Goal: Task Accomplishment & Management: Manage account settings

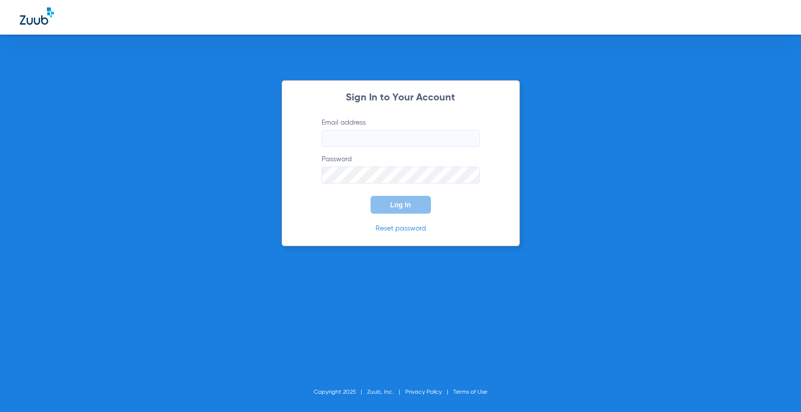
type input "[PERSON_NAME][EMAIL_ADDRESS][DOMAIN_NAME]"
click at [403, 210] on button "Log In" at bounding box center [401, 205] width 60 height 18
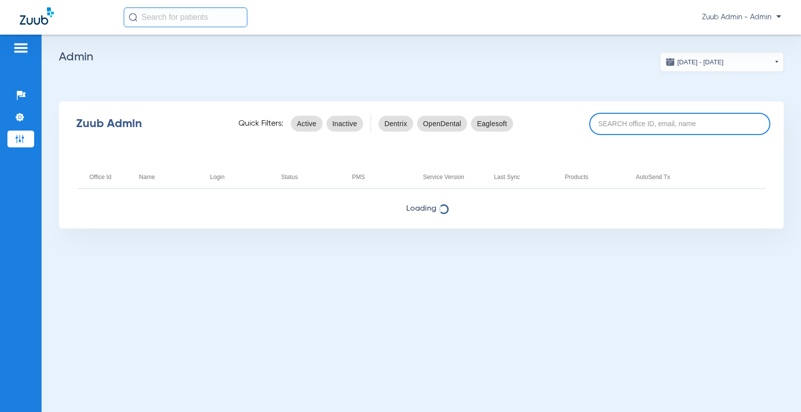
click at [625, 124] on input at bounding box center [680, 124] width 181 height 22
paste input "17005050"
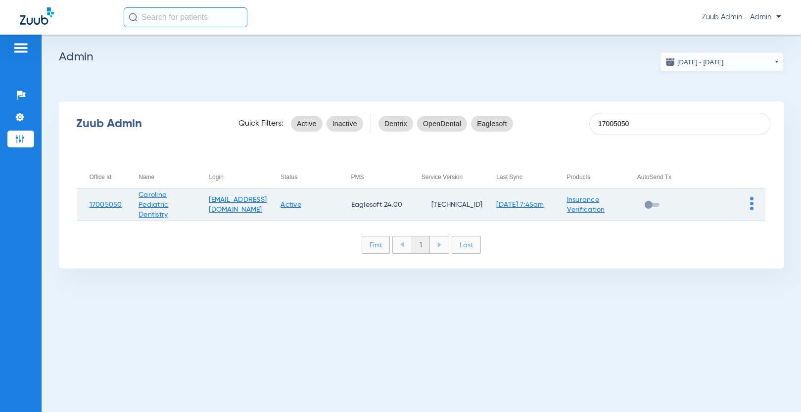
type input "17005050"
click at [751, 203] on img at bounding box center [751, 203] width 3 height 13
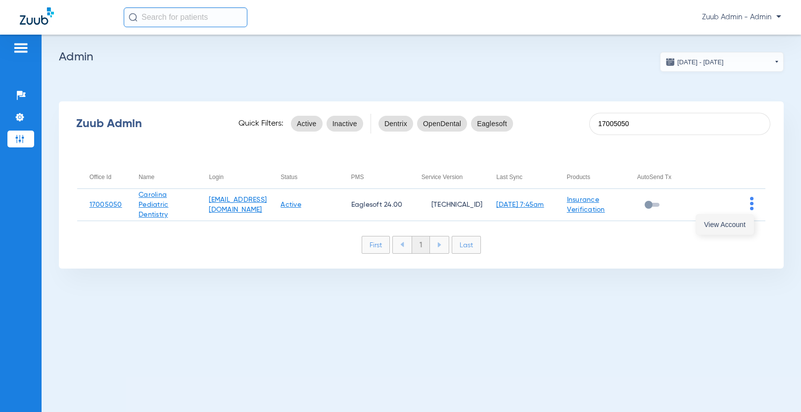
click at [745, 227] on span "View Account" at bounding box center [725, 224] width 42 height 7
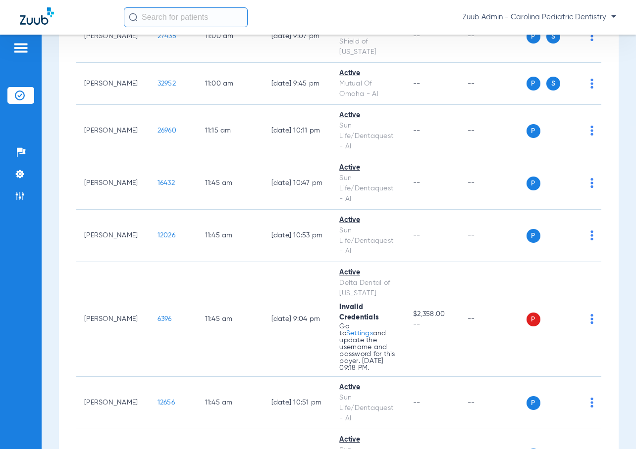
scroll to position [2713, 0]
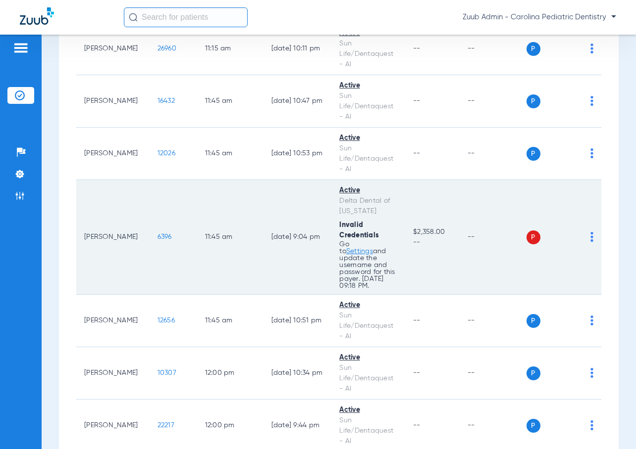
drag, startPoint x: 373, startPoint y: 139, endPoint x: 330, endPoint y: 130, distance: 44.4
click at [331, 180] on td "Active Delta Dental of New Jersey Invalid Credentials Go to Settings and update…" at bounding box center [368, 237] width 74 height 115
copy div "Delta Dental of [US_STATE]"
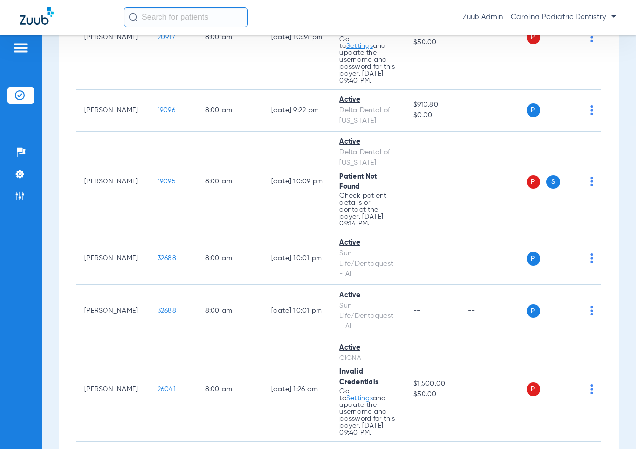
scroll to position [0, 0]
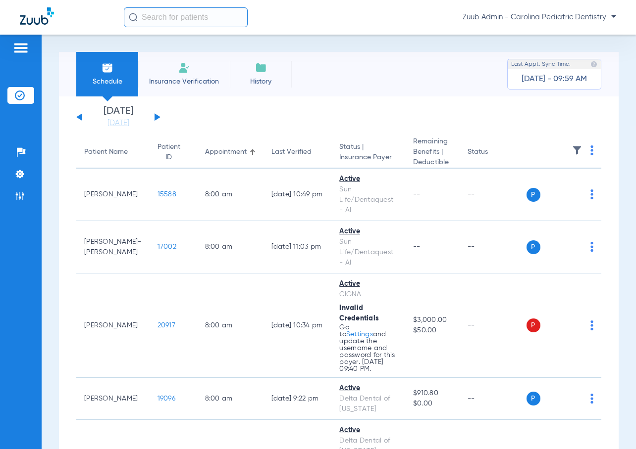
click at [157, 117] on button at bounding box center [157, 116] width 6 height 7
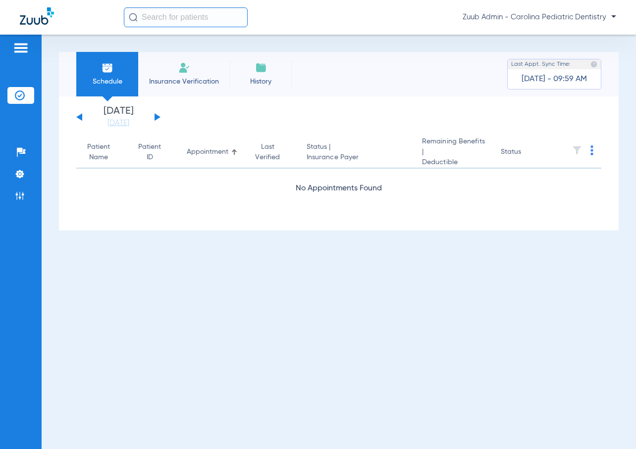
click at [154, 113] on div "Tuesday 06-17-2025 Wednesday 06-18-2025 Thursday 06-19-2025 Friday 06-20-2025 S…" at bounding box center [118, 117] width 84 height 22
click at [156, 115] on button at bounding box center [157, 116] width 6 height 7
click at [155, 116] on button at bounding box center [157, 116] width 6 height 7
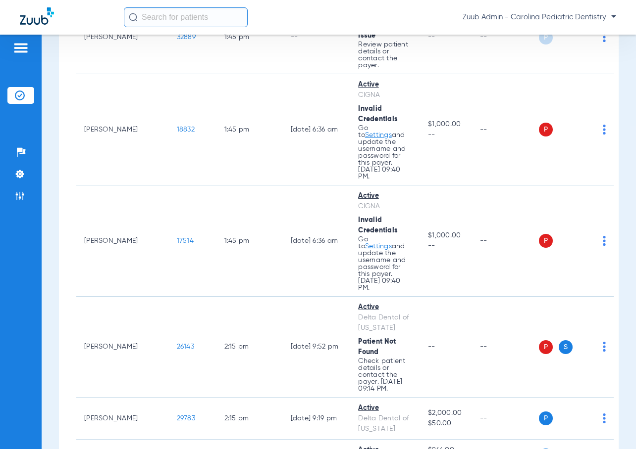
scroll to position [4452, 0]
click at [27, 177] on li "Settings" at bounding box center [20, 174] width 27 height 17
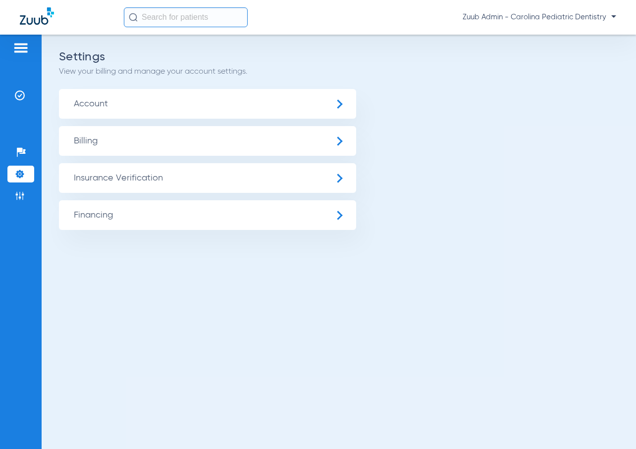
click at [137, 186] on span "Insurance Verification" at bounding box center [207, 178] width 297 height 30
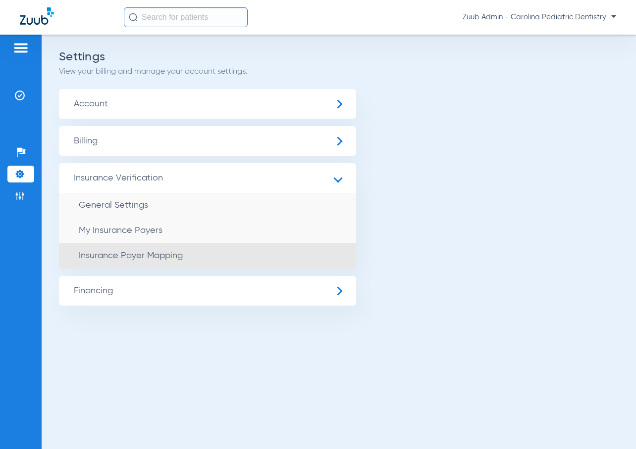
click at [160, 258] on span "Insurance Payer Mapping" at bounding box center [131, 255] width 104 height 9
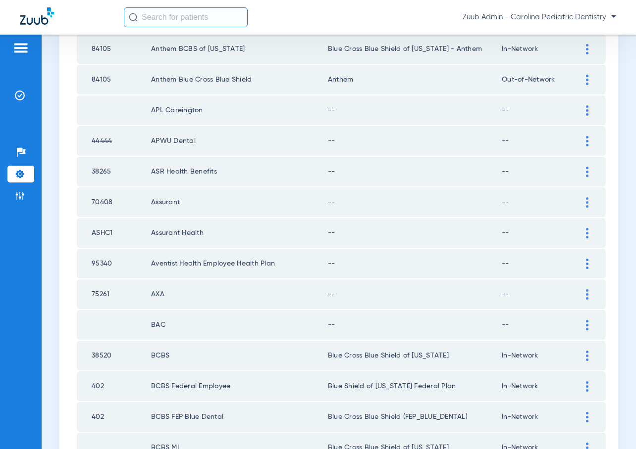
scroll to position [1350, 0]
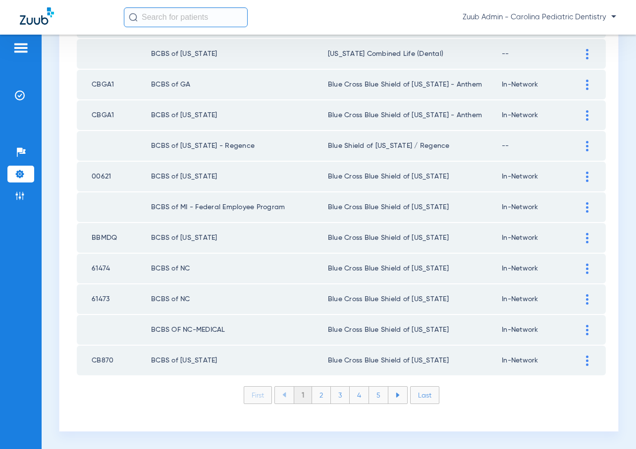
click at [425, 394] on li "Last" at bounding box center [424, 396] width 29 height 18
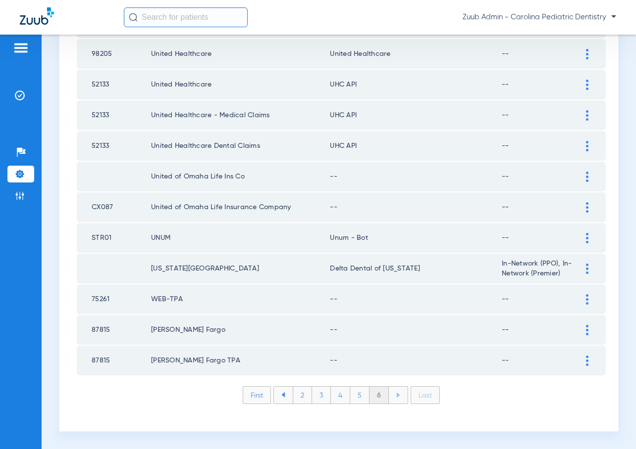
scroll to position [1319, 0]
click at [584, 360] on div at bounding box center [586, 361] width 17 height 10
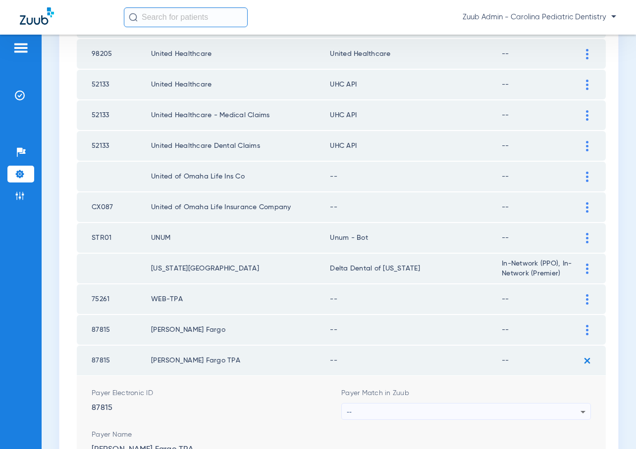
scroll to position [1350, 0]
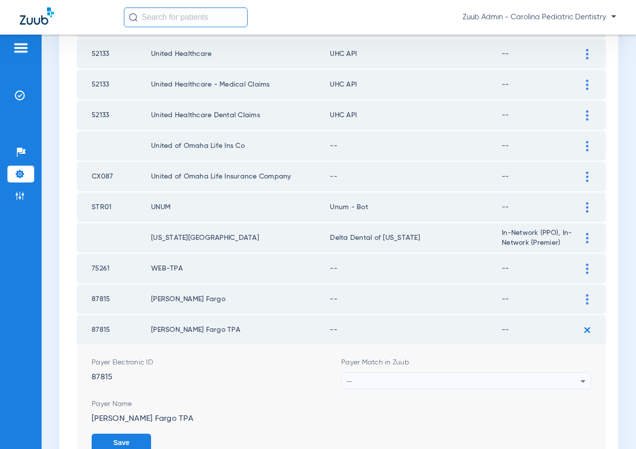
click at [541, 383] on div "--" at bounding box center [463, 381] width 234 height 17
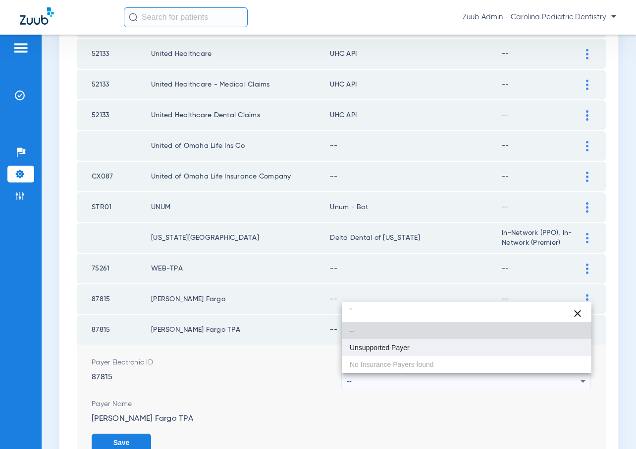
type input "`"
click at [416, 349] on mat-option "Unsupported Payer" at bounding box center [466, 348] width 249 height 17
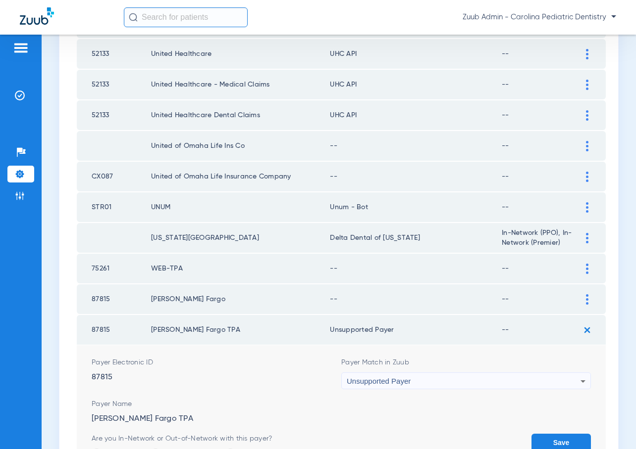
drag, startPoint x: 551, startPoint y: 438, endPoint x: 552, endPoint y: 393, distance: 45.0
click at [551, 412] on button "Save" at bounding box center [560, 443] width 59 height 18
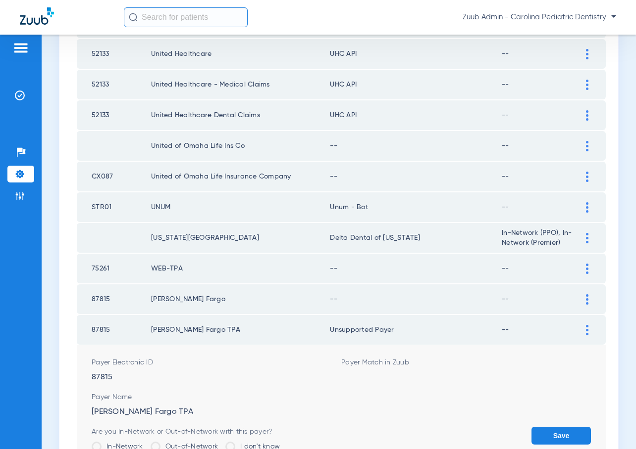
scroll to position [1319, 0]
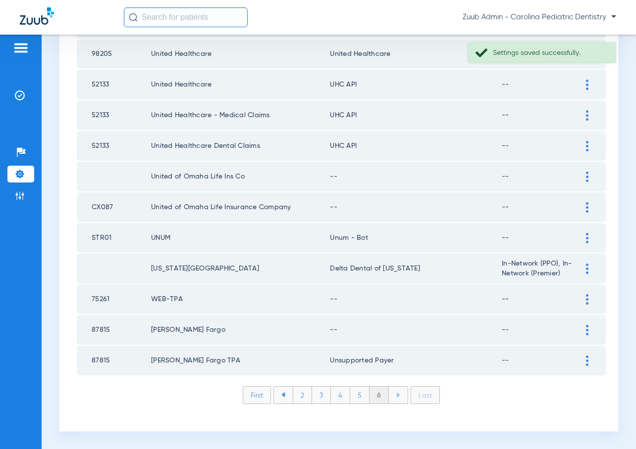
click at [587, 330] on img at bounding box center [587, 330] width 2 height 10
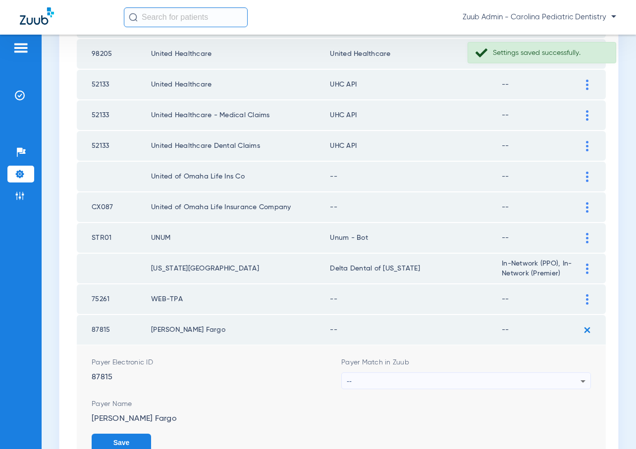
click at [507, 379] on div "--" at bounding box center [463, 381] width 234 height 17
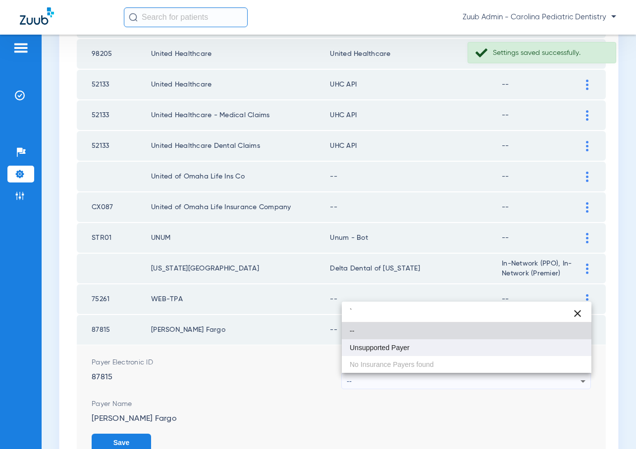
type input "`"
click at [412, 346] on mat-option "Unsupported Payer" at bounding box center [466, 348] width 249 height 17
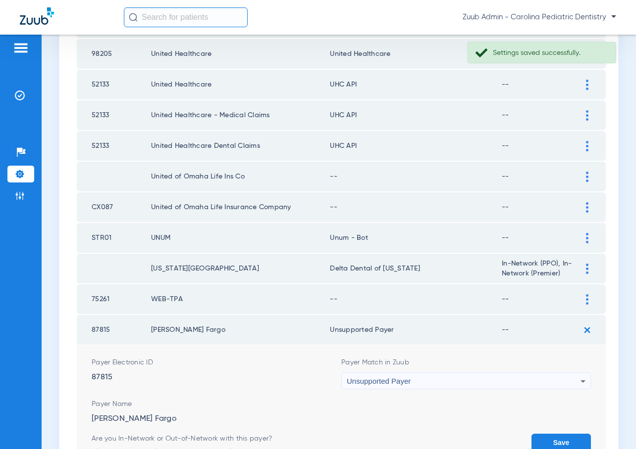
drag, startPoint x: 561, startPoint y: 439, endPoint x: 549, endPoint y: 392, distance: 48.5
click at [561, 412] on button "Save" at bounding box center [560, 443] width 59 height 18
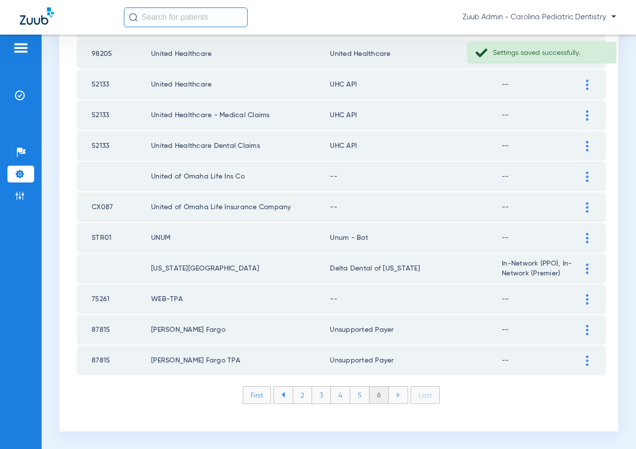
click at [585, 296] on div at bounding box center [586, 300] width 17 height 10
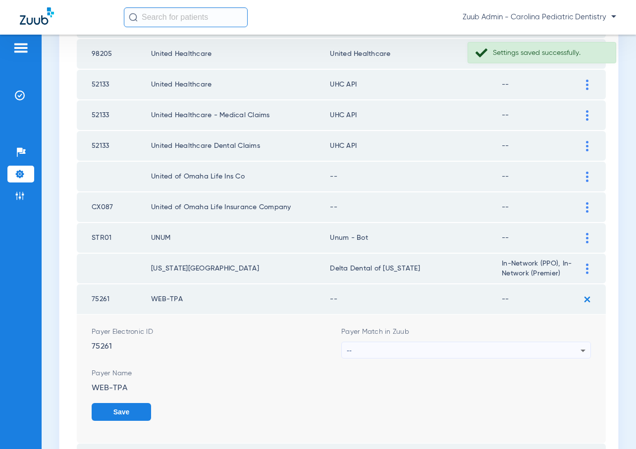
click at [468, 346] on div "--" at bounding box center [463, 351] width 234 height 17
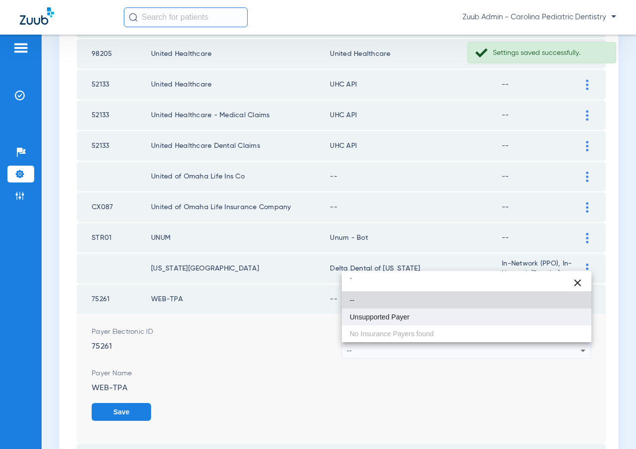
type input "`"
click at [399, 317] on span "Unsupported Payer" at bounding box center [379, 317] width 60 height 7
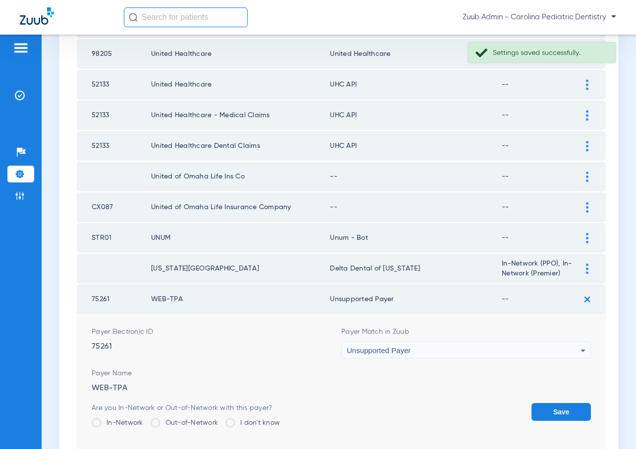
scroll to position [1322, 0]
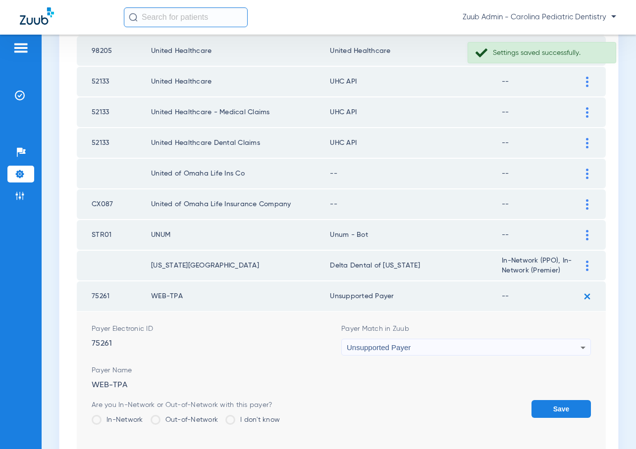
click at [566, 407] on button "Save" at bounding box center [560, 409] width 59 height 18
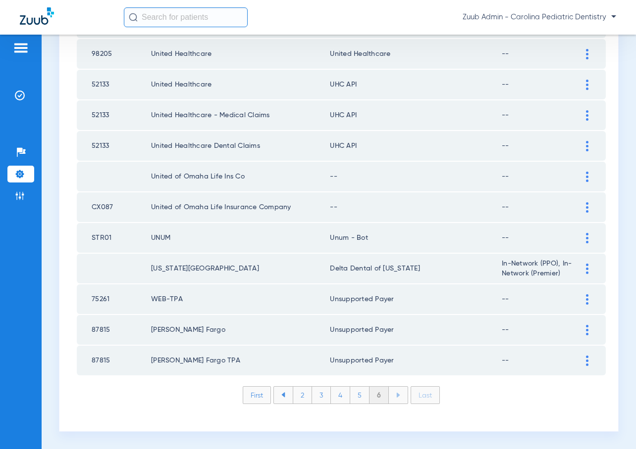
scroll to position [1319, 0]
click at [587, 233] on img at bounding box center [587, 238] width 2 height 10
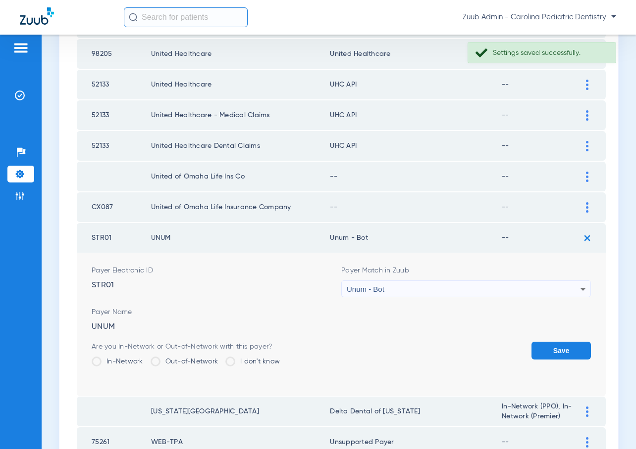
click at [545, 286] on div "Unum - Bot" at bounding box center [463, 289] width 234 height 17
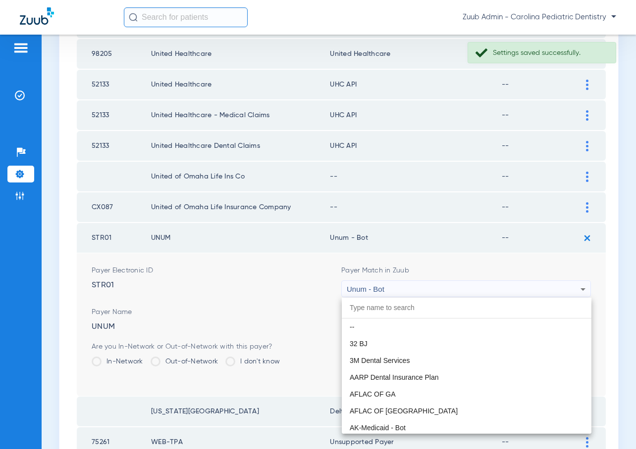
scroll to position [7946, 0]
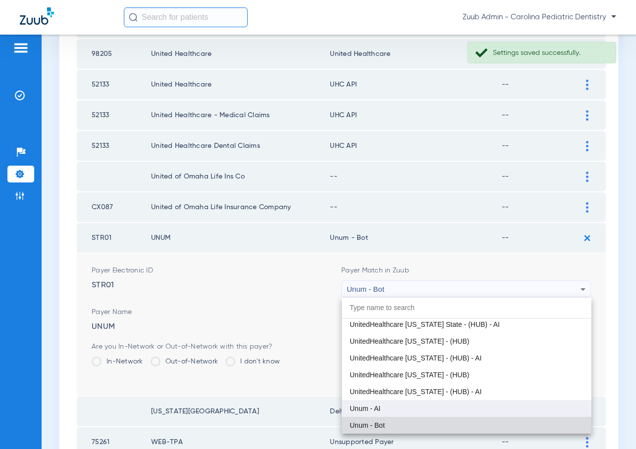
click at [427, 404] on mat-option "Unum - AI" at bounding box center [466, 408] width 249 height 17
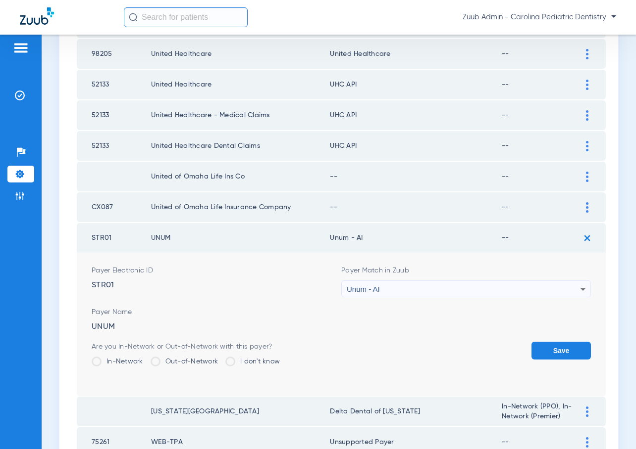
click at [547, 354] on button "Save" at bounding box center [560, 351] width 59 height 18
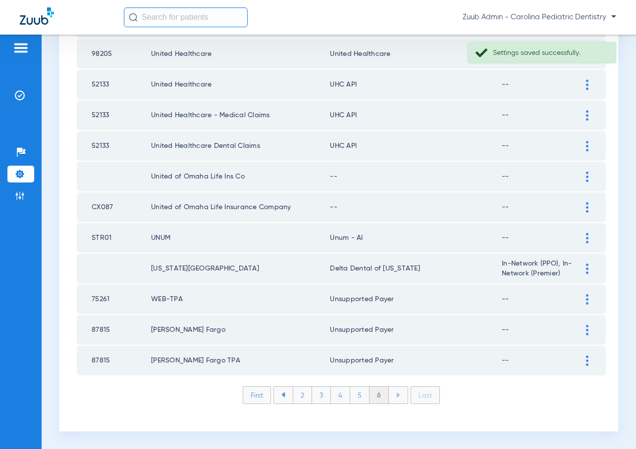
click at [587, 208] on img at bounding box center [587, 207] width 2 height 10
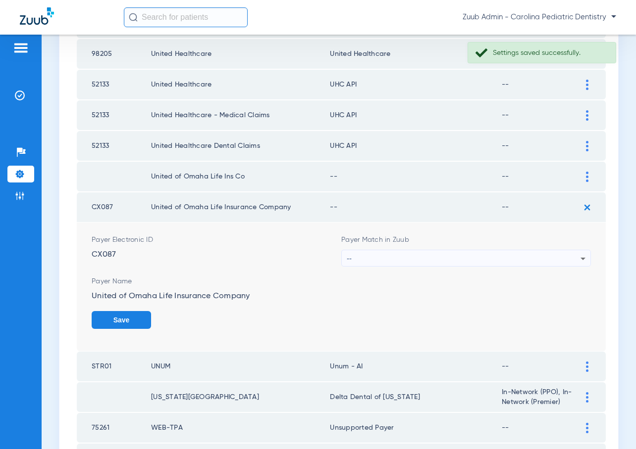
click at [554, 263] on div "--" at bounding box center [463, 258] width 234 height 17
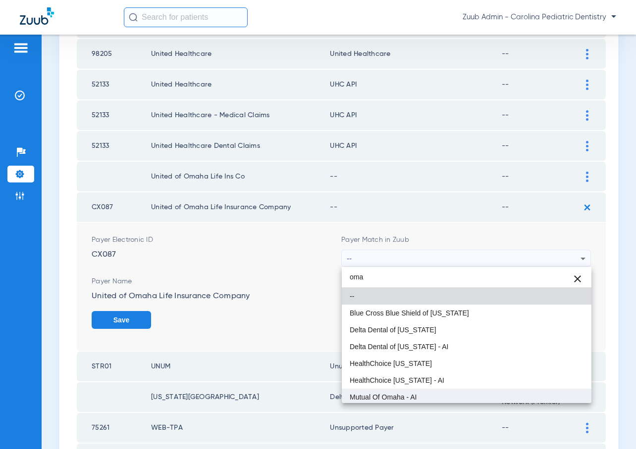
scroll to position [53, 0]
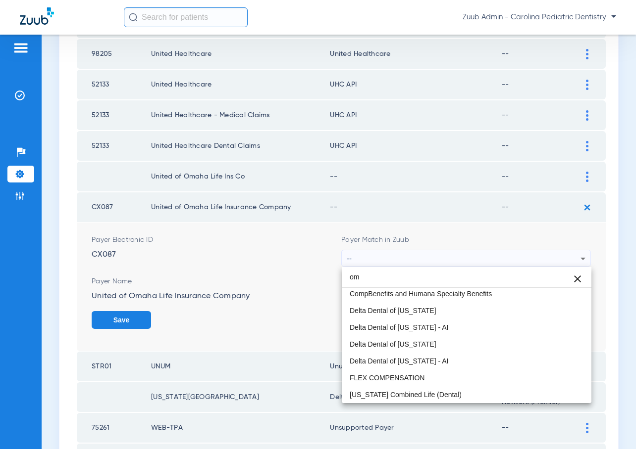
type input "o"
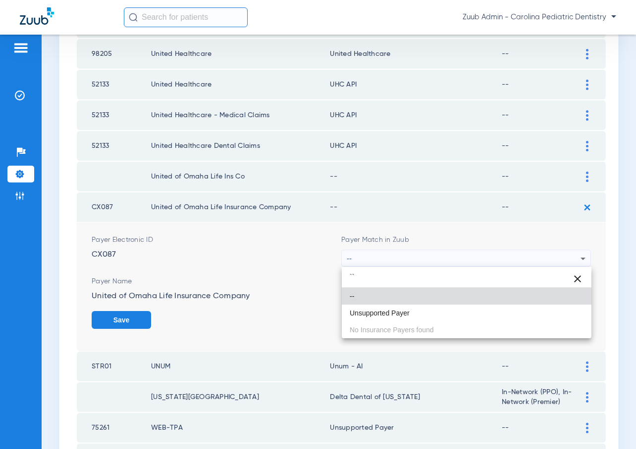
scroll to position [0, 0]
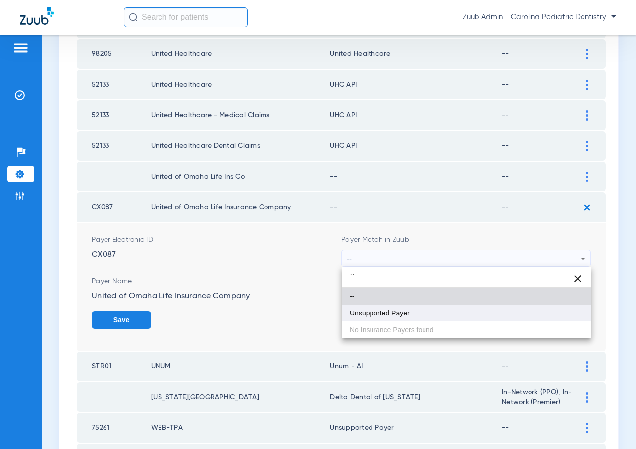
type input "``"
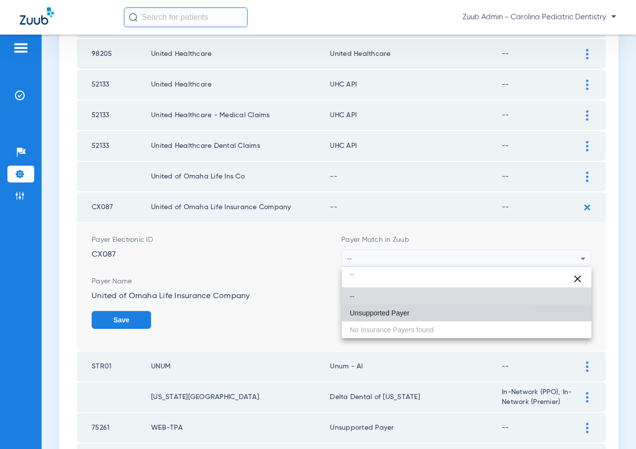
click at [371, 311] on span "Unsupported Payer" at bounding box center [379, 313] width 60 height 7
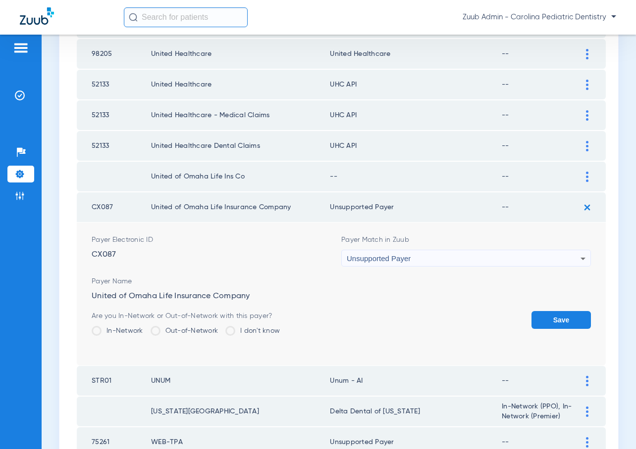
click at [556, 323] on button "Save" at bounding box center [560, 320] width 59 height 18
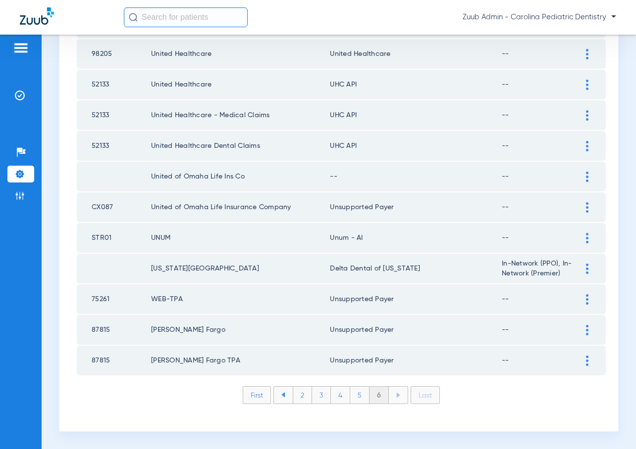
click at [587, 176] on img at bounding box center [587, 177] width 2 height 10
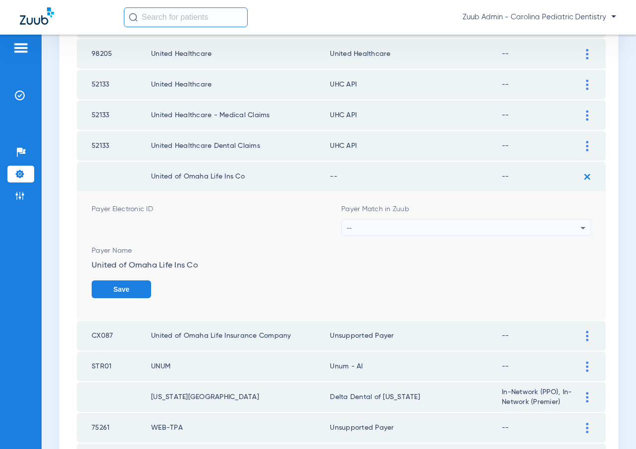
click at [561, 222] on div "--" at bounding box center [463, 228] width 234 height 17
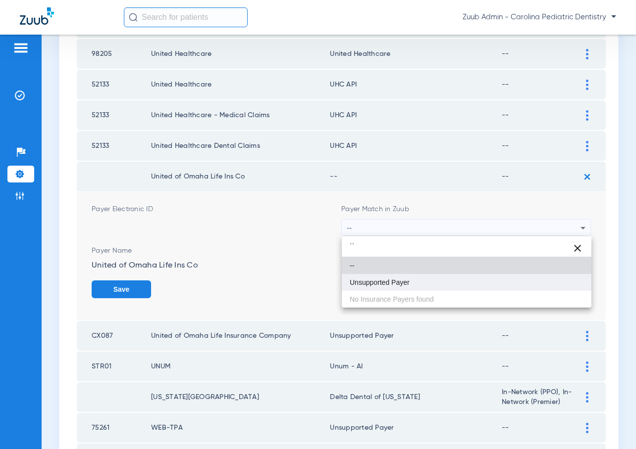
type input "``"
click at [457, 280] on mat-option "Unsupported Payer" at bounding box center [466, 282] width 249 height 17
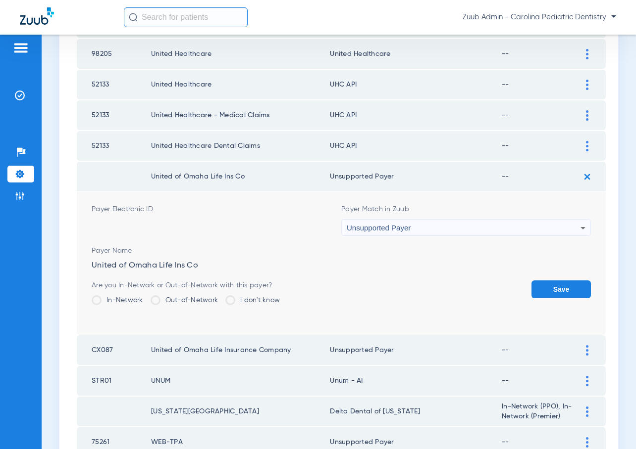
click at [548, 281] on button "Save" at bounding box center [560, 290] width 59 height 18
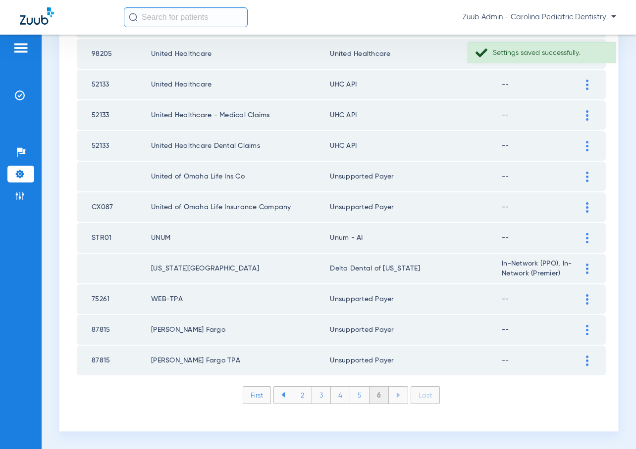
click at [587, 146] on img at bounding box center [587, 146] width 2 height 10
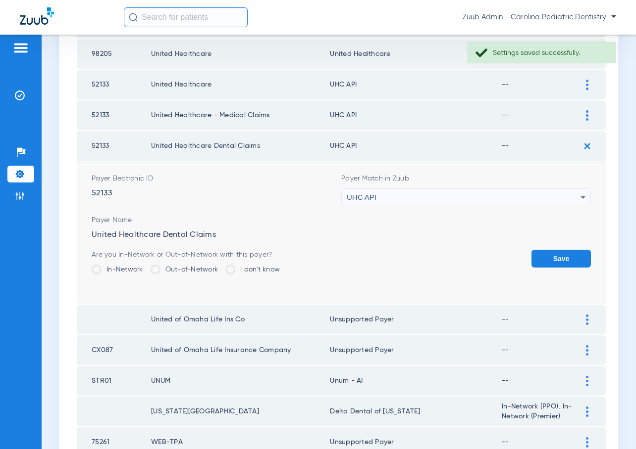
click at [554, 198] on div "UHC API" at bounding box center [463, 197] width 234 height 17
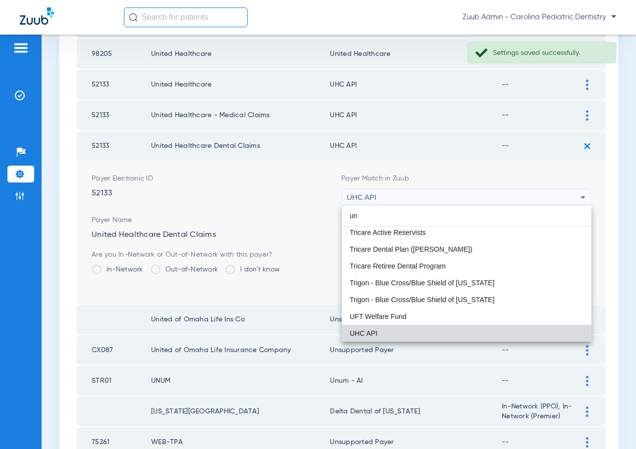
scroll to position [21, 0]
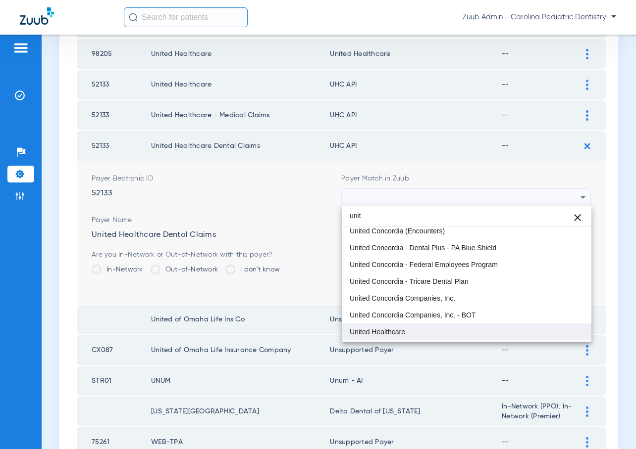
type input "unit"
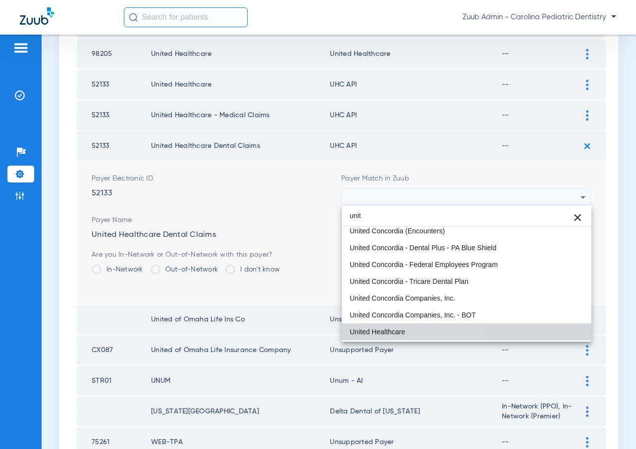
click at [413, 334] on mat-option "United Healthcare" at bounding box center [466, 332] width 249 height 17
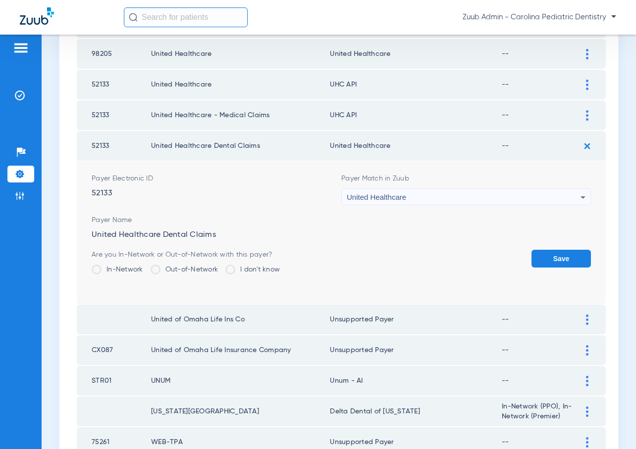
click at [578, 262] on button "Save" at bounding box center [560, 259] width 59 height 18
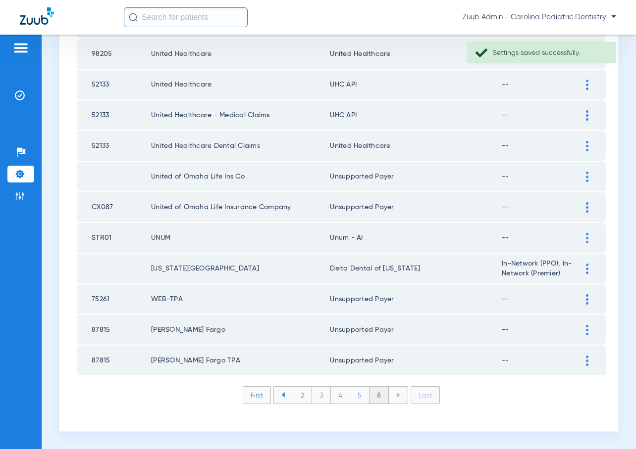
click at [586, 115] on img at bounding box center [587, 115] width 2 height 10
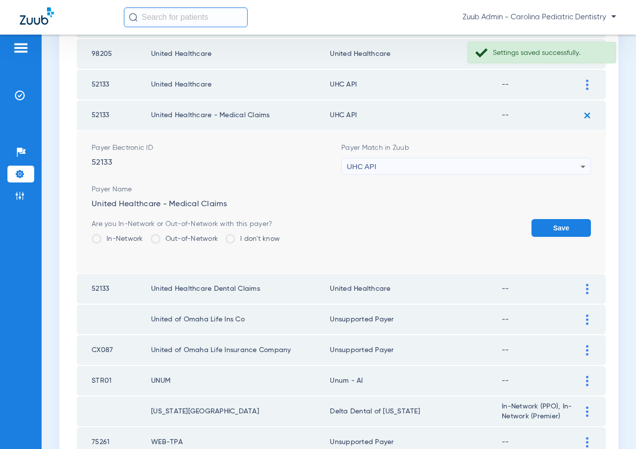
click at [493, 162] on div "UHC API" at bounding box center [463, 166] width 234 height 17
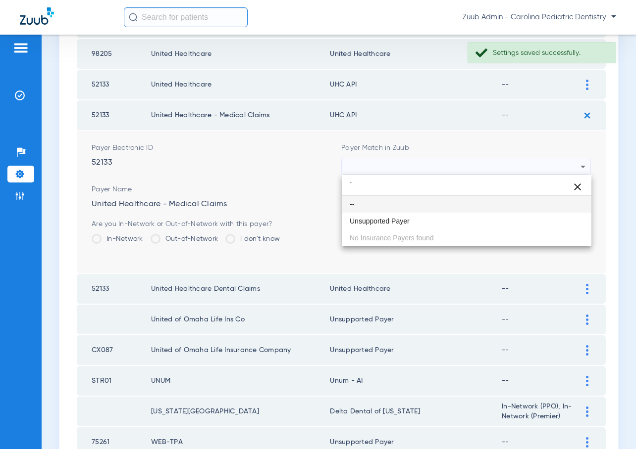
scroll to position [0, 0]
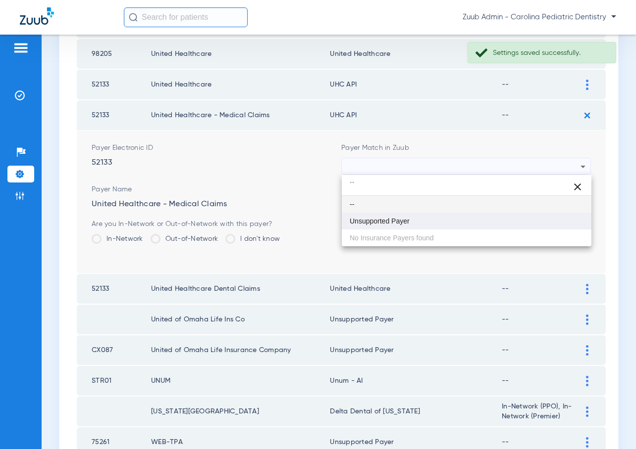
type input "``"
click at [377, 226] on mat-option "Unsupported Payer" at bounding box center [466, 221] width 249 height 17
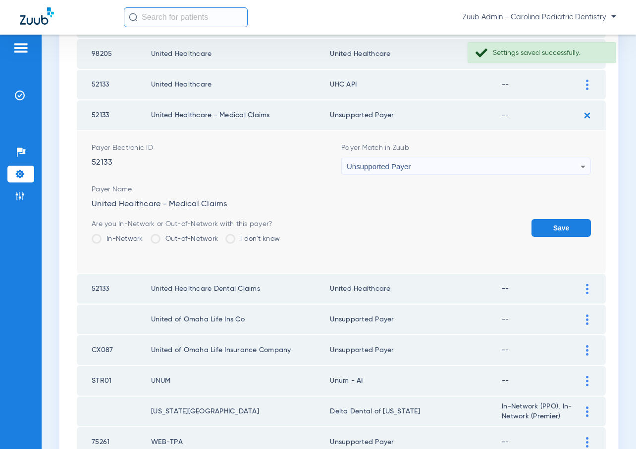
click at [544, 229] on button "Save" at bounding box center [560, 228] width 59 height 18
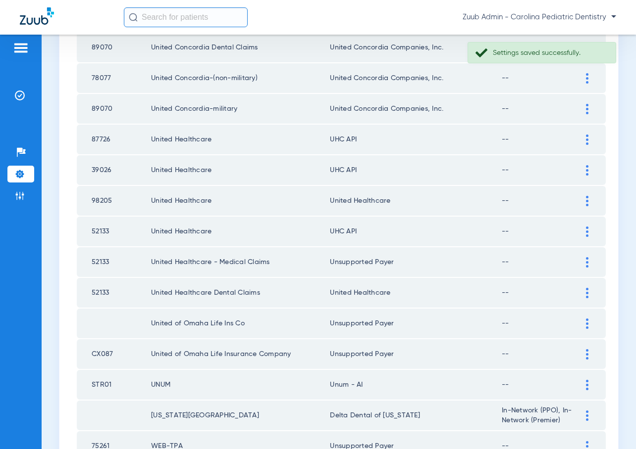
scroll to position [1148, 0]
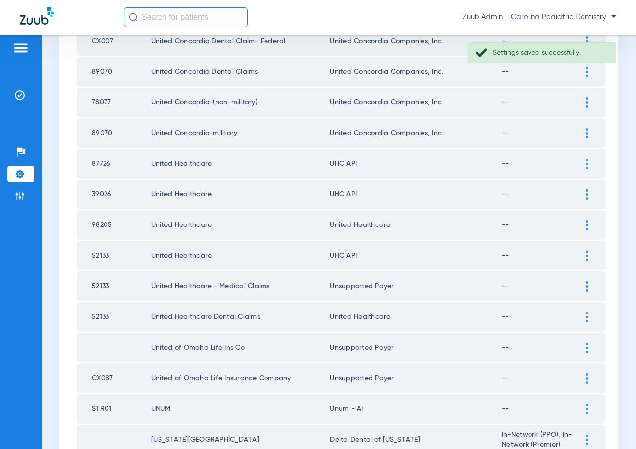
click at [585, 289] on div at bounding box center [586, 287] width 17 height 10
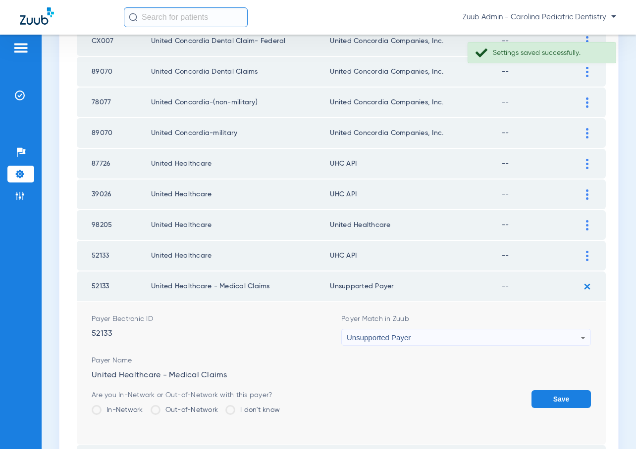
click at [517, 335] on div "Unsupported Payer" at bounding box center [463, 338] width 234 height 17
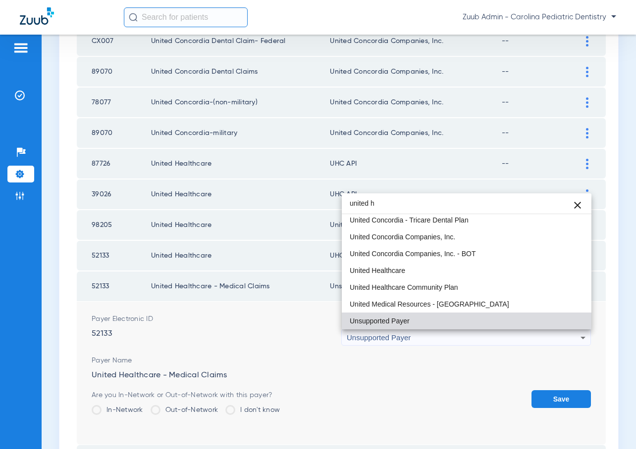
scroll to position [0, 0]
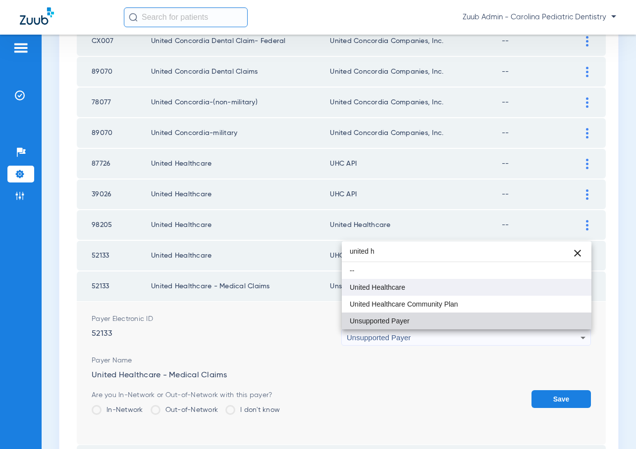
type input "united h"
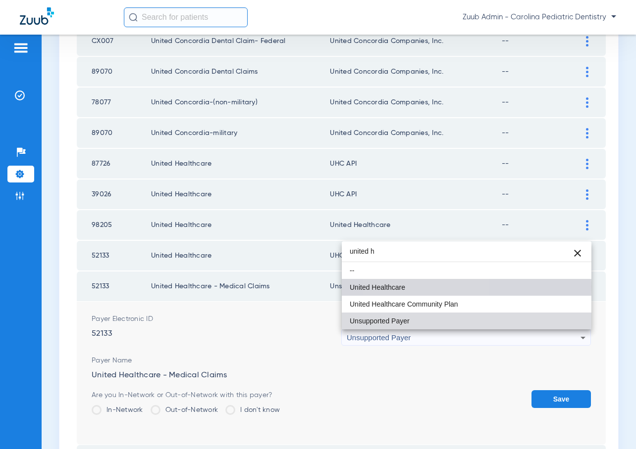
click at [414, 287] on mat-option "United Healthcare" at bounding box center [466, 287] width 249 height 17
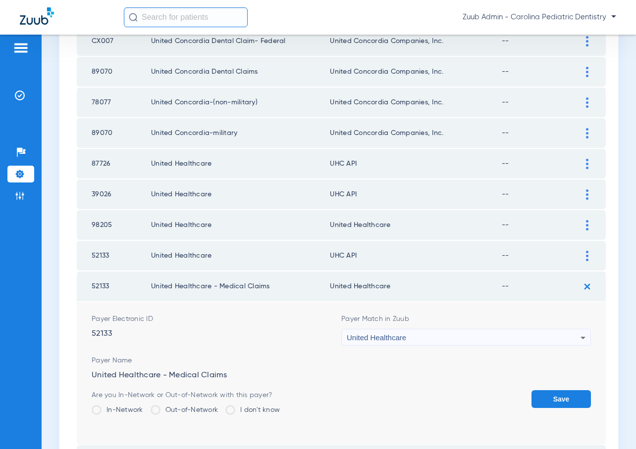
click at [544, 397] on button "Save" at bounding box center [560, 400] width 59 height 18
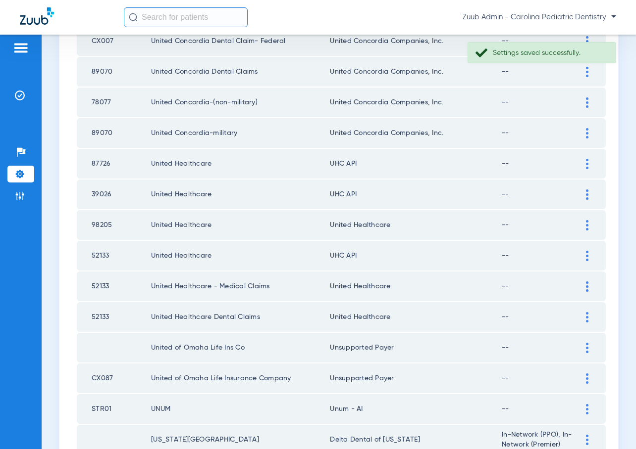
drag, startPoint x: 390, startPoint y: 288, endPoint x: 326, endPoint y: 288, distance: 63.9
click at [324, 289] on tr "52133 United Healthcare - Medical Claims United Healthcare --" at bounding box center [341, 287] width 529 height 30
copy tr "United Healthcare"
click at [584, 253] on div at bounding box center [586, 256] width 17 height 10
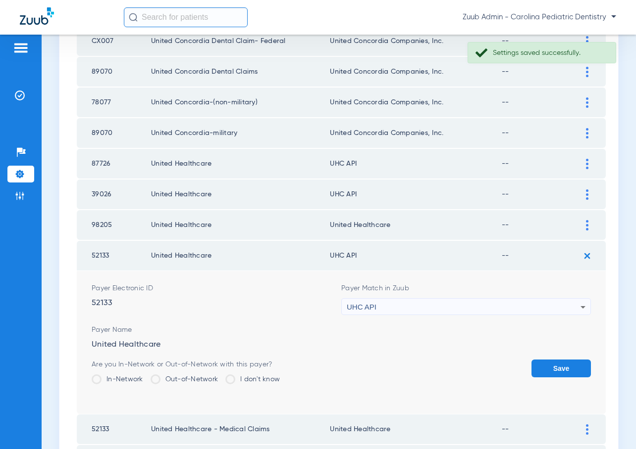
click at [471, 303] on div "UHC API" at bounding box center [463, 307] width 234 height 17
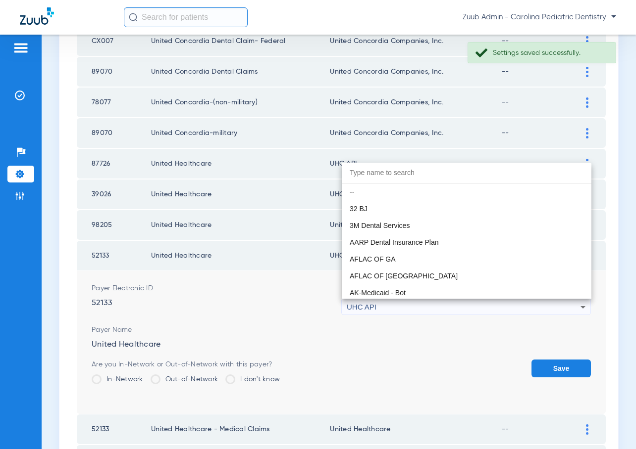
scroll to position [6078, 0]
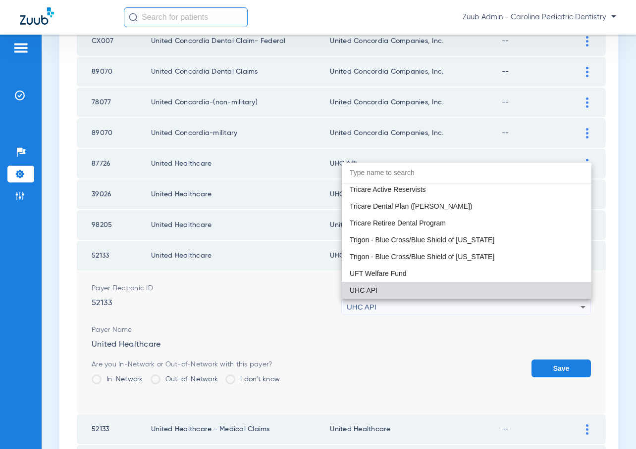
paste input "United Healthcare"
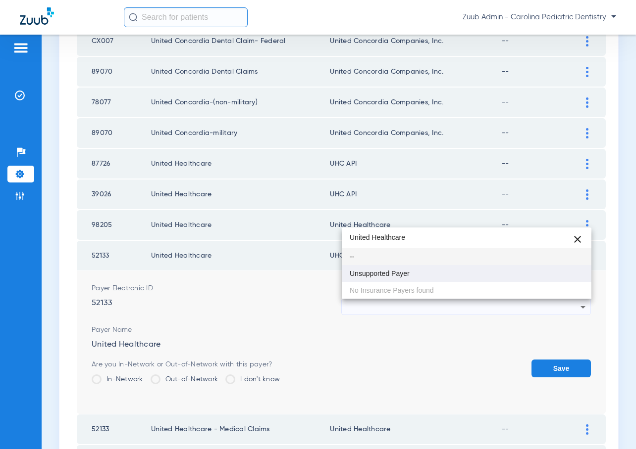
type input "United Healthcare"
click at [431, 275] on mat-option "Unsupported Payer" at bounding box center [466, 273] width 249 height 17
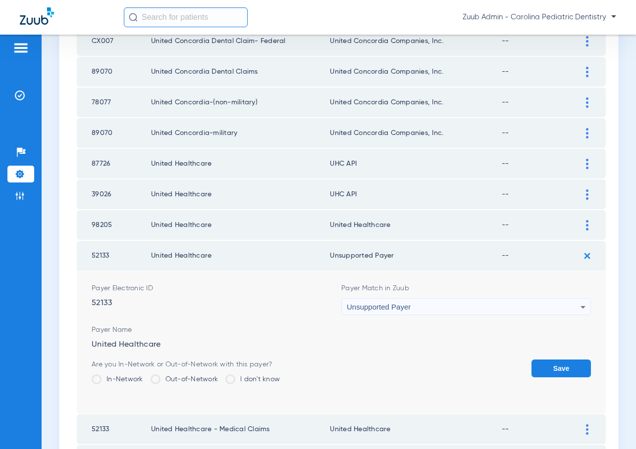
drag, startPoint x: 555, startPoint y: 369, endPoint x: 556, endPoint y: 358, distance: 10.9
click at [555, 369] on button "Save" at bounding box center [560, 369] width 59 height 18
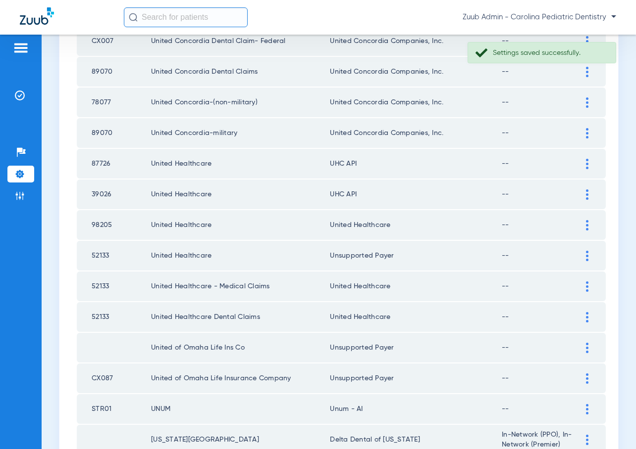
click at [584, 192] on div at bounding box center [586, 195] width 17 height 10
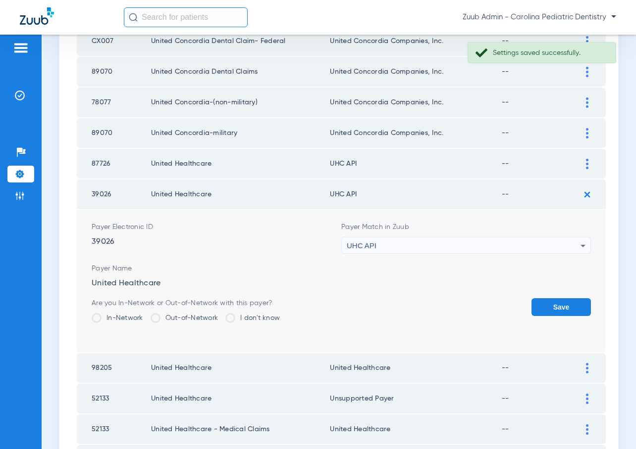
click at [497, 246] on div "UHC API" at bounding box center [463, 246] width 234 height 17
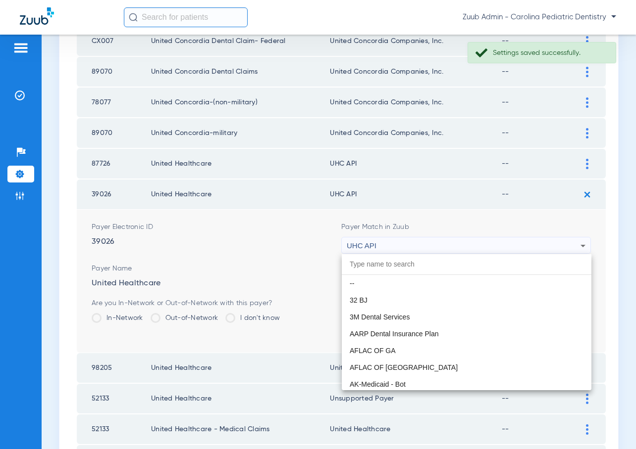
scroll to position [6078, 0]
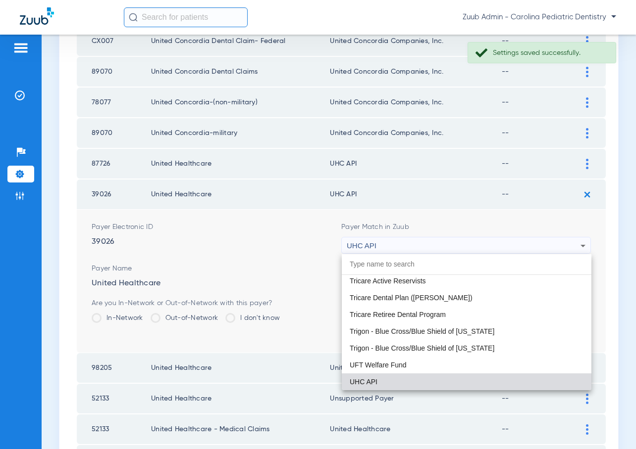
paste input "United Healthcare"
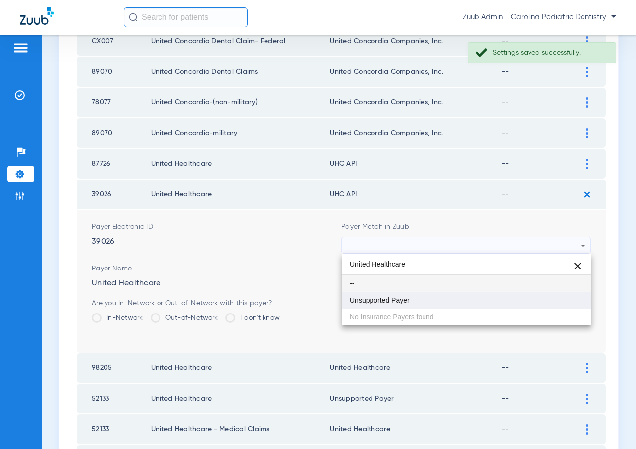
type input "United Healthcare"
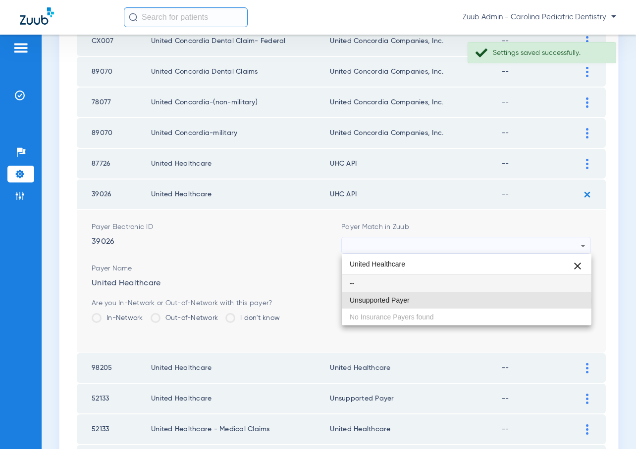
drag, startPoint x: 395, startPoint y: 301, endPoint x: 447, endPoint y: 298, distance: 53.0
click at [396, 300] on span "Unsupported Payer" at bounding box center [379, 300] width 60 height 7
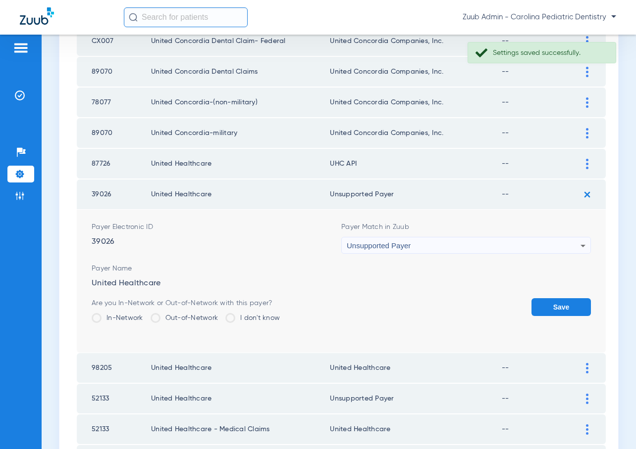
click at [549, 306] on button "Save" at bounding box center [560, 307] width 59 height 18
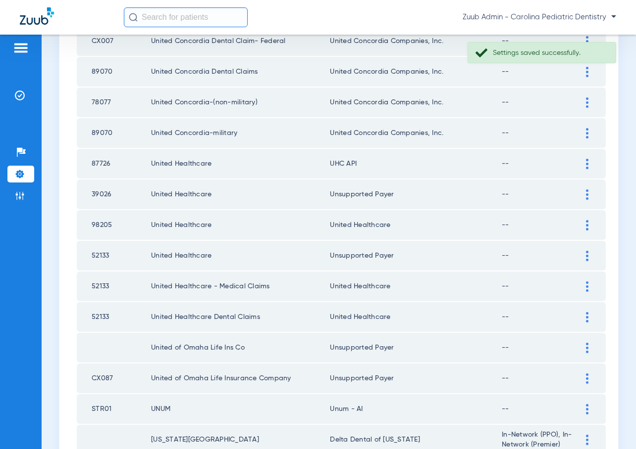
click at [578, 159] on div at bounding box center [586, 164] width 17 height 10
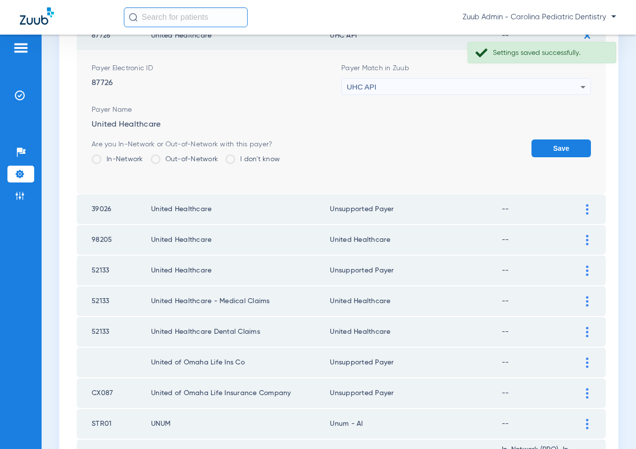
scroll to position [1286, 0]
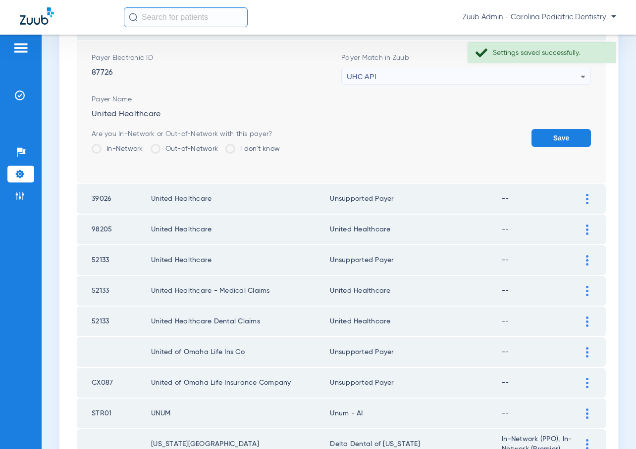
drag, startPoint x: 395, startPoint y: 291, endPoint x: 325, endPoint y: 291, distance: 69.8
click at [330, 291] on td "United Healthcare" at bounding box center [416, 291] width 172 height 30
copy td "United Healthcare"
click at [580, 263] on div at bounding box center [586, 260] width 17 height 10
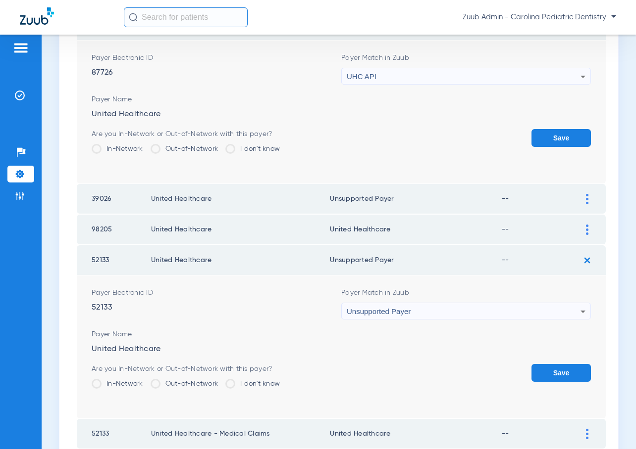
click at [499, 310] on div "Unsupported Payer" at bounding box center [463, 311] width 234 height 17
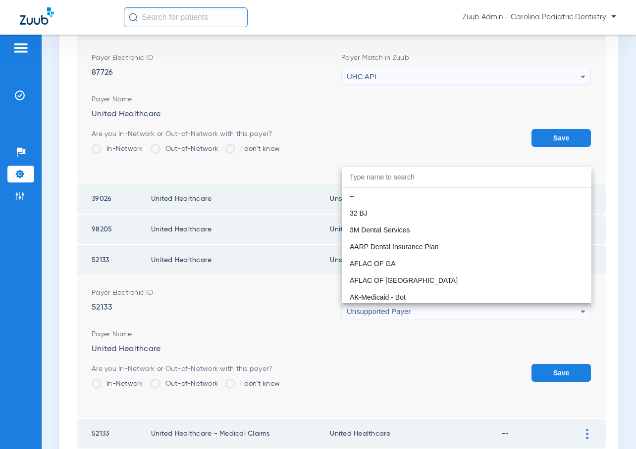
scroll to position [7997, 0]
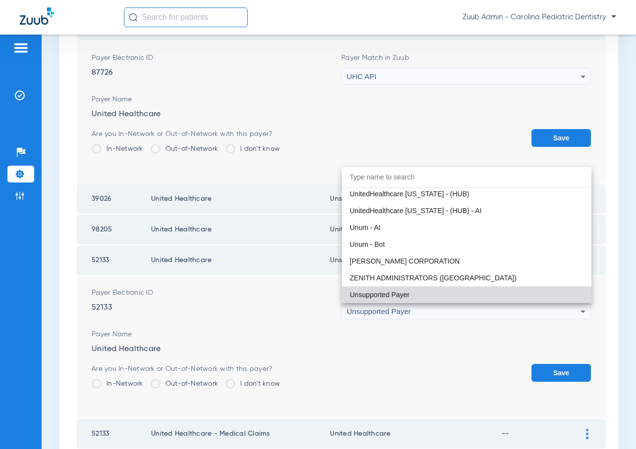
paste input "United Healthcare"
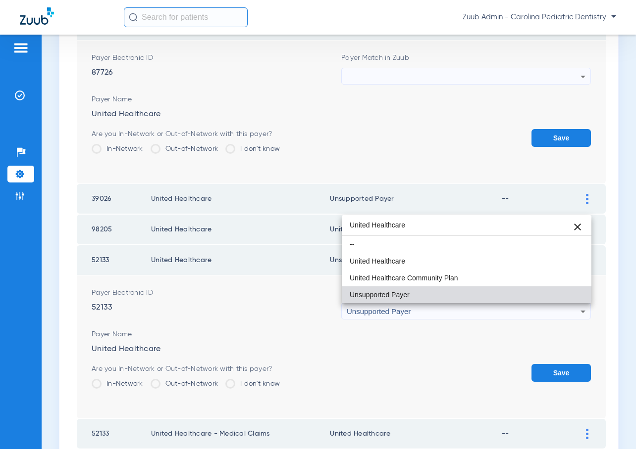
scroll to position [0, 0]
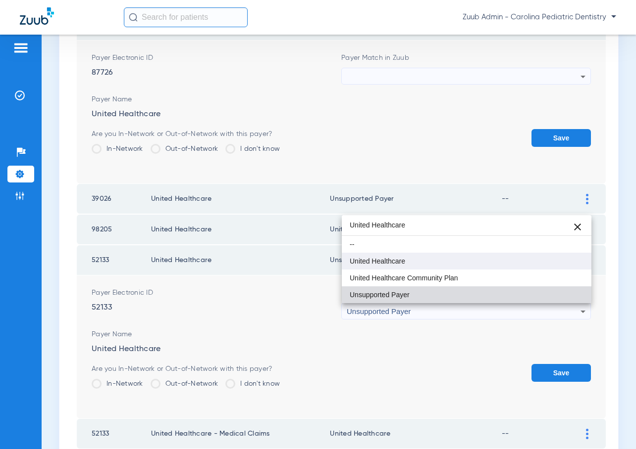
type input "United Healthcare"
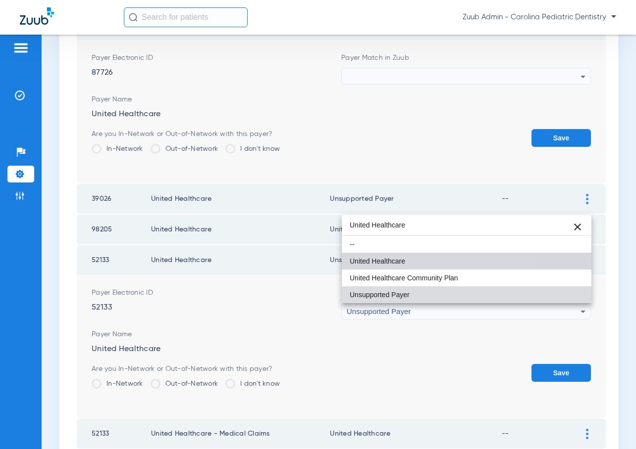
click at [374, 263] on span "United Healthcare" at bounding box center [376, 261] width 55 height 7
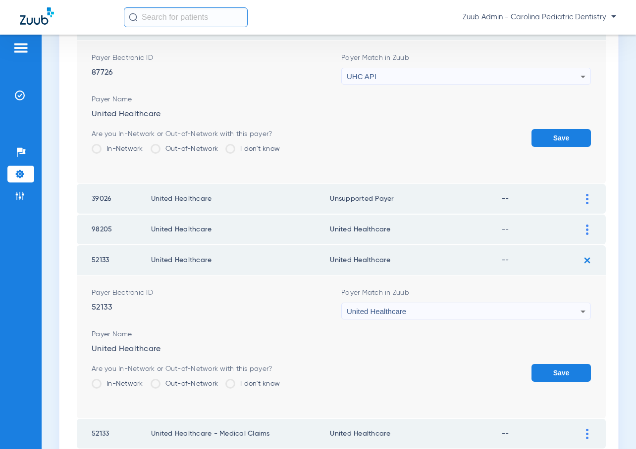
click at [542, 370] on button "Save" at bounding box center [560, 373] width 59 height 18
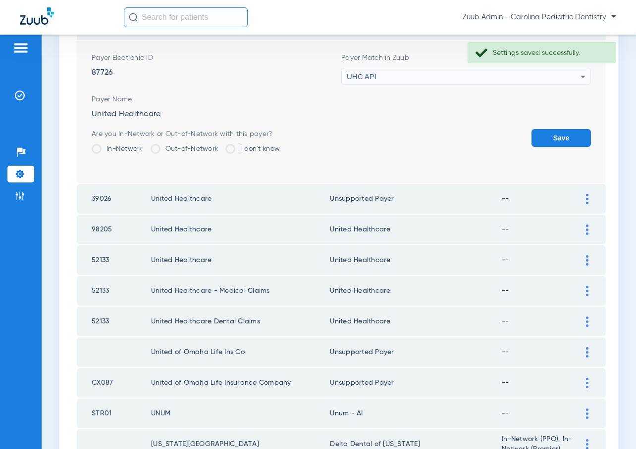
click at [583, 229] on div at bounding box center [586, 230] width 17 height 10
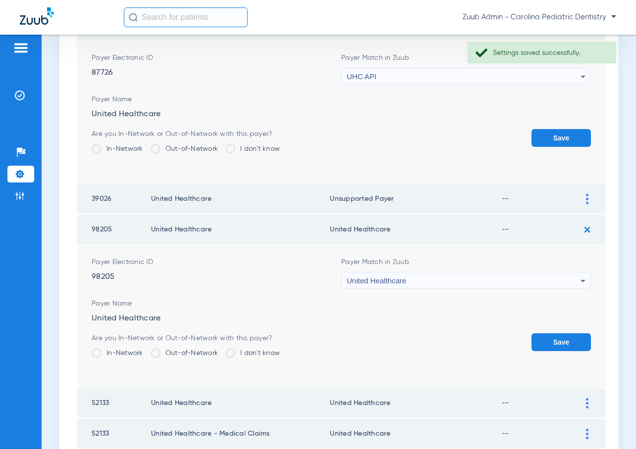
click at [583, 229] on img at bounding box center [587, 230] width 16 height 16
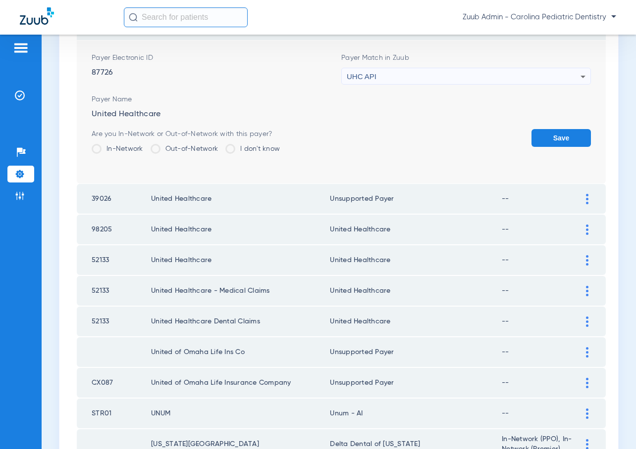
click at [586, 201] on img at bounding box center [587, 199] width 2 height 10
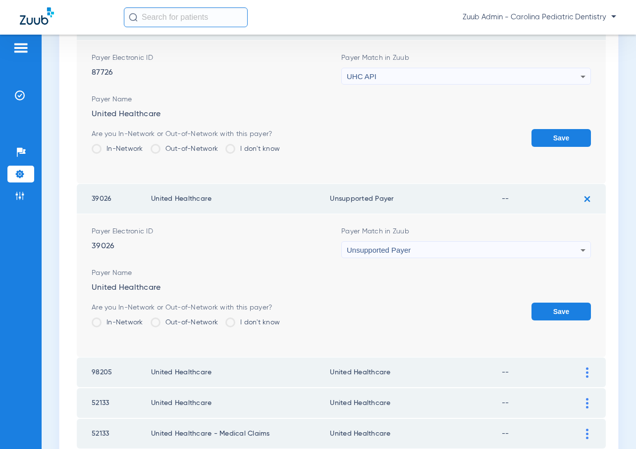
click at [542, 251] on div "Unsupported Payer" at bounding box center [463, 250] width 234 height 17
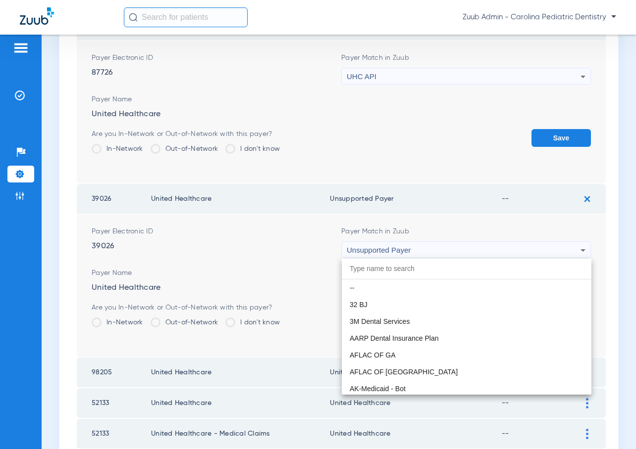
paste input "United Healthcare"
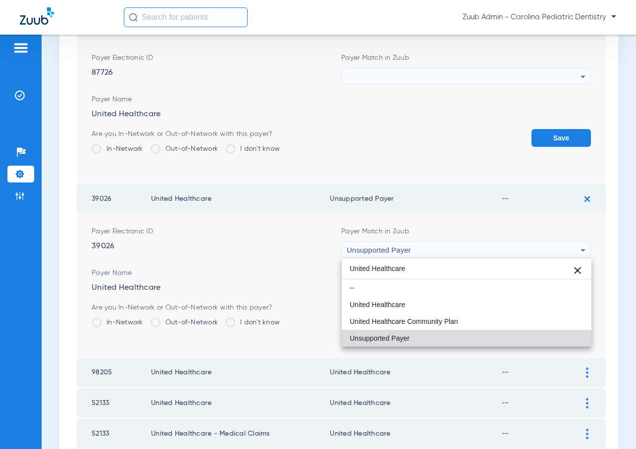
type input "United Healthcare"
click at [443, 300] on mat-option "United Healthcare" at bounding box center [466, 305] width 249 height 17
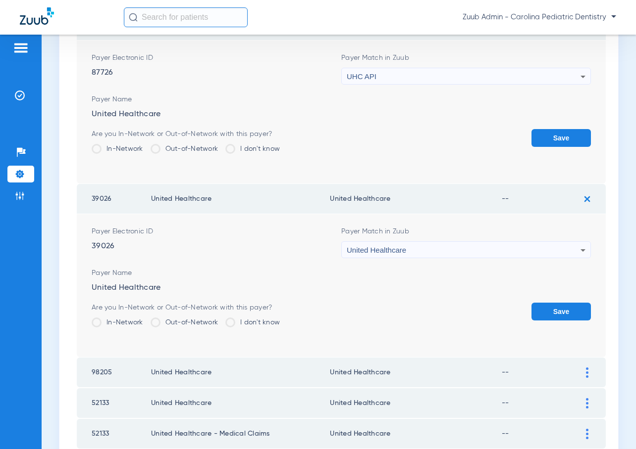
click at [539, 308] on button "Save" at bounding box center [560, 312] width 59 height 18
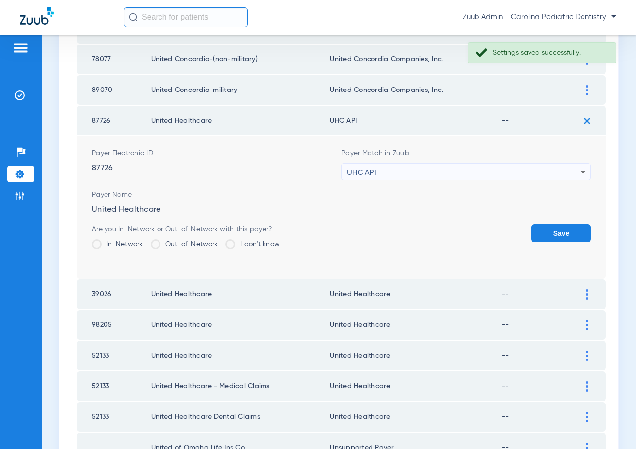
scroll to position [1190, 0]
click at [568, 171] on div "UHC API" at bounding box center [463, 172] width 234 height 17
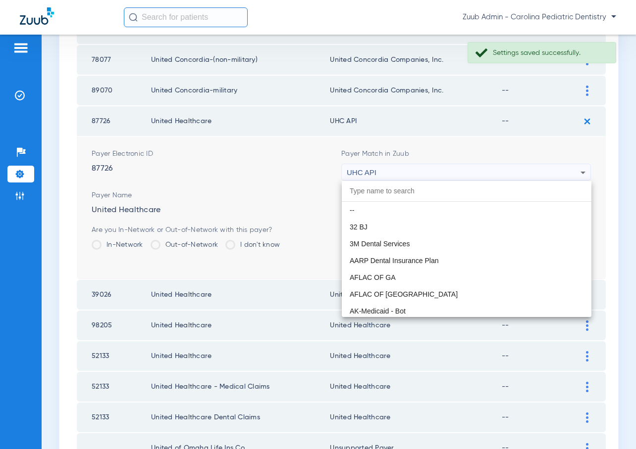
scroll to position [6078, 0]
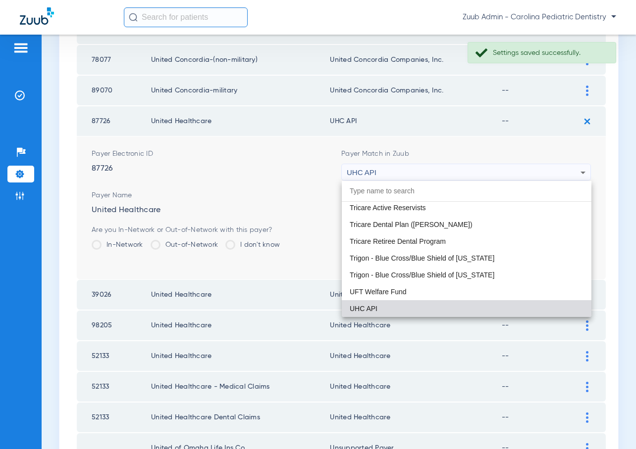
paste input "United Healthcare"
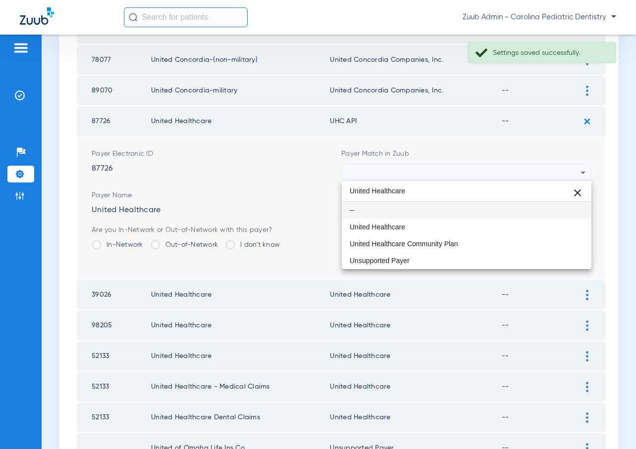
scroll to position [0, 0]
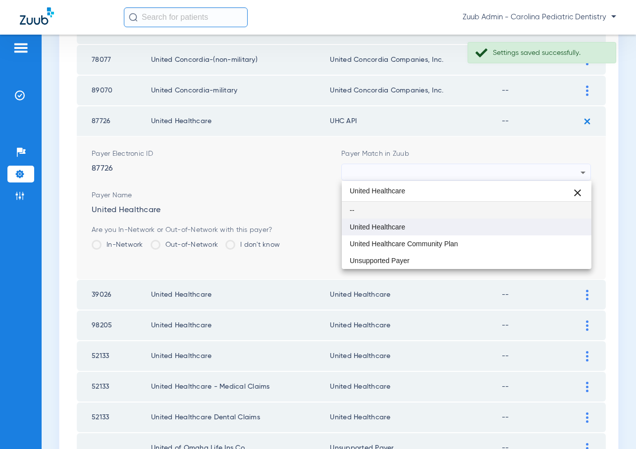
type input "United Healthcare"
click at [440, 226] on mat-option "United Healthcare" at bounding box center [466, 227] width 249 height 17
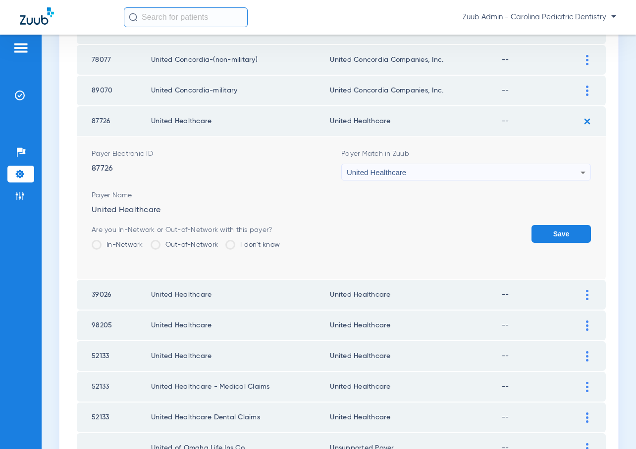
scroll to position [1188, 0]
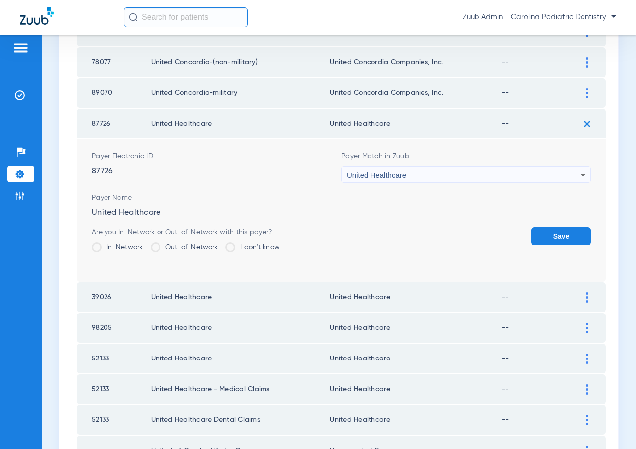
click at [544, 235] on button "Save" at bounding box center [560, 237] width 59 height 18
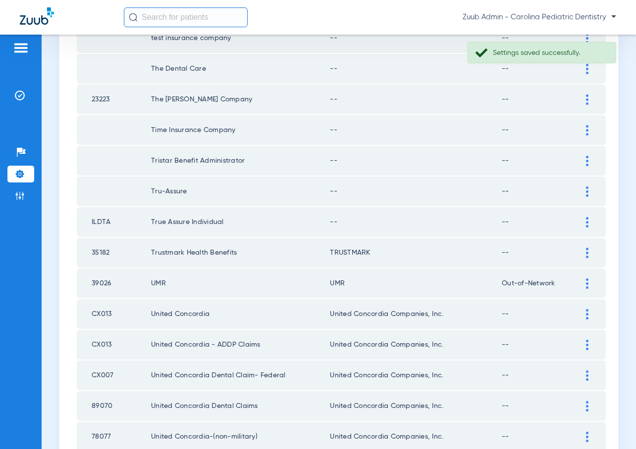
scroll to position [815, 0]
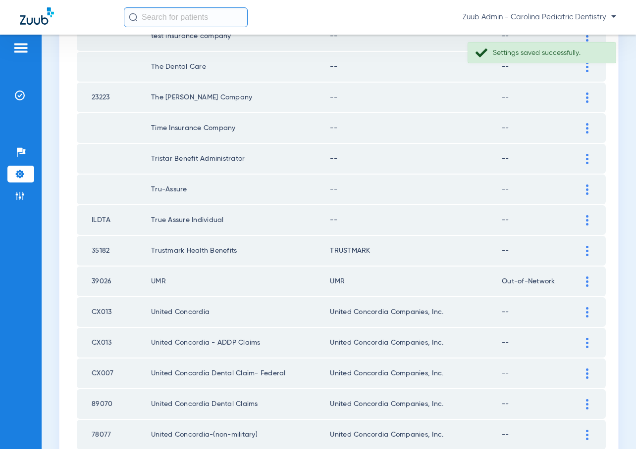
click at [586, 220] on img at bounding box center [587, 220] width 2 height 10
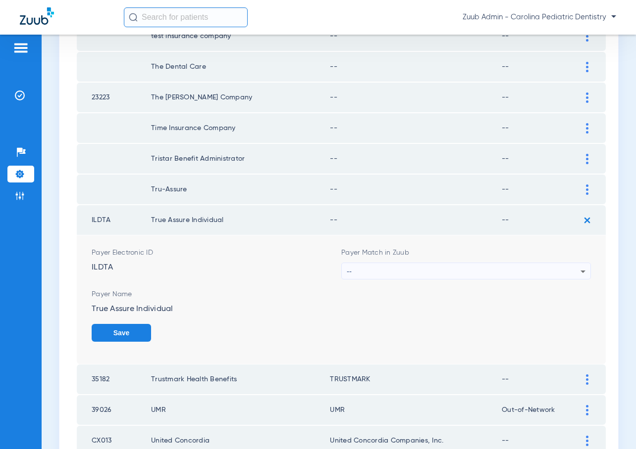
click at [572, 272] on div "--" at bounding box center [463, 271] width 234 height 17
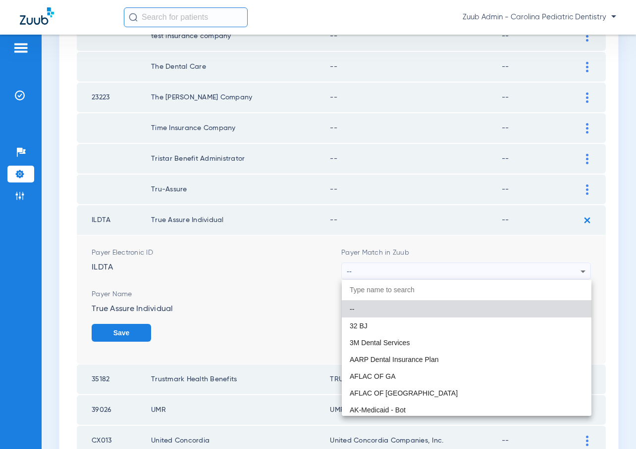
paste input "United Healthcare"
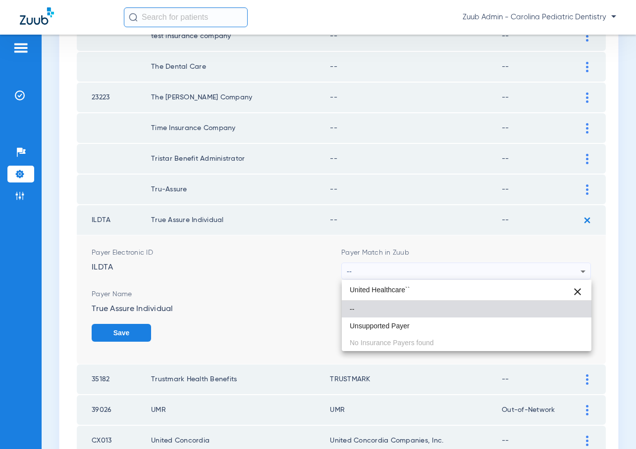
drag, startPoint x: 402, startPoint y: 294, endPoint x: 337, endPoint y: 287, distance: 65.2
click at [337, 287] on div "United Healthcare`` close -- Unsupported Payer No Insurance Payers found" at bounding box center [318, 224] width 636 height 449
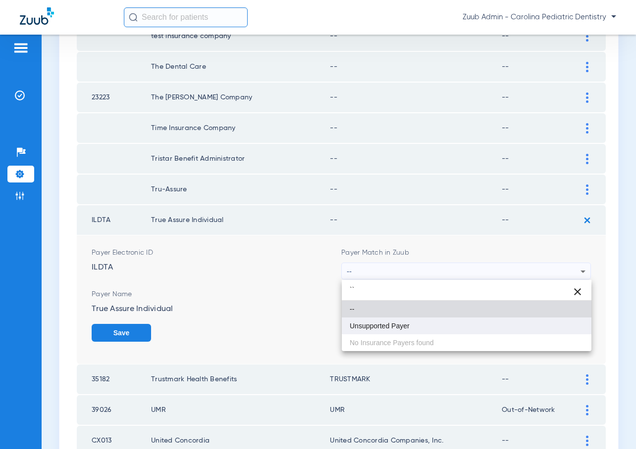
type input "``"
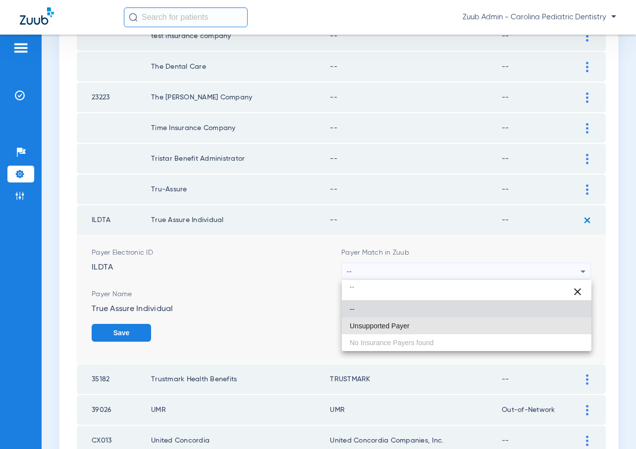
drag, startPoint x: 383, startPoint y: 324, endPoint x: 396, endPoint y: 321, distance: 14.2
click at [383, 324] on span "Unsupported Payer" at bounding box center [379, 326] width 60 height 7
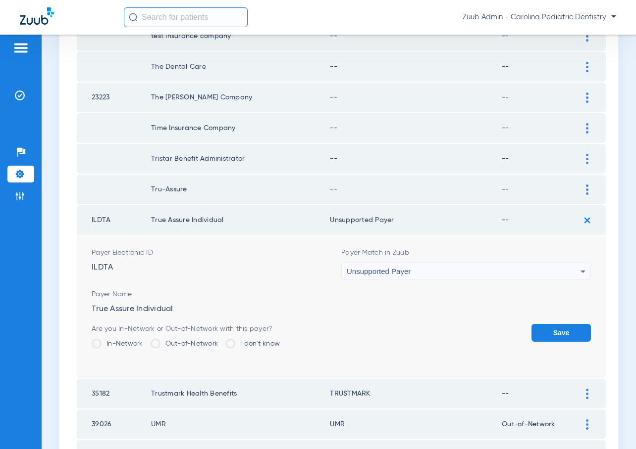
drag, startPoint x: 554, startPoint y: 335, endPoint x: 549, endPoint y: 324, distance: 12.0
click at [554, 335] on button "Save" at bounding box center [560, 333] width 59 height 18
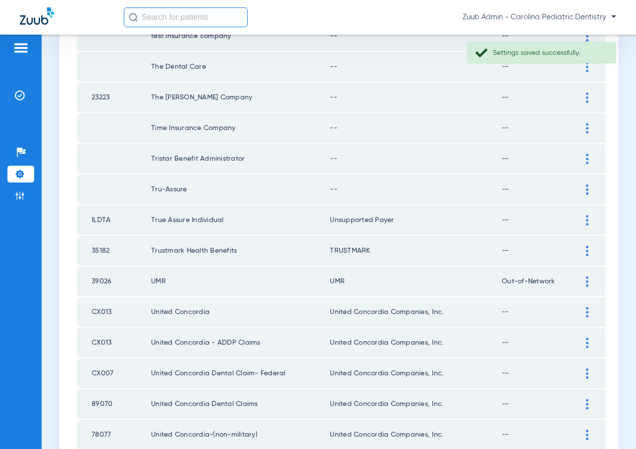
click at [586, 187] on img at bounding box center [587, 190] width 2 height 10
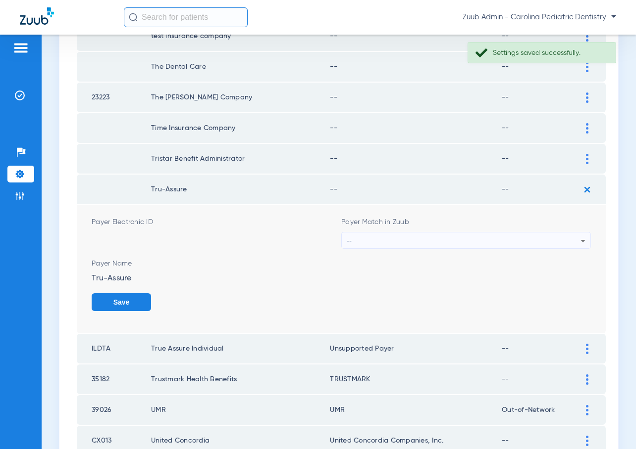
click at [474, 239] on div "--" at bounding box center [463, 241] width 234 height 17
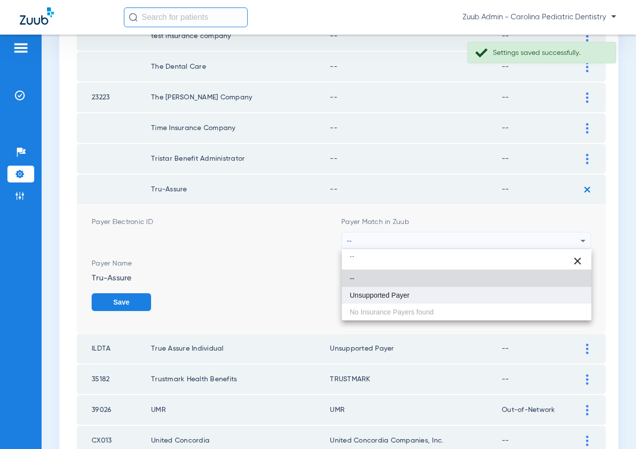
type input "``"
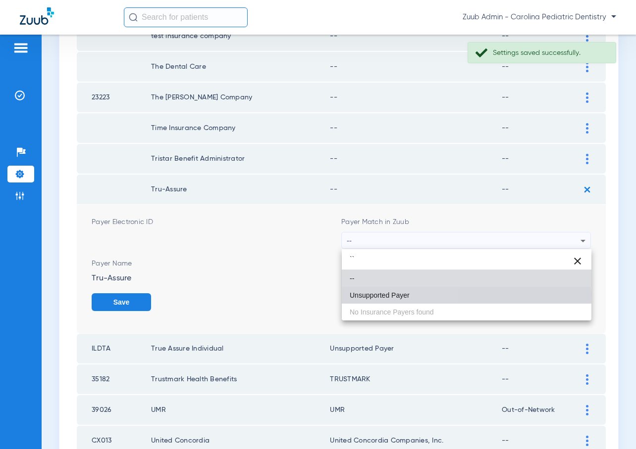
click at [398, 296] on span "Unsupported Payer" at bounding box center [379, 295] width 60 height 7
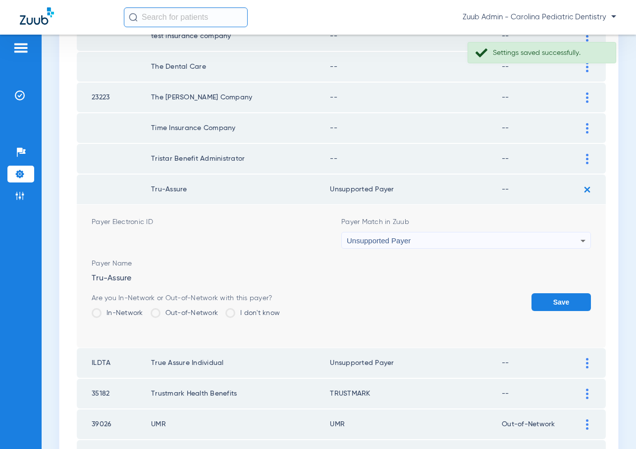
click at [549, 299] on button "Save" at bounding box center [560, 303] width 59 height 18
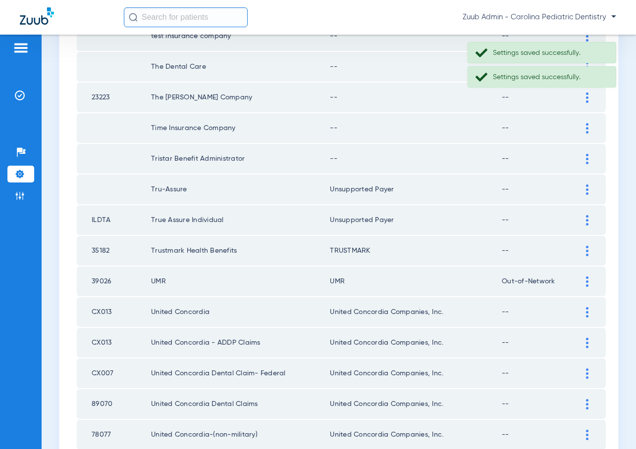
click at [586, 158] on img at bounding box center [587, 159] width 2 height 10
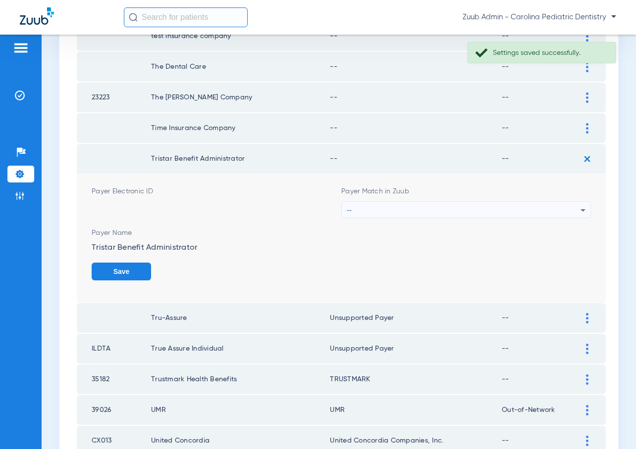
click at [461, 211] on div "--" at bounding box center [463, 210] width 234 height 17
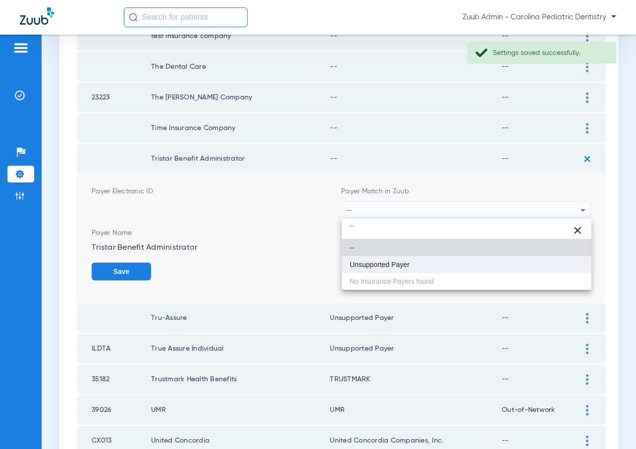
type input "``"
click at [383, 268] on span "Unsupported Payer" at bounding box center [379, 264] width 60 height 7
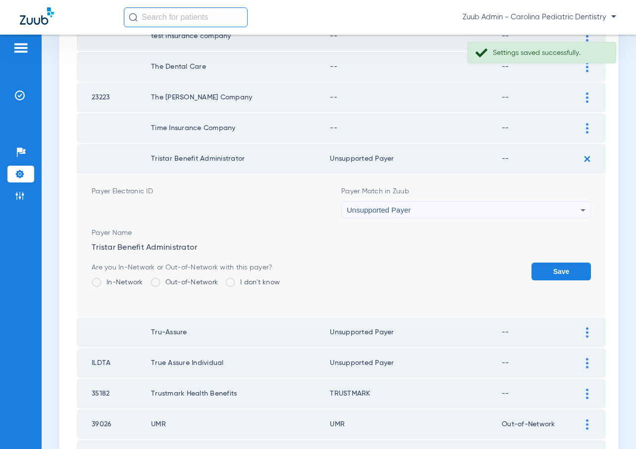
drag, startPoint x: 541, startPoint y: 275, endPoint x: 556, endPoint y: 189, distance: 86.9
click at [542, 273] on button "Save" at bounding box center [560, 272] width 59 height 18
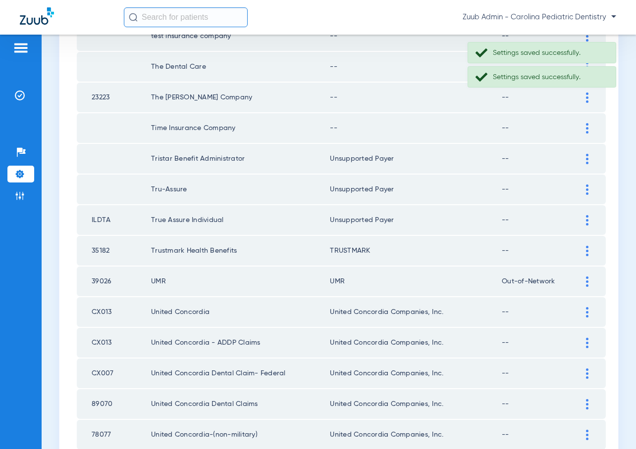
click at [584, 128] on div at bounding box center [586, 128] width 17 height 10
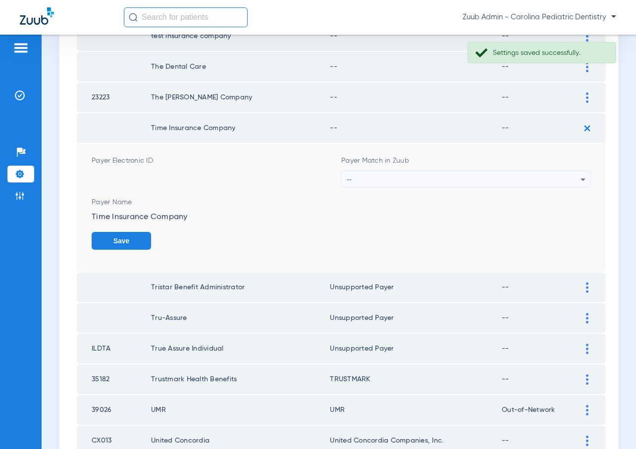
click at [493, 175] on div "--" at bounding box center [463, 179] width 234 height 17
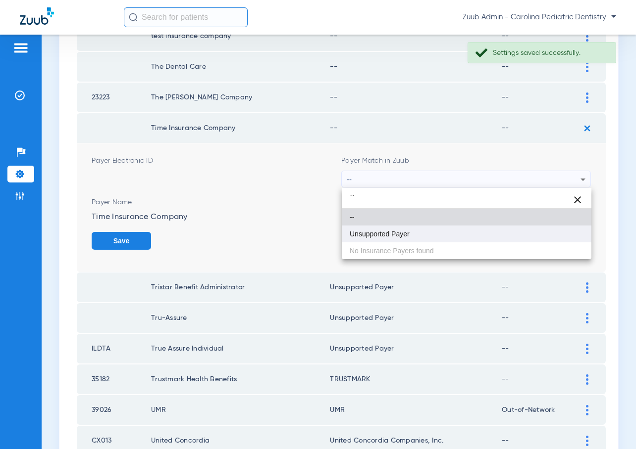
type input "``"
click at [408, 231] on span "Unsupported Payer" at bounding box center [379, 234] width 60 height 7
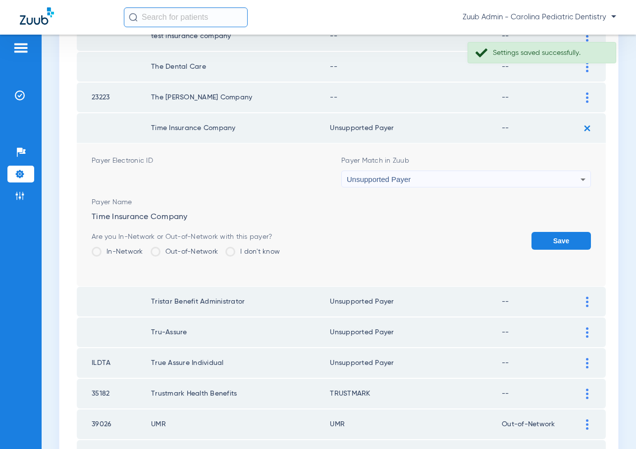
click at [536, 240] on button "Save" at bounding box center [560, 241] width 59 height 18
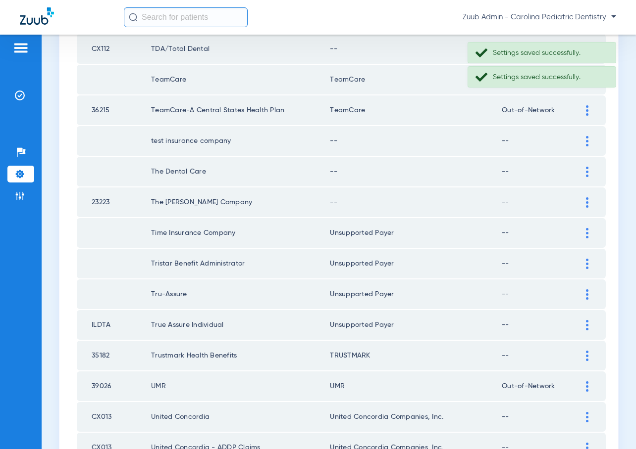
scroll to position [712, 0]
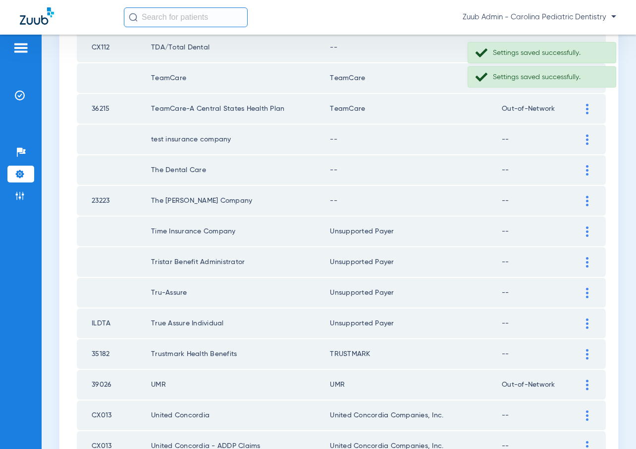
click at [579, 201] on div at bounding box center [586, 201] width 17 height 10
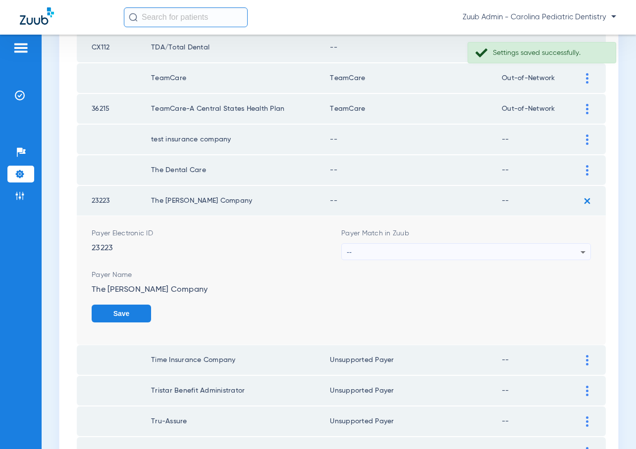
click at [540, 250] on div "--" at bounding box center [463, 252] width 234 height 17
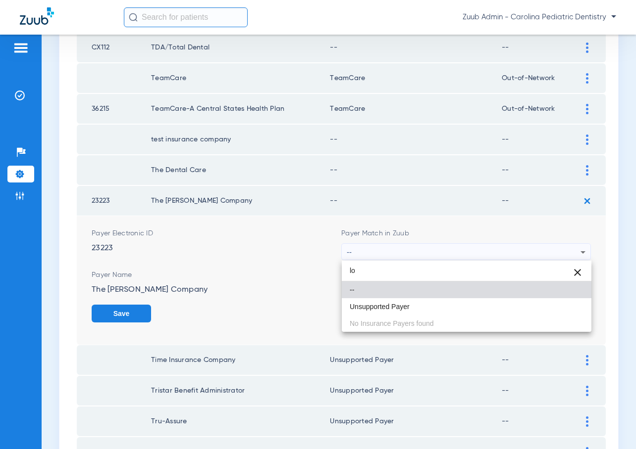
type input "l"
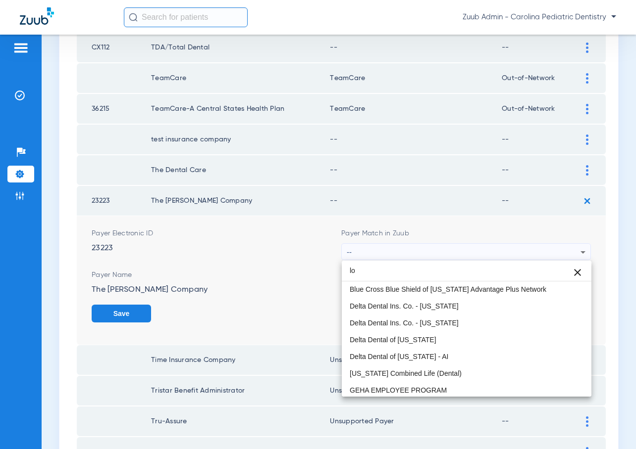
scroll to position [0, 0]
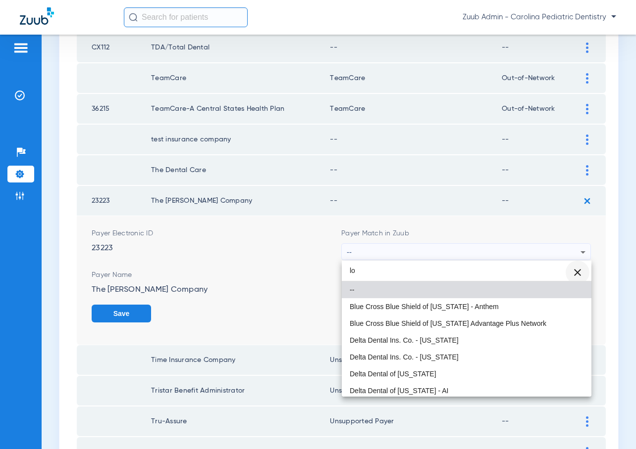
type input "lo"
click at [580, 271] on span "Clear" at bounding box center [577, 273] width 24 height 24
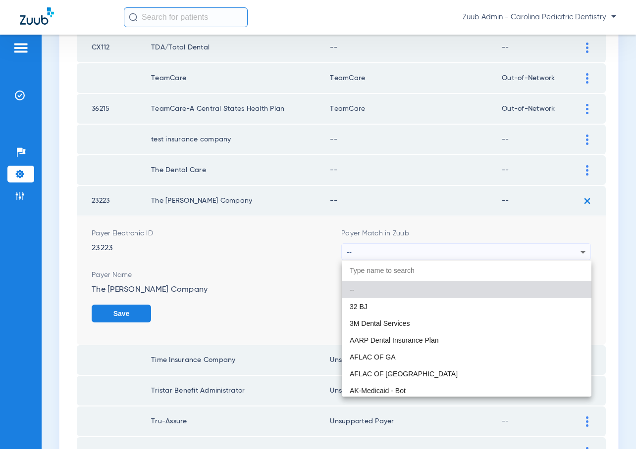
click at [288, 261] on div at bounding box center [318, 224] width 636 height 449
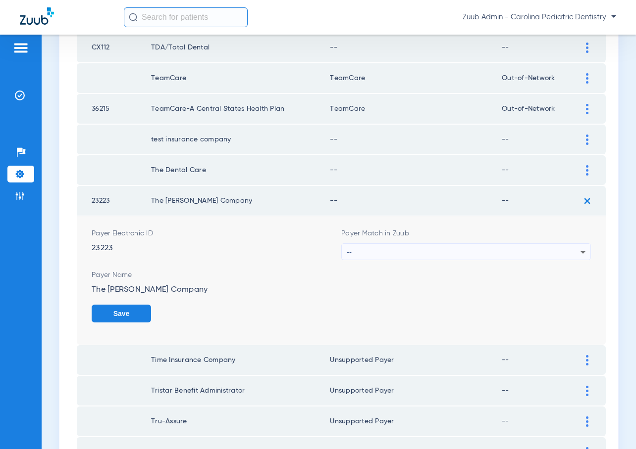
click at [512, 254] on div "--" at bounding box center [463, 252] width 234 height 17
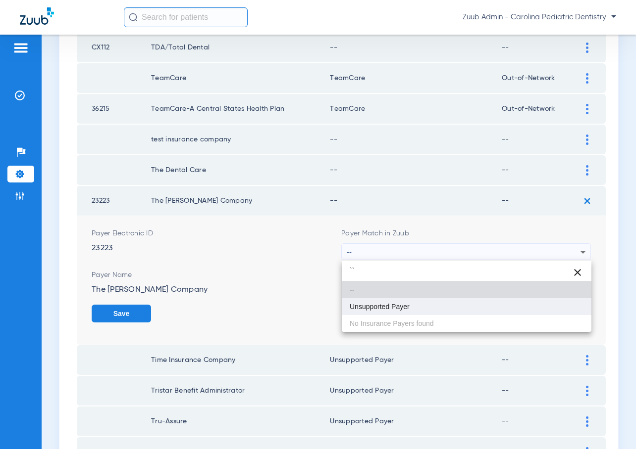
type input "``"
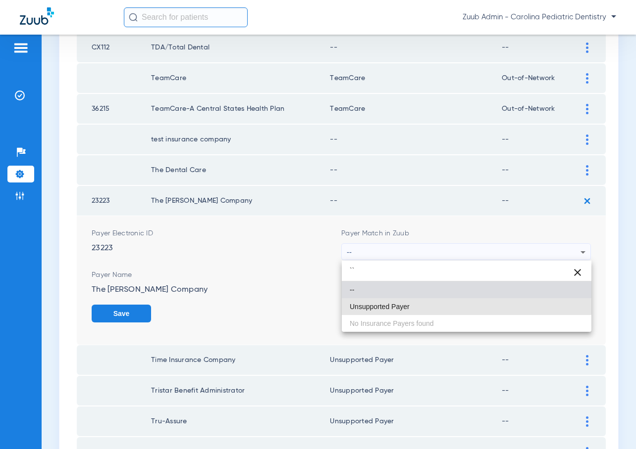
drag, startPoint x: 421, startPoint y: 301, endPoint x: 429, endPoint y: 305, distance: 9.1
click at [422, 303] on mat-option "Unsupported Payer" at bounding box center [466, 306] width 249 height 17
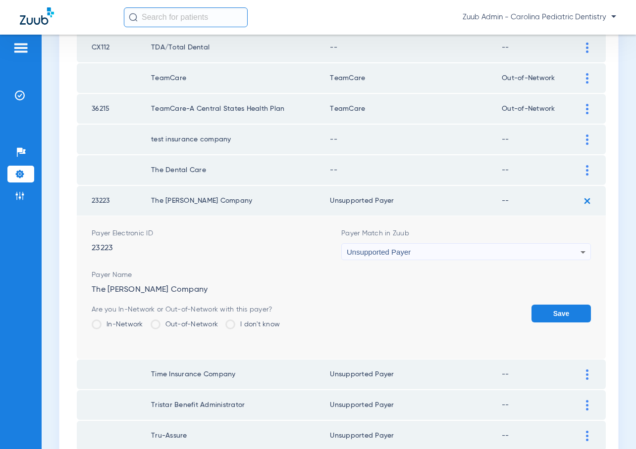
drag, startPoint x: 554, startPoint y: 313, endPoint x: 539, endPoint y: 308, distance: 16.0
click at [553, 312] on button "Save" at bounding box center [560, 314] width 59 height 18
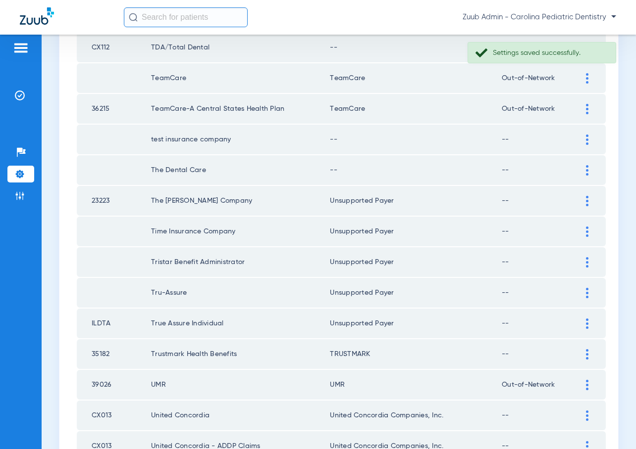
drag, startPoint x: 582, startPoint y: 167, endPoint x: 558, endPoint y: 166, distance: 23.8
click at [582, 167] on div at bounding box center [586, 170] width 17 height 10
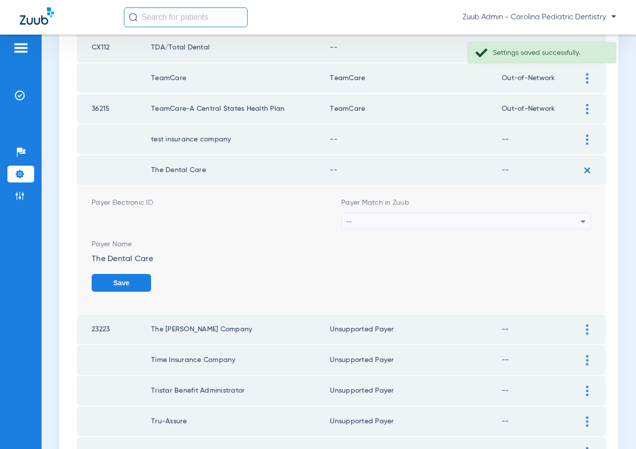
click at [483, 220] on div "--" at bounding box center [463, 221] width 234 height 17
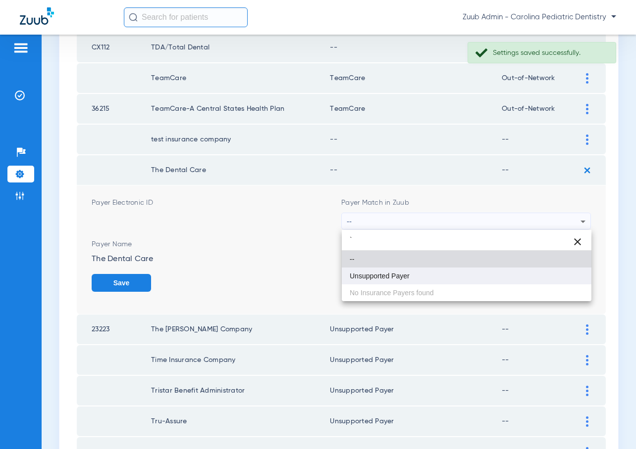
type input "`"
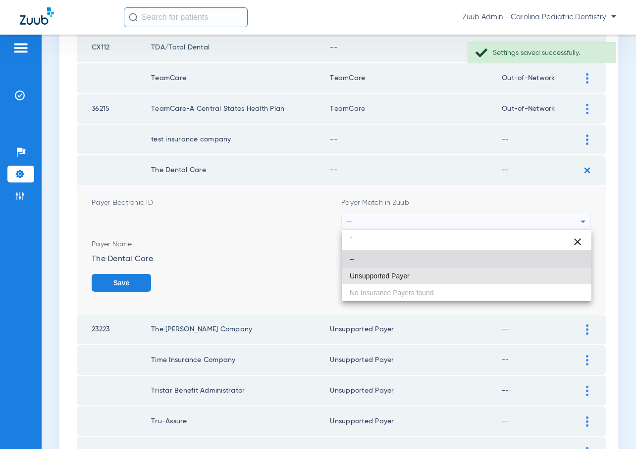
drag, startPoint x: 390, startPoint y: 270, endPoint x: 462, endPoint y: 271, distance: 72.8
click at [390, 270] on mat-option "Unsupported Payer" at bounding box center [466, 276] width 249 height 17
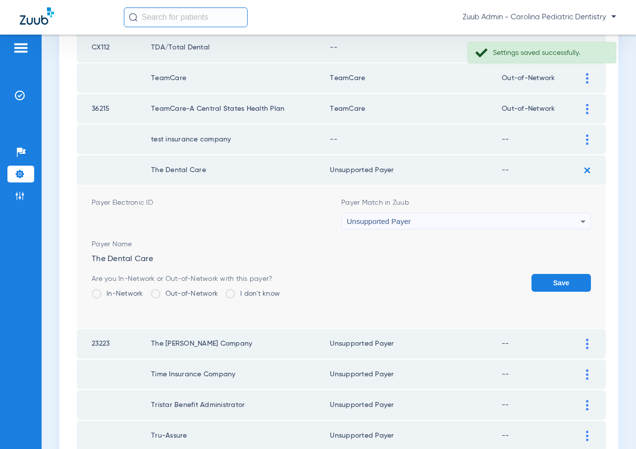
drag, startPoint x: 554, startPoint y: 282, endPoint x: 551, endPoint y: 264, distance: 17.7
click at [554, 281] on button "Save" at bounding box center [560, 283] width 59 height 18
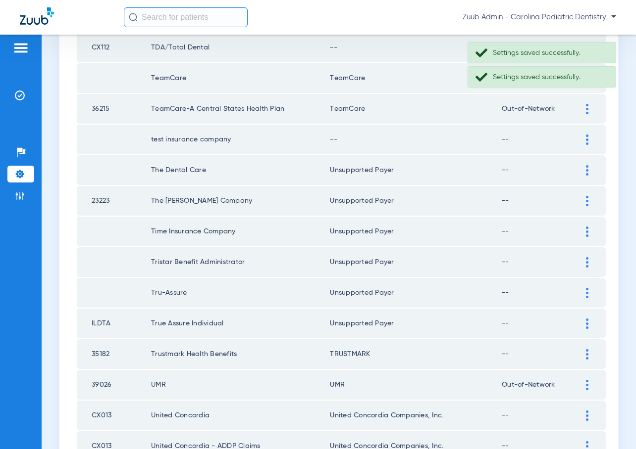
click at [585, 133] on td at bounding box center [591, 140] width 27 height 30
click at [587, 144] on img at bounding box center [587, 140] width 2 height 10
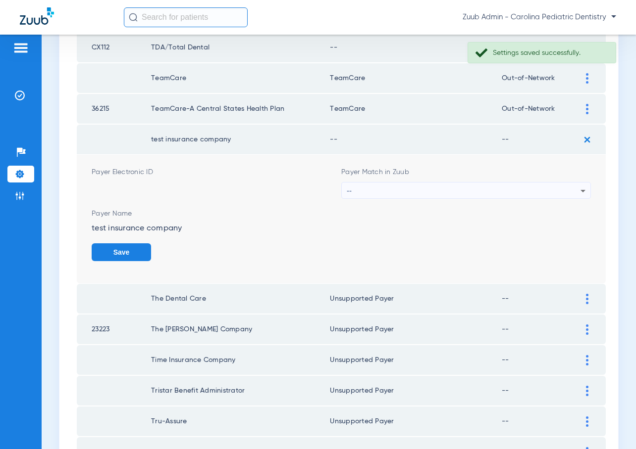
click at [572, 187] on div "--" at bounding box center [463, 191] width 234 height 17
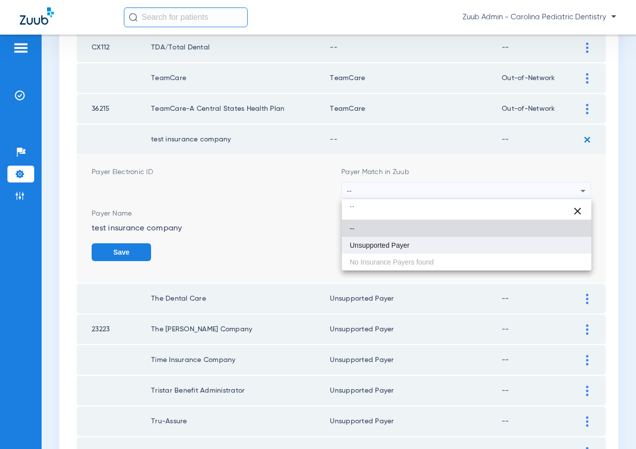
type input "``"
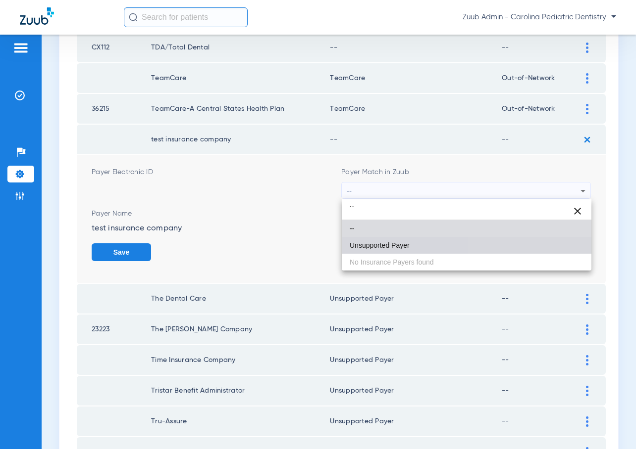
click at [529, 240] on mat-option "Unsupported Payer" at bounding box center [466, 245] width 249 height 17
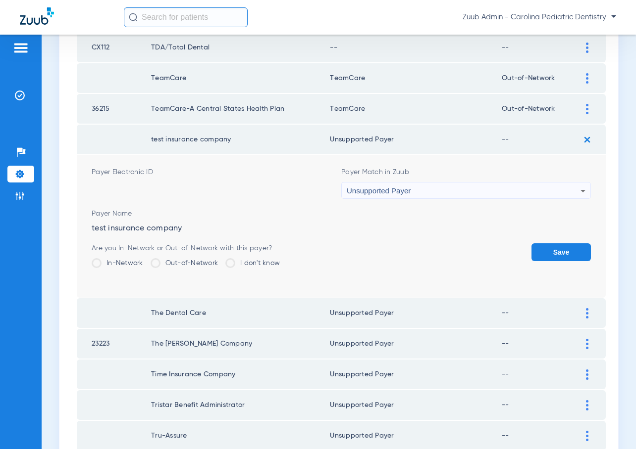
drag, startPoint x: 564, startPoint y: 252, endPoint x: 566, endPoint y: 221, distance: 30.8
click at [565, 249] on button "Save" at bounding box center [560, 253] width 59 height 18
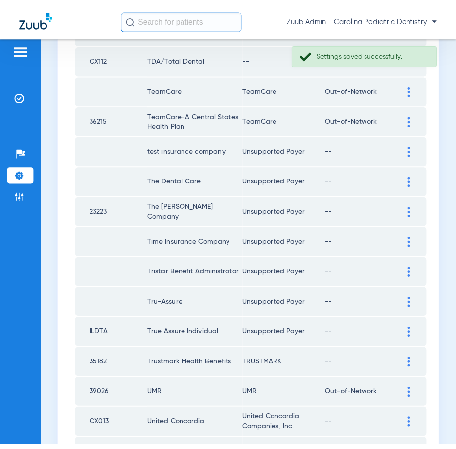
scroll to position [722, 0]
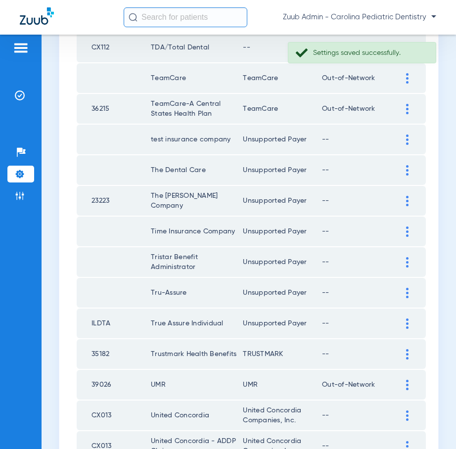
click at [408, 138] on img at bounding box center [407, 140] width 2 height 10
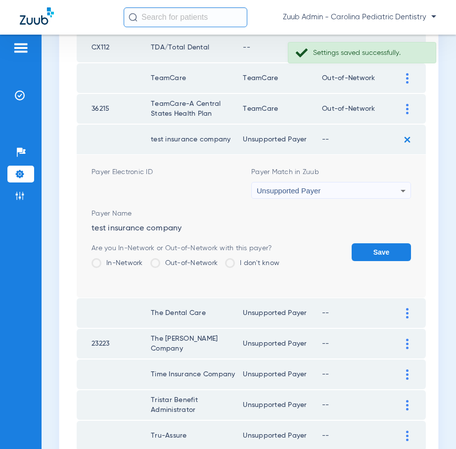
click at [374, 190] on div "Unsupported Payer" at bounding box center [329, 191] width 144 height 17
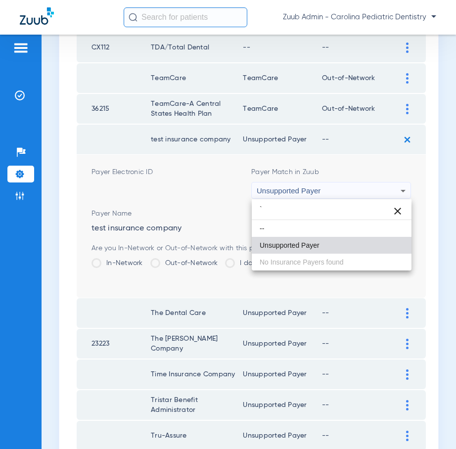
scroll to position [0, 0]
type input "``"
click at [315, 247] on span "Unsupported Payer" at bounding box center [290, 245] width 60 height 7
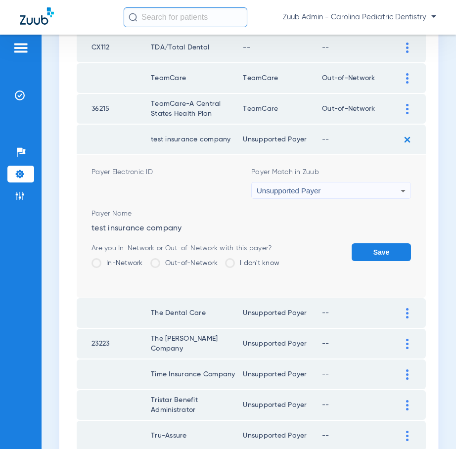
click at [367, 250] on button "Save" at bounding box center [381, 253] width 59 height 18
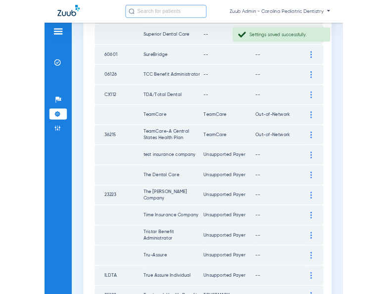
scroll to position [626, 0]
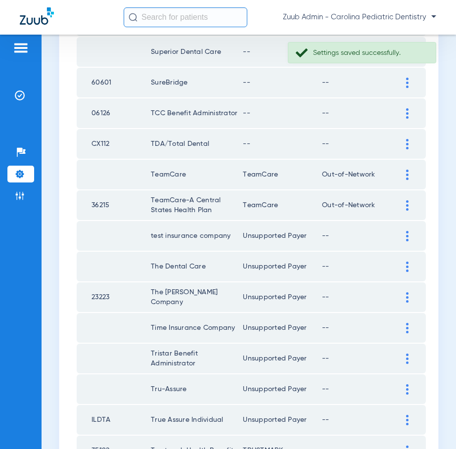
click at [404, 147] on div at bounding box center [407, 144] width 17 height 10
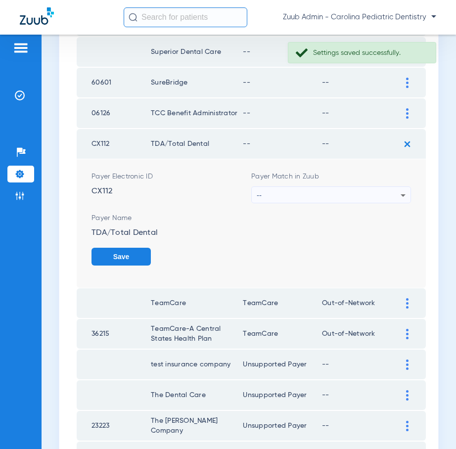
click at [363, 189] on div "--" at bounding box center [329, 195] width 144 height 17
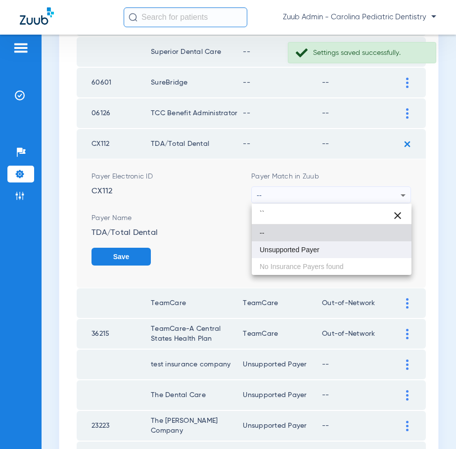
type input "``"
click at [339, 248] on mat-option "Unsupported Payer" at bounding box center [332, 250] width 160 height 17
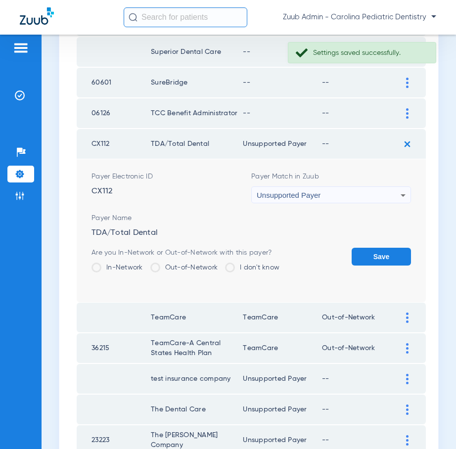
click at [372, 259] on button "Save" at bounding box center [381, 257] width 59 height 18
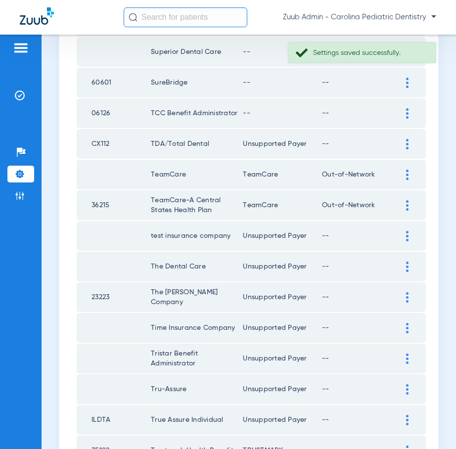
click at [401, 113] on div at bounding box center [407, 113] width 17 height 10
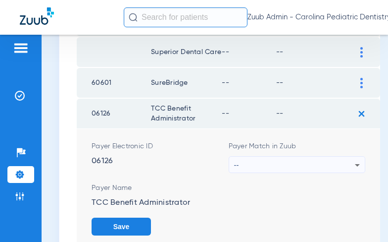
click at [314, 173] on div "--" at bounding box center [294, 164] width 121 height 17
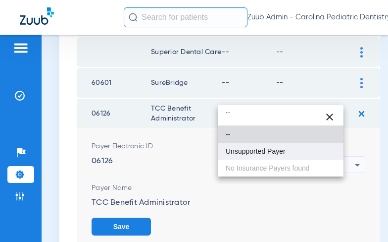
type input "``"
click at [275, 157] on mat-option "Unsupported Payer" at bounding box center [281, 151] width 126 height 17
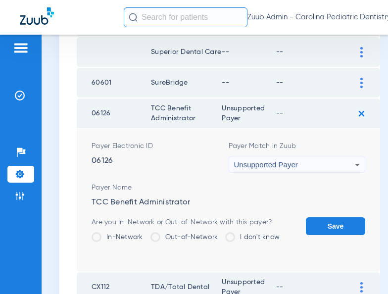
drag, startPoint x: 314, startPoint y: 248, endPoint x: 296, endPoint y: 219, distance: 34.1
click at [314, 235] on button "Save" at bounding box center [335, 226] width 59 height 18
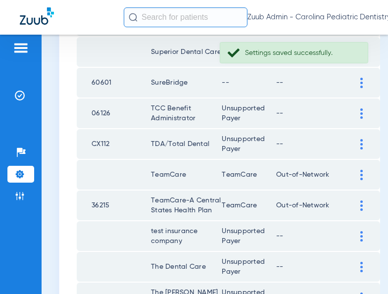
click at [353, 88] on div at bounding box center [361, 83] width 17 height 10
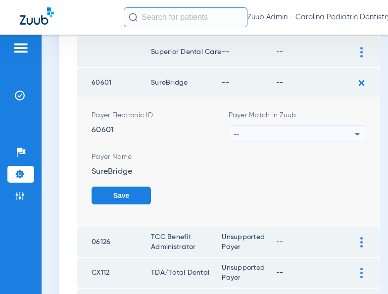
click at [355, 136] on icon at bounding box center [357, 134] width 5 height 2
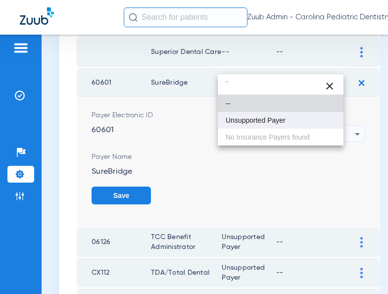
type input "`"
click at [298, 128] on mat-option "Unsupported Payer" at bounding box center [281, 120] width 126 height 17
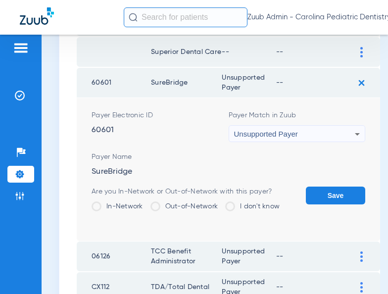
drag, startPoint x: 330, startPoint y: 214, endPoint x: 325, endPoint y: 191, distance: 24.2
click at [330, 204] on button "Save" at bounding box center [335, 196] width 59 height 18
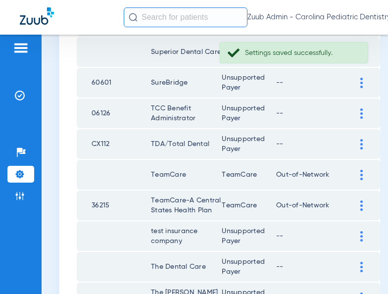
click at [353, 57] on div at bounding box center [361, 52] width 17 height 10
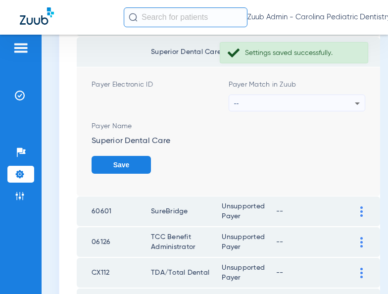
click at [326, 112] on div "--" at bounding box center [294, 103] width 121 height 17
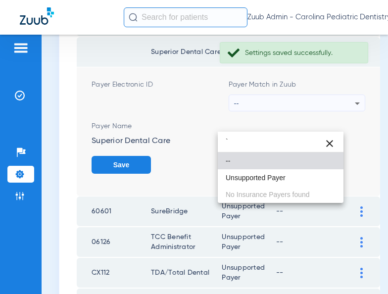
type input "`"
click at [297, 177] on mat-option "Unsupported Payer" at bounding box center [281, 177] width 126 height 17
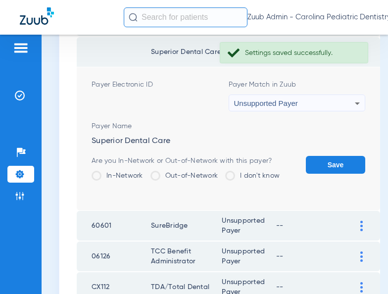
click at [306, 174] on button "Save" at bounding box center [335, 165] width 59 height 18
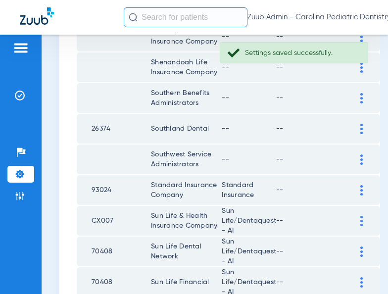
scroll to position [364, 0]
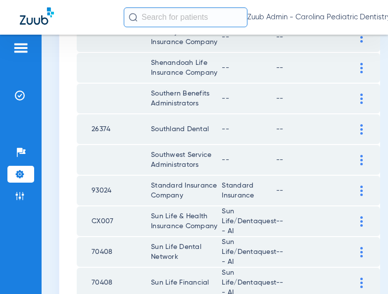
click at [360, 165] on img at bounding box center [361, 160] width 2 height 10
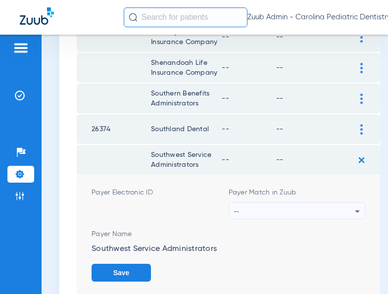
click at [318, 217] on div "--" at bounding box center [294, 211] width 121 height 17
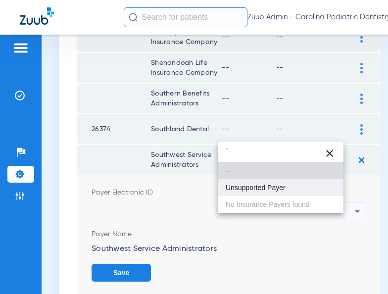
type input "`"
click at [285, 192] on mat-option "Unsupported Payer" at bounding box center [281, 187] width 126 height 17
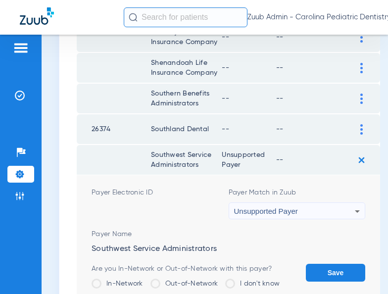
drag, startPoint x: 308, startPoint y: 277, endPoint x: 321, endPoint y: 218, distance: 60.3
click at [309, 272] on form "Payer Electronic ID Payer Match in Zuub Unsupported Payer Payer Name Southwest …" at bounding box center [229, 246] width 274 height 143
click at [320, 281] on button "Save" at bounding box center [335, 273] width 59 height 18
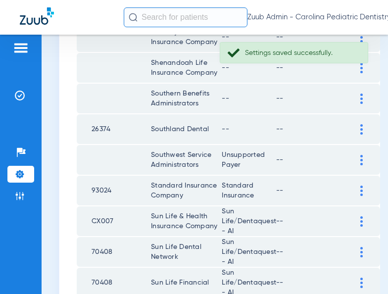
click at [360, 135] on img at bounding box center [361, 129] width 2 height 10
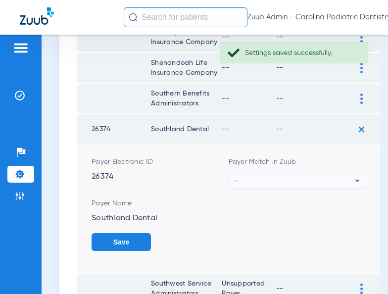
click at [309, 189] on div "--" at bounding box center [294, 180] width 121 height 17
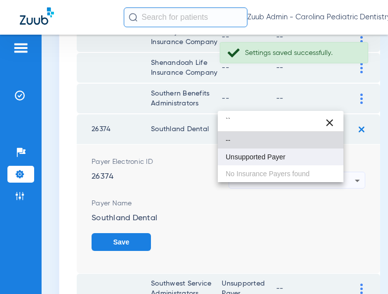
type input "``"
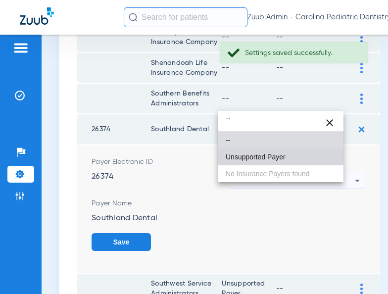
click at [261, 152] on mat-option "Unsupported Payer" at bounding box center [281, 156] width 126 height 17
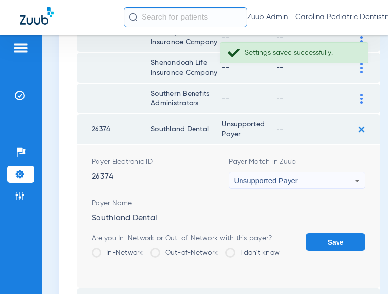
click at [312, 239] on form "Payer Electronic ID 26374 Payer Match in Zuub Unsupported Payer Payer Name Sout…" at bounding box center [229, 216] width 274 height 143
click at [312, 249] on button "Save" at bounding box center [335, 242] width 59 height 18
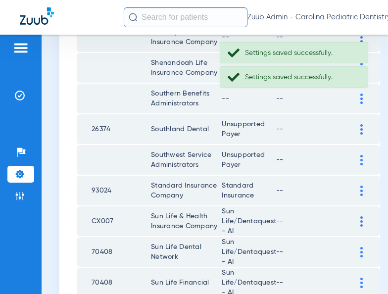
click at [353, 104] on div at bounding box center [361, 99] width 17 height 10
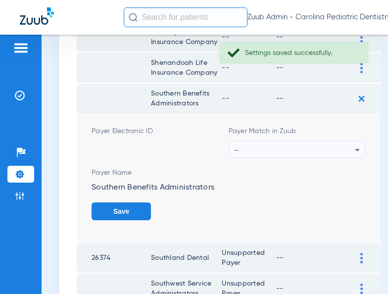
click at [308, 156] on div "--" at bounding box center [294, 150] width 121 height 17
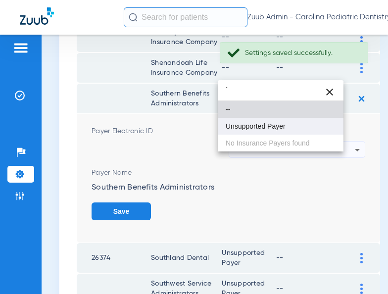
type input "`"
click at [271, 130] on span "Unsupported Payer" at bounding box center [256, 126] width 60 height 7
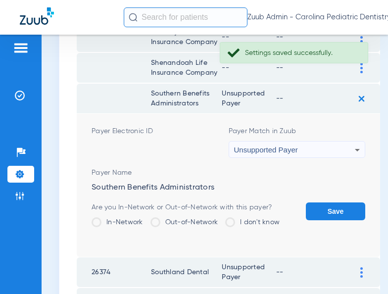
click at [308, 219] on button "Save" at bounding box center [335, 211] width 59 height 18
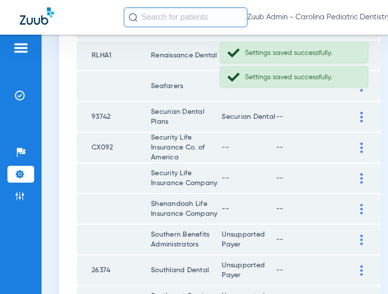
scroll to position [224, 0]
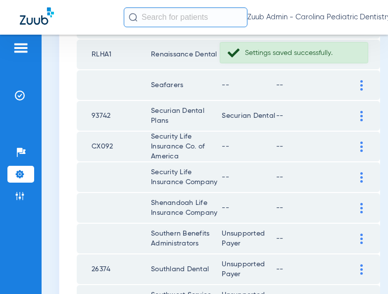
click at [353, 213] on div at bounding box center [361, 208] width 17 height 10
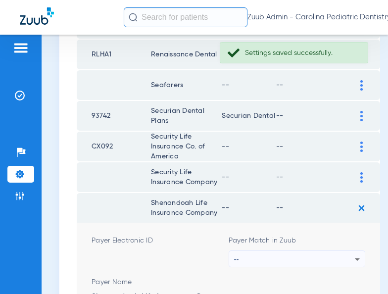
click at [295, 263] on div "--" at bounding box center [294, 259] width 121 height 17
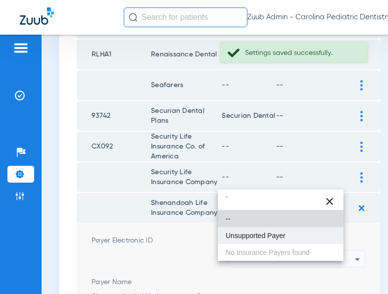
type input "`"
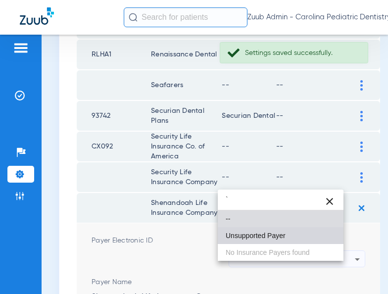
click at [269, 229] on mat-option "Unsupported Payer" at bounding box center [281, 235] width 126 height 17
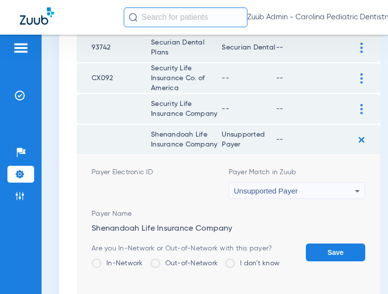
scroll to position [304, 0]
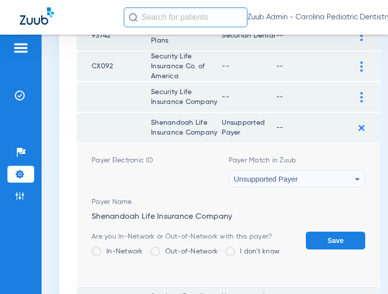
click at [306, 247] on button "Save" at bounding box center [335, 241] width 59 height 18
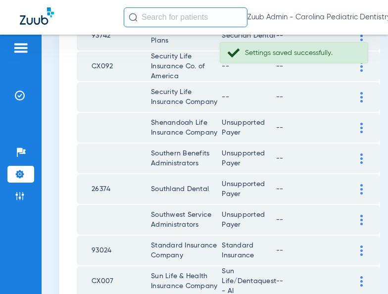
click at [353, 102] on div at bounding box center [361, 97] width 17 height 10
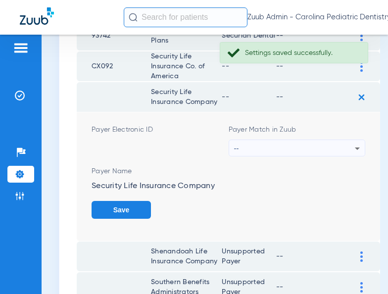
click at [299, 157] on div "--" at bounding box center [294, 148] width 121 height 17
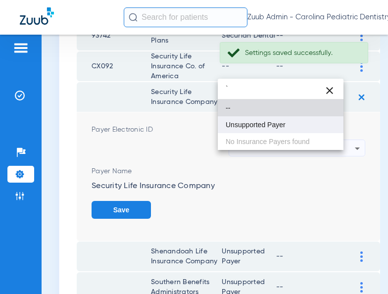
type input "`"
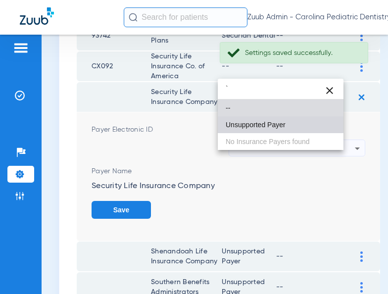
click at [274, 124] on span "Unsupported Payer" at bounding box center [256, 124] width 60 height 7
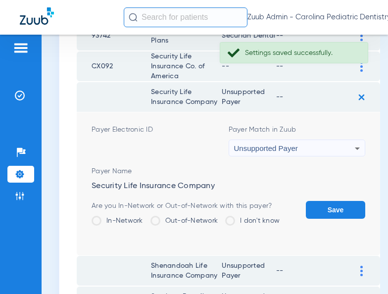
click at [306, 213] on button "Save" at bounding box center [335, 210] width 59 height 18
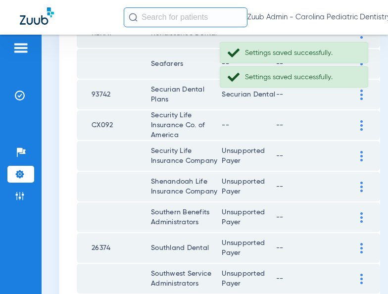
scroll to position [237, 0]
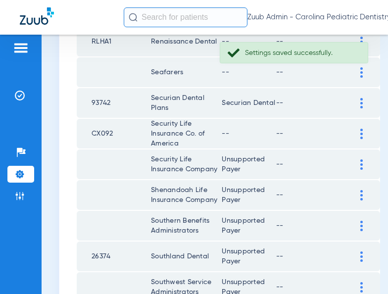
click at [353, 139] on div at bounding box center [361, 134] width 17 height 10
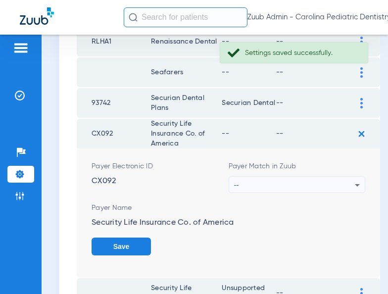
click at [284, 194] on div "--" at bounding box center [294, 185] width 121 height 17
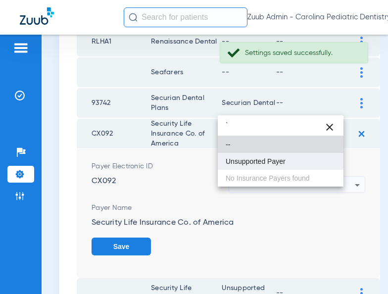
type input "`"
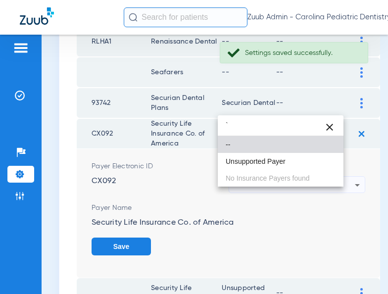
drag, startPoint x: 270, startPoint y: 162, endPoint x: 287, endPoint y: 185, distance: 28.3
click at [270, 162] on span "Unsupported Payer" at bounding box center [256, 161] width 60 height 7
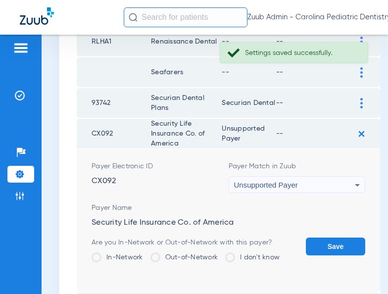
click at [307, 253] on button "Save" at bounding box center [335, 247] width 59 height 18
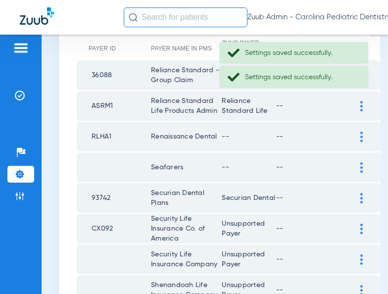
scroll to position [145, 0]
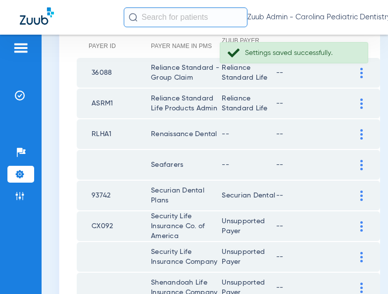
click at [353, 170] on div at bounding box center [361, 165] width 17 height 10
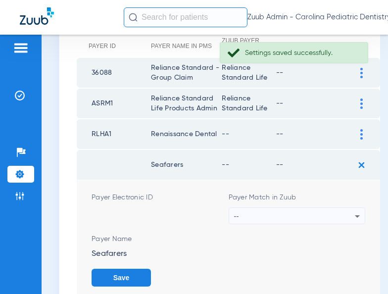
click at [300, 223] on div "--" at bounding box center [294, 216] width 121 height 17
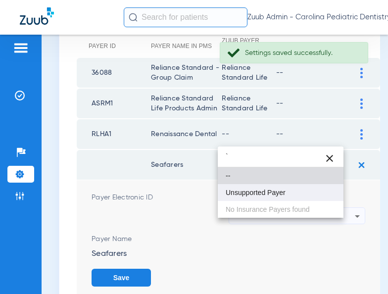
type input "`"
click at [269, 193] on span "Unsupported Payer" at bounding box center [256, 192] width 60 height 7
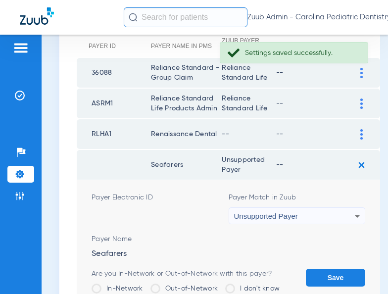
click at [307, 282] on button "Save" at bounding box center [335, 278] width 59 height 18
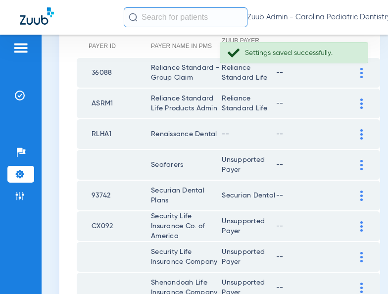
click at [353, 140] on div at bounding box center [361, 134] width 17 height 10
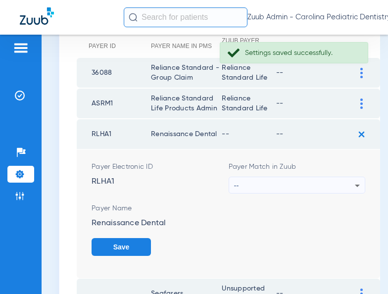
click at [326, 194] on div "--" at bounding box center [294, 185] width 121 height 17
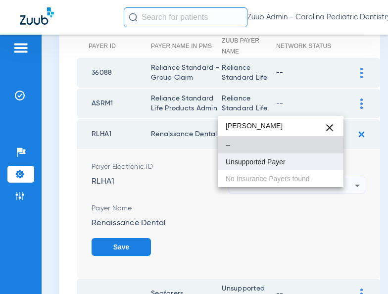
type input "rena"
click at [290, 163] on mat-option "Unsupported Payer" at bounding box center [281, 161] width 126 height 17
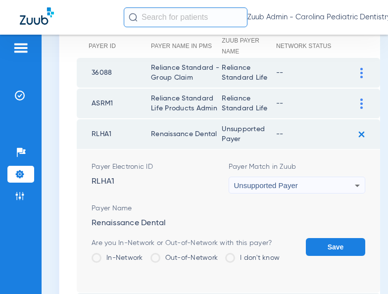
drag, startPoint x: 308, startPoint y: 251, endPoint x: 308, endPoint y: 246, distance: 5.4
click at [308, 251] on button "Save" at bounding box center [335, 247] width 59 height 18
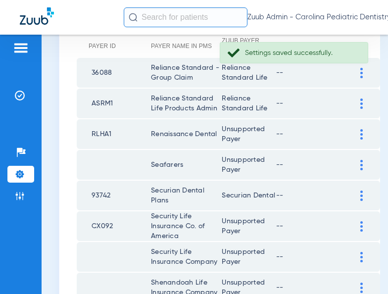
click at [353, 109] on div at bounding box center [361, 104] width 17 height 10
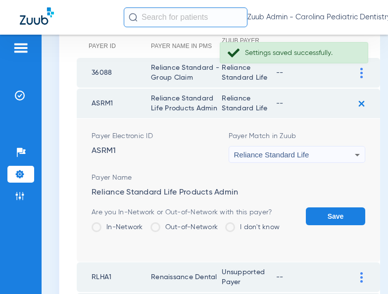
click at [326, 163] on div "Reliance Standard Life" at bounding box center [294, 155] width 121 height 17
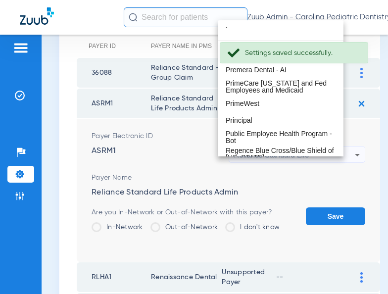
scroll to position [0, 0]
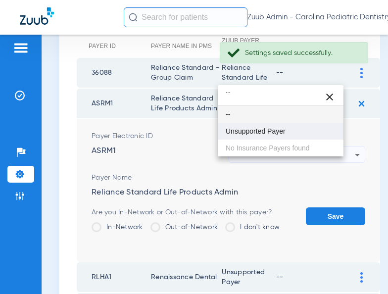
type input "``"
click at [290, 133] on mat-option "Unsupported Payer" at bounding box center [281, 131] width 126 height 17
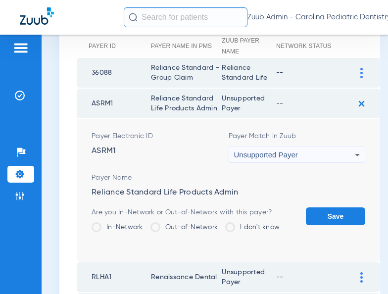
click at [316, 225] on button "Save" at bounding box center [335, 216] width 59 height 18
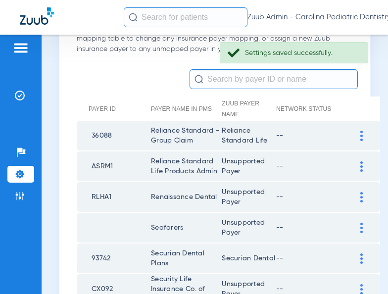
scroll to position [80, 0]
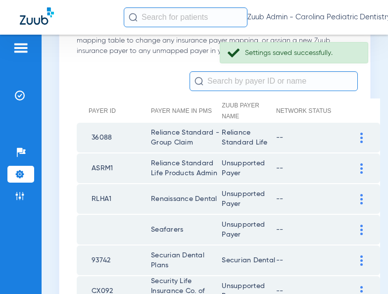
click at [360, 137] on img at bounding box center [361, 138] width 2 height 10
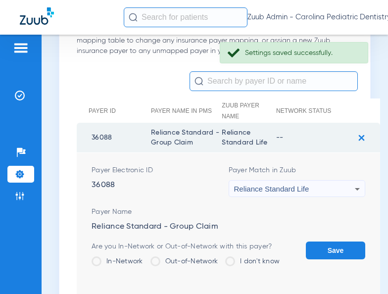
click at [353, 137] on img at bounding box center [361, 138] width 16 height 16
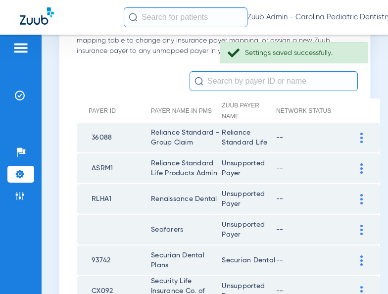
click at [353, 173] on div at bounding box center [361, 168] width 17 height 10
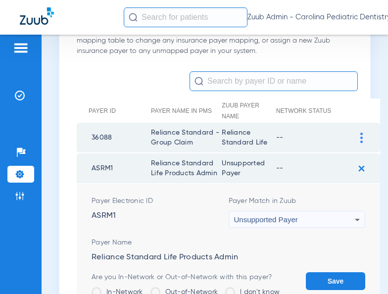
click at [319, 228] on div "Unsupported Payer" at bounding box center [294, 219] width 121 height 17
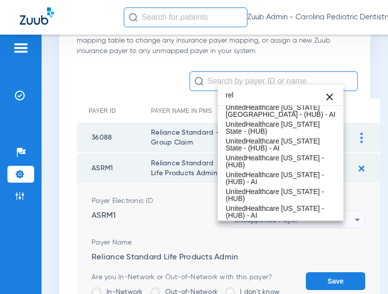
scroll to position [0, 0]
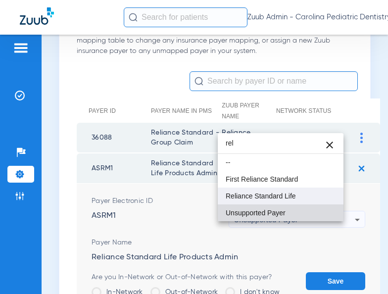
type input "rel"
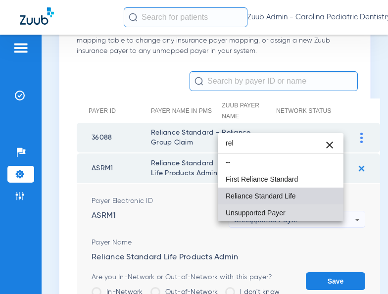
click at [284, 196] on span "Reliance Standard Life" at bounding box center [261, 196] width 70 height 7
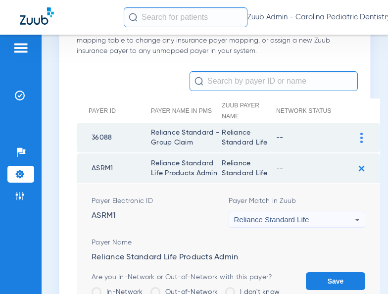
click at [307, 283] on button "Save" at bounding box center [335, 281] width 59 height 18
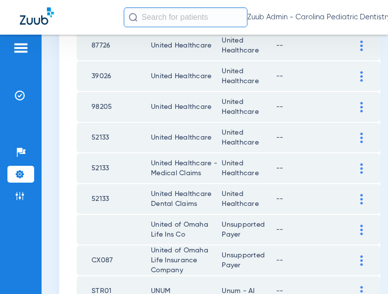
scroll to position [1544, 0]
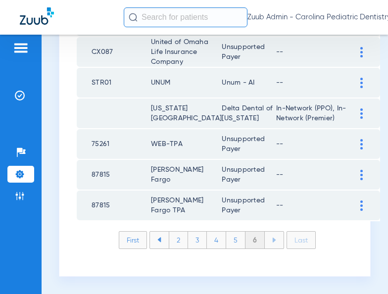
click at [230, 238] on li "5" at bounding box center [235, 240] width 19 height 17
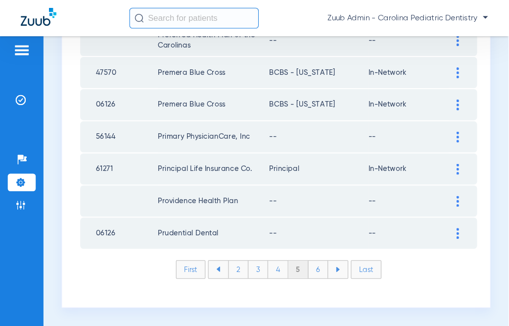
scroll to position [1474, 0]
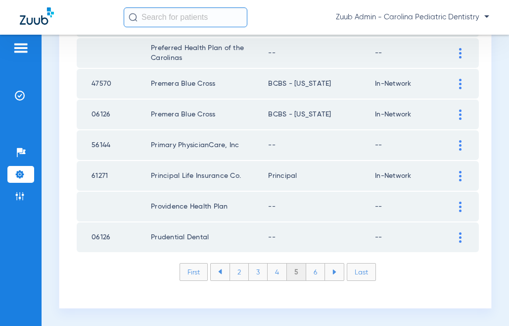
click at [459, 235] on img at bounding box center [460, 237] width 2 height 10
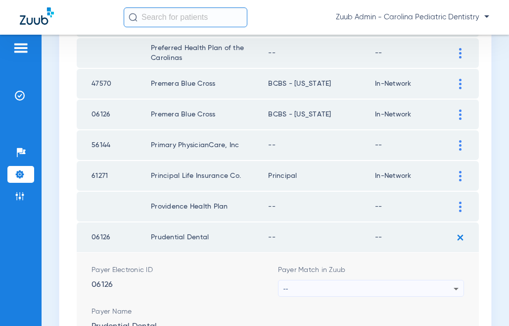
click at [440, 283] on div "--" at bounding box center [369, 288] width 171 height 17
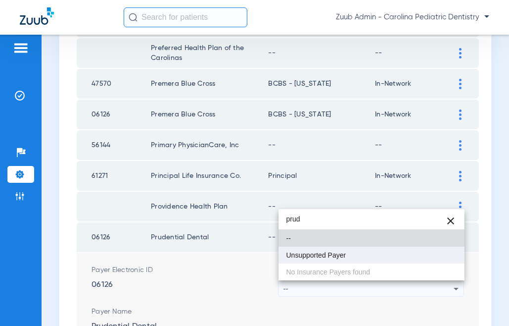
type input "prud"
click at [363, 255] on mat-option "Unsupported Payer" at bounding box center [372, 255] width 187 height 17
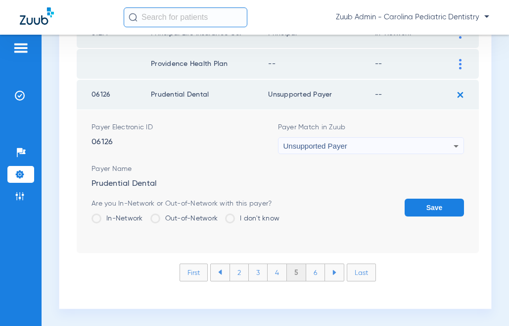
click at [434, 212] on button "Save" at bounding box center [434, 207] width 59 height 18
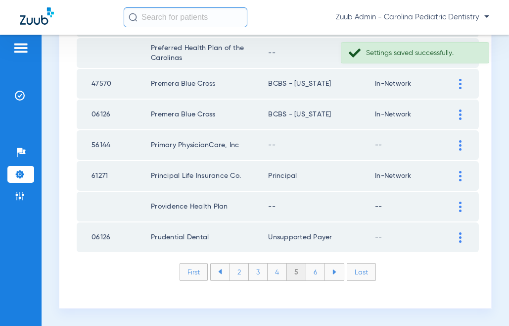
click at [460, 206] on img at bounding box center [460, 206] width 2 height 10
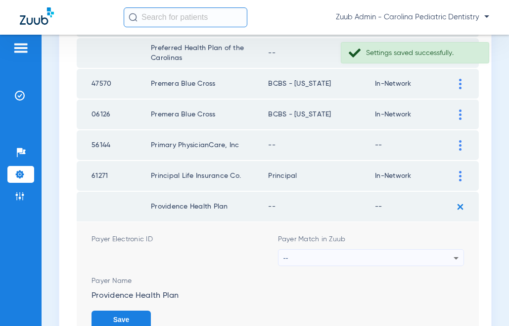
click at [455, 261] on icon at bounding box center [456, 258] width 12 height 12
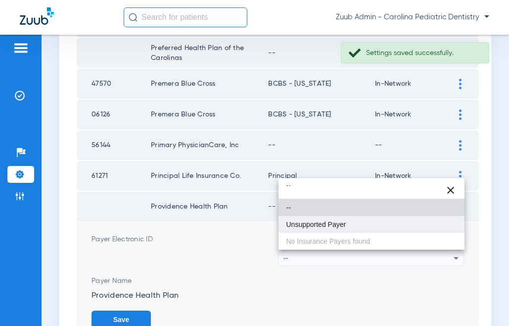
type input "``"
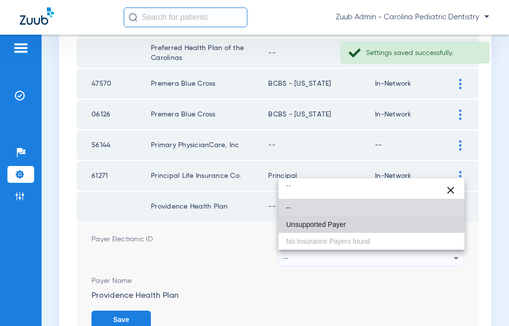
click at [366, 224] on mat-option "Unsupported Payer" at bounding box center [372, 224] width 187 height 17
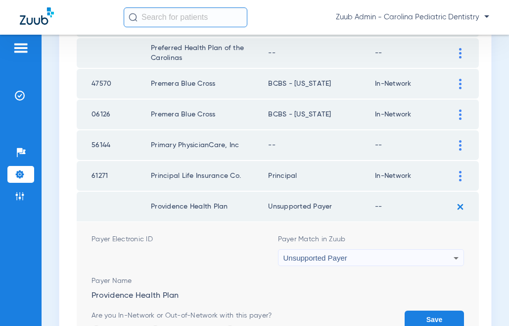
drag, startPoint x: 426, startPoint y: 314, endPoint x: 429, endPoint y: 306, distance: 8.9
click at [426, 314] on button "Save" at bounding box center [434, 319] width 59 height 18
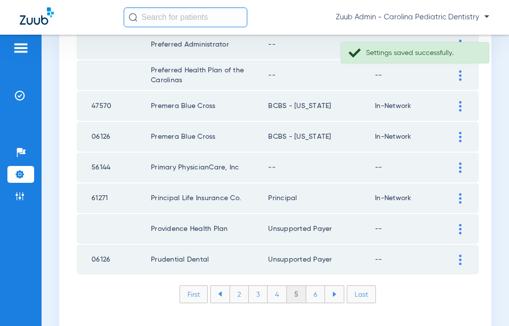
scroll to position [1447, 0]
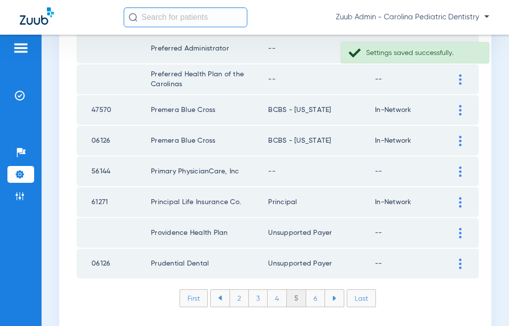
click at [455, 171] on div at bounding box center [460, 171] width 17 height 10
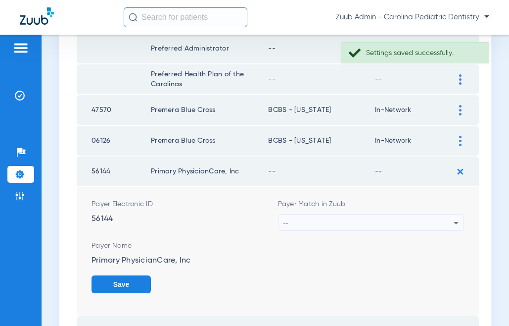
click at [432, 219] on div "--" at bounding box center [369, 222] width 171 height 17
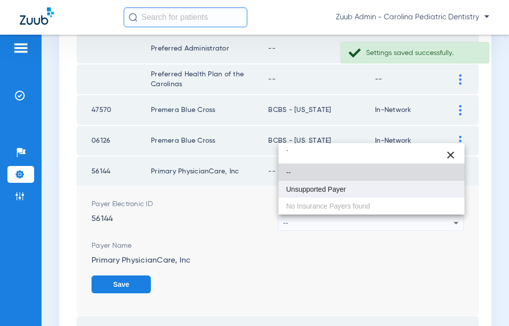
type input "`"
click at [369, 185] on mat-option "Unsupported Payer" at bounding box center [372, 189] width 187 height 17
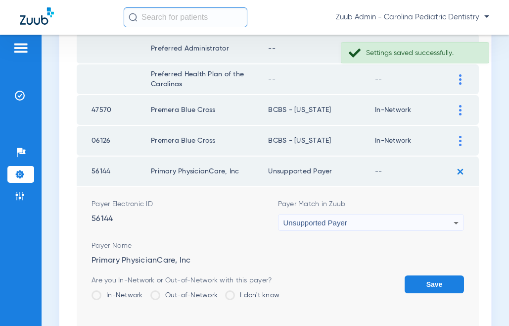
click at [428, 280] on button "Save" at bounding box center [434, 284] width 59 height 18
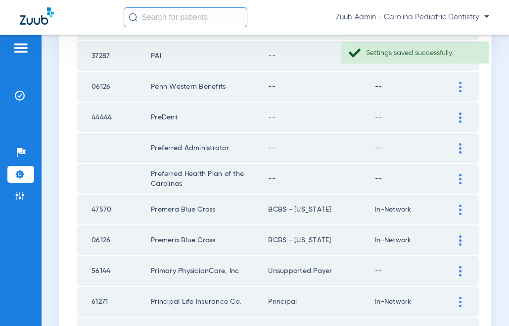
scroll to position [1347, 0]
click at [462, 178] on div at bounding box center [460, 179] width 17 height 10
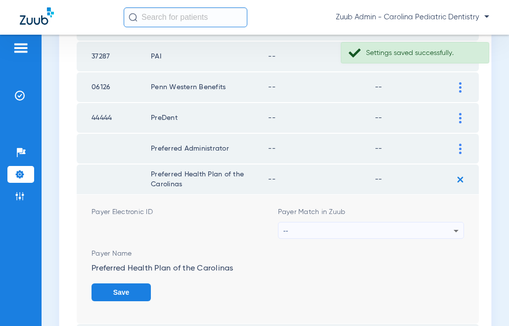
click at [425, 233] on div "--" at bounding box center [369, 230] width 171 height 17
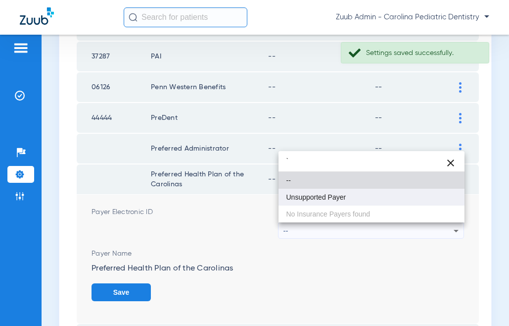
type input "`"
click at [368, 200] on mat-option "Unsupported Payer" at bounding box center [372, 197] width 187 height 17
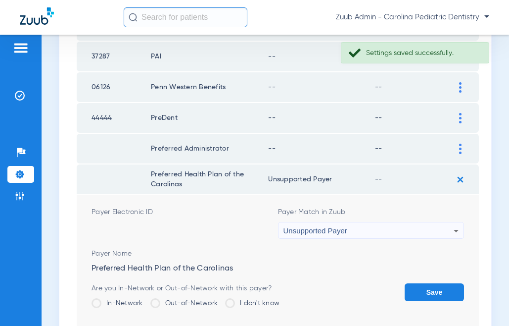
click at [439, 295] on button "Save" at bounding box center [434, 292] width 59 height 18
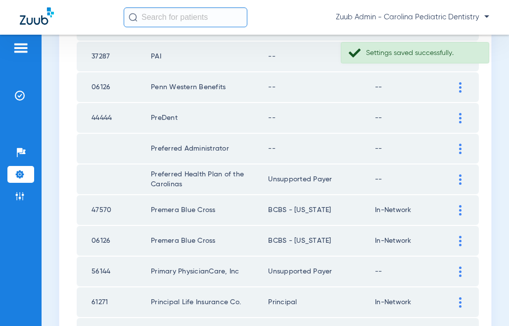
click at [459, 150] on img at bounding box center [460, 149] width 2 height 10
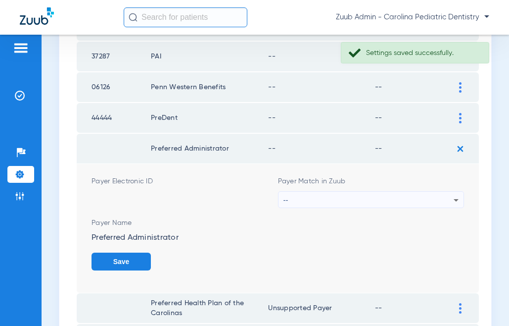
click at [436, 202] on div "--" at bounding box center [369, 200] width 171 height 17
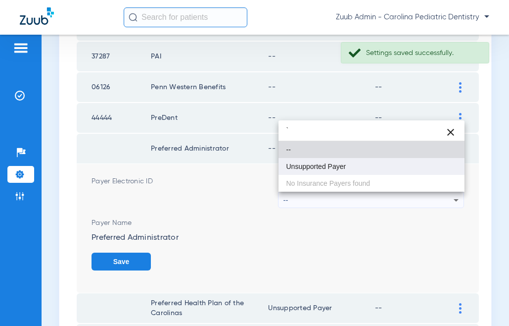
type input "`"
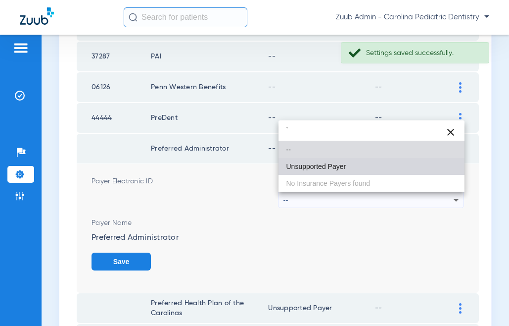
click at [358, 171] on mat-option "Unsupported Payer" at bounding box center [372, 166] width 187 height 17
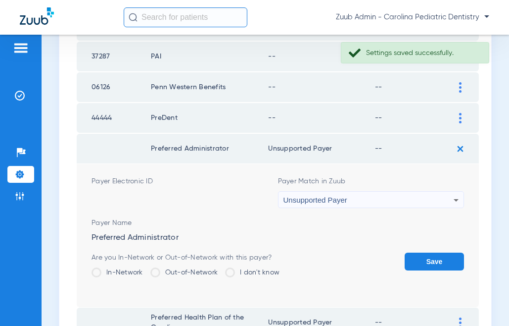
click at [422, 257] on button "Save" at bounding box center [434, 261] width 59 height 18
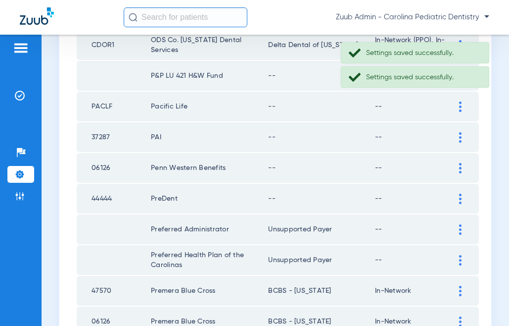
scroll to position [1263, 0]
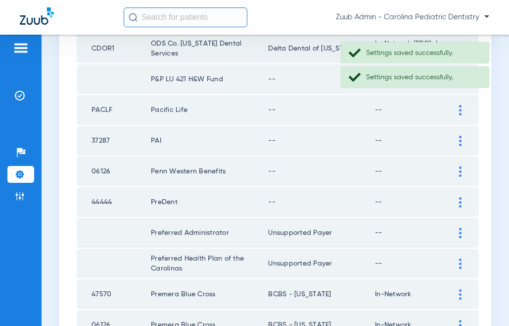
click at [456, 198] on div at bounding box center [460, 202] width 17 height 10
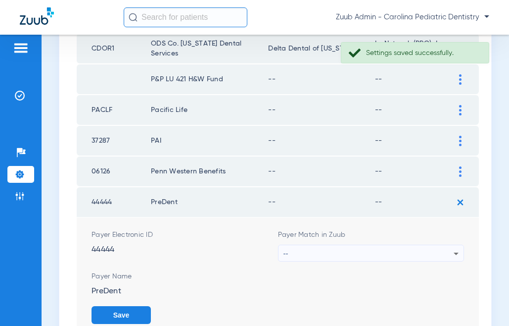
click at [428, 249] on div "--" at bounding box center [369, 253] width 171 height 17
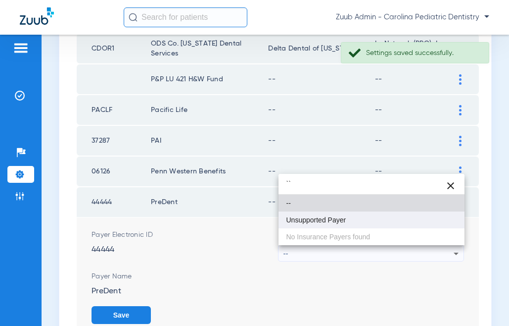
type input "``"
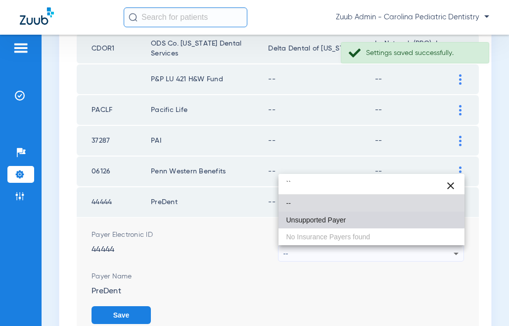
click at [341, 211] on mat-option "Unsupported Payer" at bounding box center [372, 219] width 187 height 17
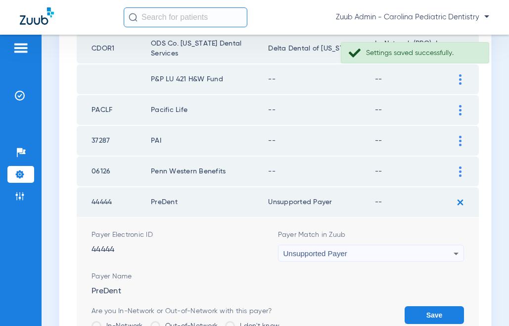
click at [450, 318] on button "Save" at bounding box center [434, 315] width 59 height 18
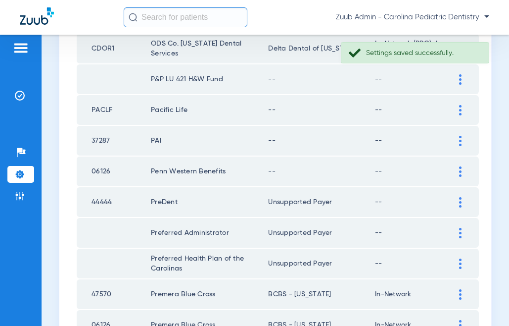
click at [459, 170] on img at bounding box center [460, 171] width 2 height 10
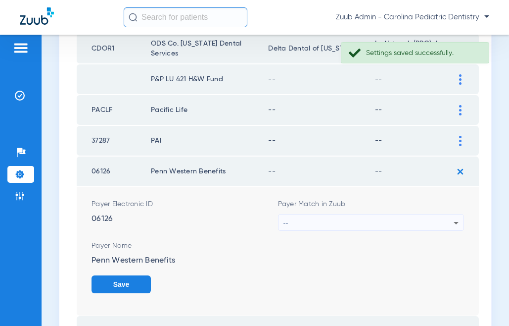
click at [428, 224] on div "--" at bounding box center [369, 222] width 171 height 17
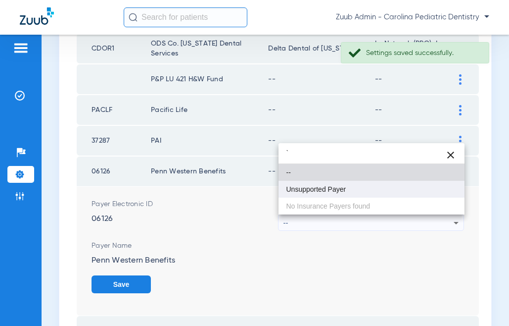
type input "`"
click at [345, 192] on span "Unsupported Payer" at bounding box center [317, 189] width 60 height 7
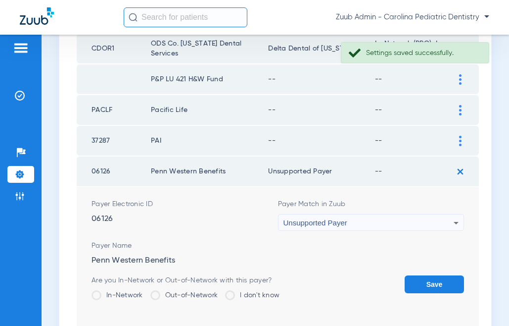
click at [415, 282] on button "Save" at bounding box center [434, 284] width 59 height 18
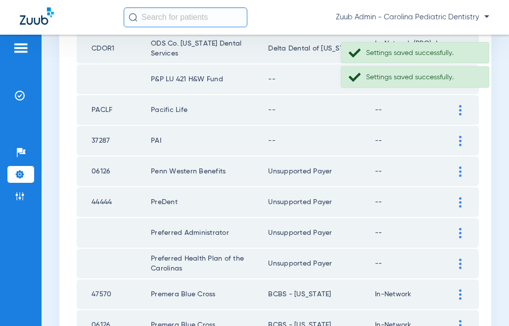
click at [450, 143] on td "--" at bounding box center [413, 141] width 77 height 30
click at [457, 143] on div at bounding box center [460, 141] width 17 height 10
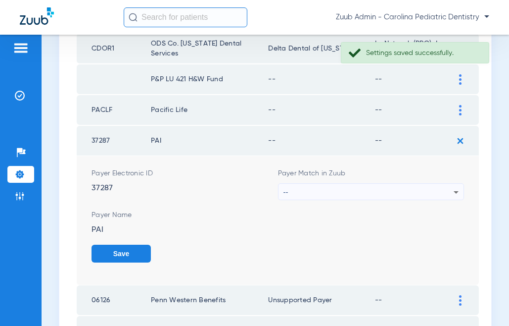
click at [437, 194] on div "--" at bounding box center [369, 192] width 171 height 17
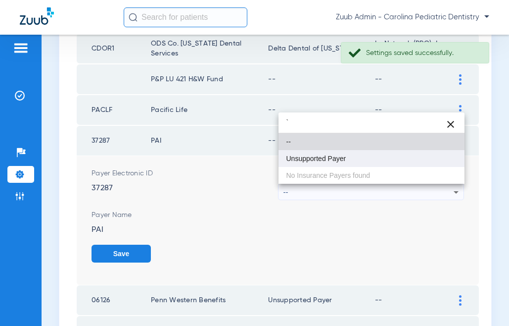
type input "`"
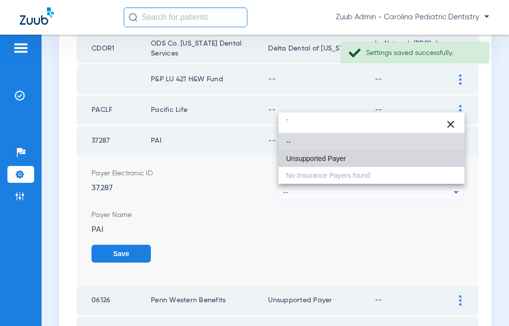
click at [360, 165] on mat-option "Unsupported Payer" at bounding box center [372, 158] width 187 height 17
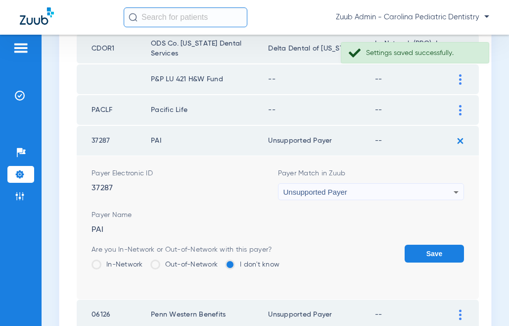
click at [438, 249] on button "Save" at bounding box center [434, 254] width 59 height 18
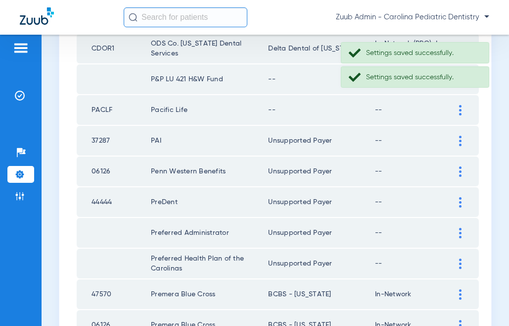
click at [459, 105] on img at bounding box center [460, 110] width 2 height 10
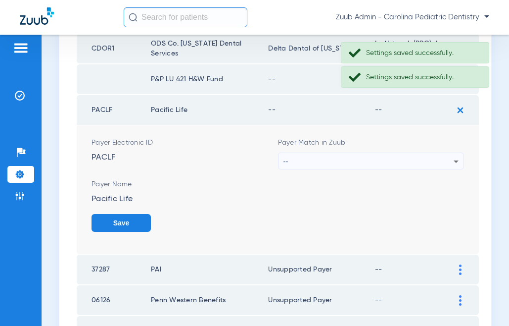
click at [426, 160] on div "--" at bounding box center [369, 161] width 171 height 17
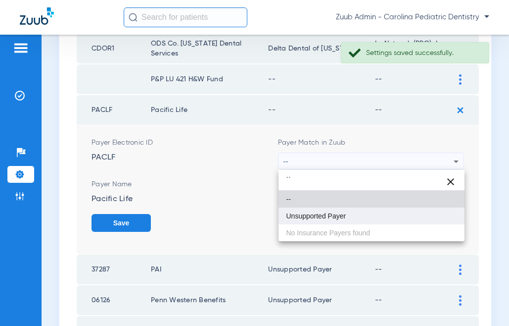
type input "``"
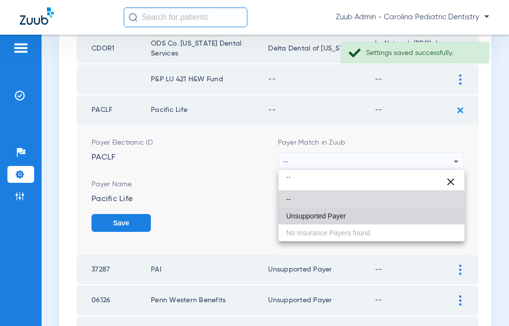
click at [370, 211] on mat-option "Unsupported Payer" at bounding box center [372, 215] width 187 height 17
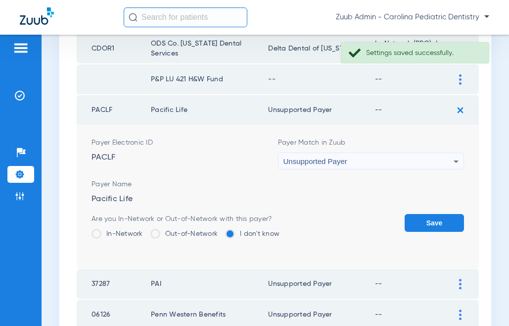
click at [422, 223] on button "Save" at bounding box center [434, 223] width 59 height 18
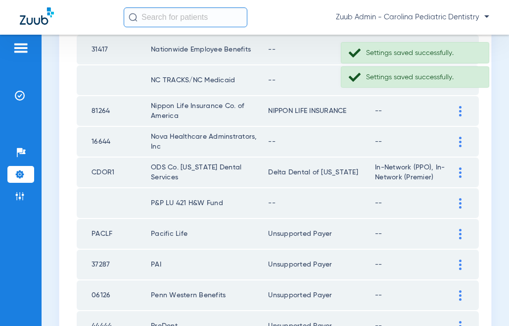
scroll to position [1140, 0]
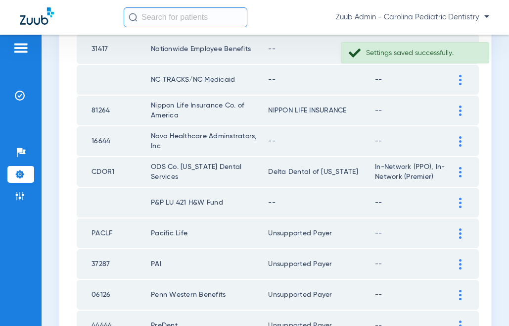
click at [458, 202] on div at bounding box center [460, 203] width 17 height 10
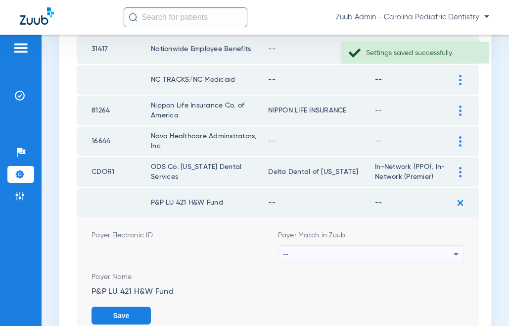
click at [401, 254] on div "--" at bounding box center [369, 254] width 171 height 17
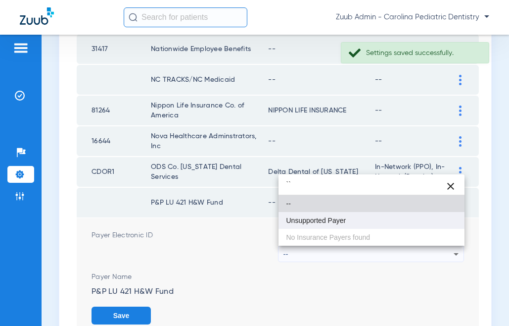
type input "``"
click at [331, 222] on span "Unsupported Payer" at bounding box center [317, 220] width 60 height 7
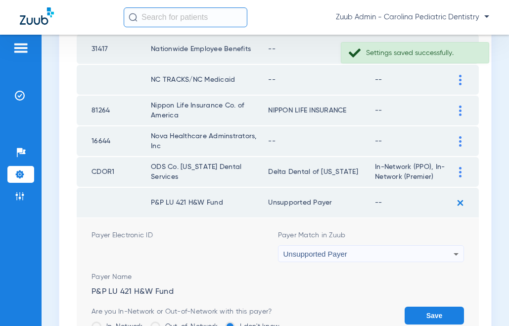
drag, startPoint x: 430, startPoint y: 311, endPoint x: 433, endPoint y: 301, distance: 10.2
click at [430, 310] on button "Save" at bounding box center [434, 315] width 59 height 18
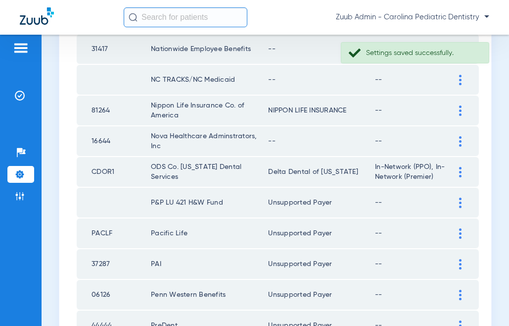
click at [461, 141] on img at bounding box center [460, 141] width 2 height 10
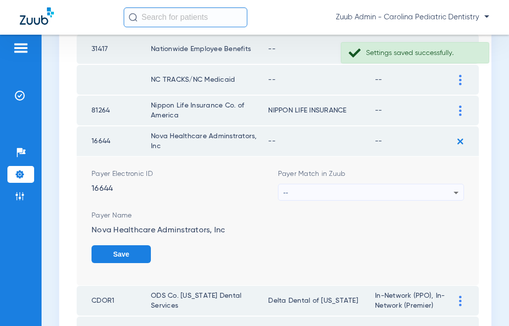
click at [359, 192] on div "--" at bounding box center [369, 192] width 171 height 17
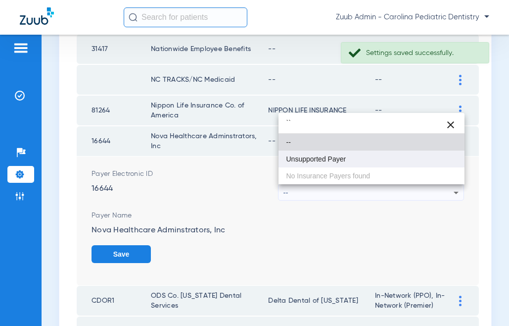
type input "``"
click at [321, 164] on mat-option "Unsupported Payer" at bounding box center [372, 158] width 187 height 17
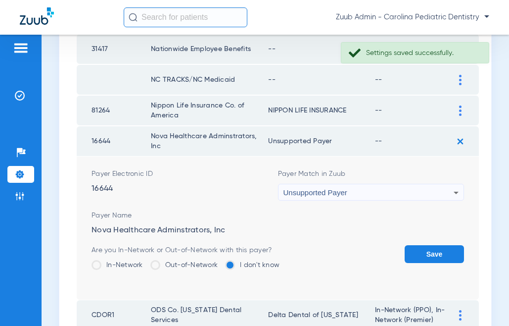
drag, startPoint x: 425, startPoint y: 253, endPoint x: 448, endPoint y: 146, distance: 109.9
click at [426, 252] on button "Save" at bounding box center [434, 254] width 59 height 18
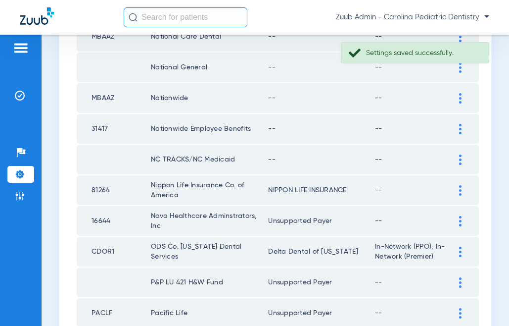
scroll to position [1058, 0]
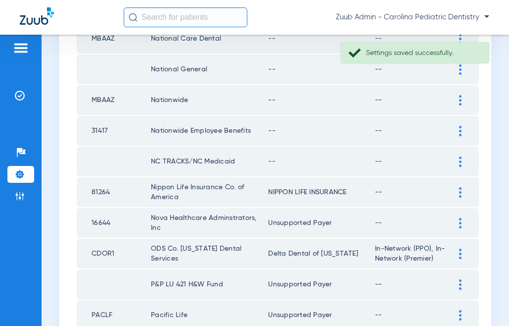
click at [461, 160] on img at bounding box center [460, 161] width 2 height 10
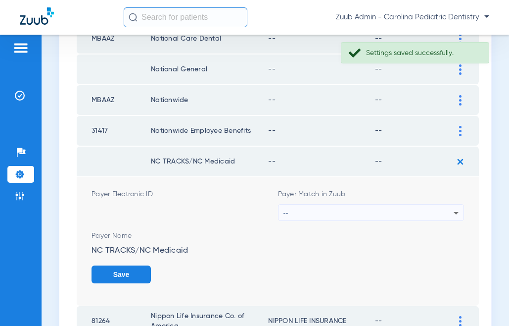
click at [386, 205] on div "--" at bounding box center [369, 212] width 171 height 17
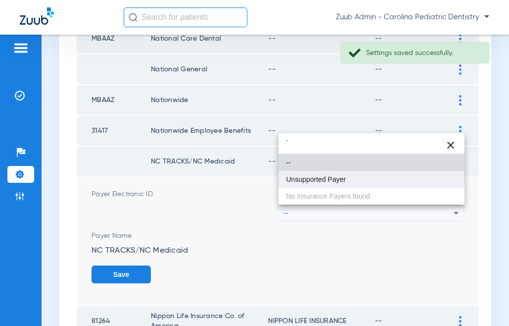
type input "`"
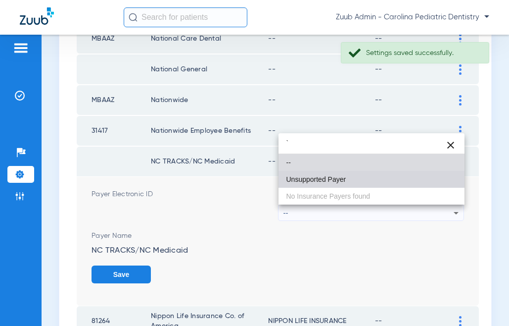
click at [334, 181] on span "Unsupported Payer" at bounding box center [317, 179] width 60 height 7
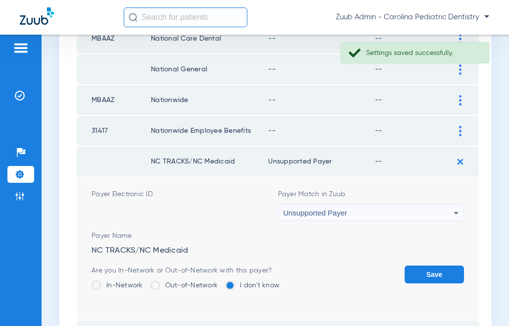
click at [419, 270] on button "Save" at bounding box center [434, 274] width 59 height 18
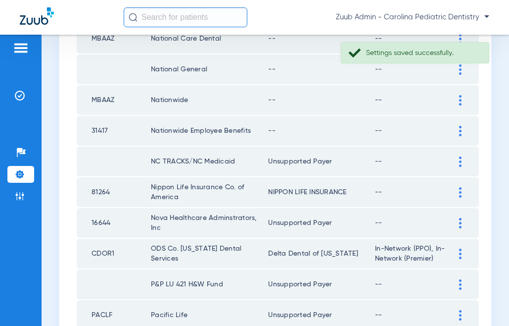
click at [456, 126] on div at bounding box center [460, 131] width 17 height 10
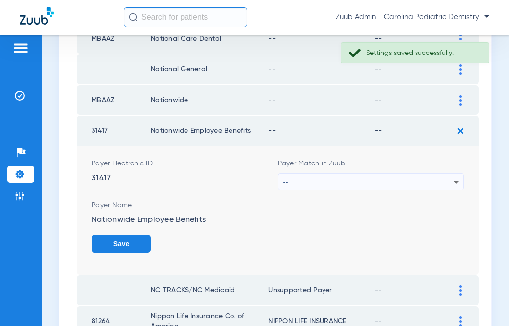
click at [384, 177] on div "--" at bounding box center [369, 182] width 171 height 17
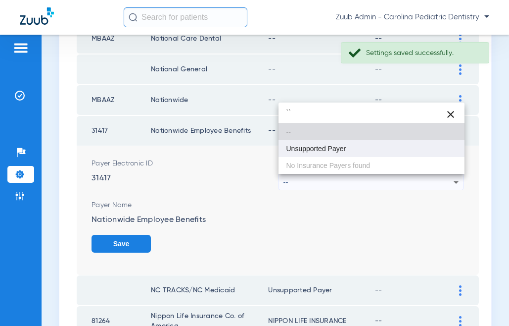
type input "``"
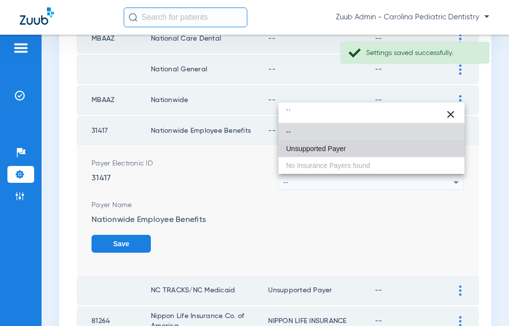
click at [337, 151] on span "Unsupported Payer" at bounding box center [317, 148] width 60 height 7
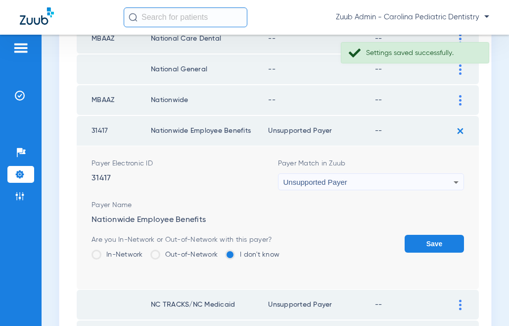
drag, startPoint x: 423, startPoint y: 240, endPoint x: 431, endPoint y: 222, distance: 19.5
click at [423, 239] on button "Save" at bounding box center [434, 244] width 59 height 18
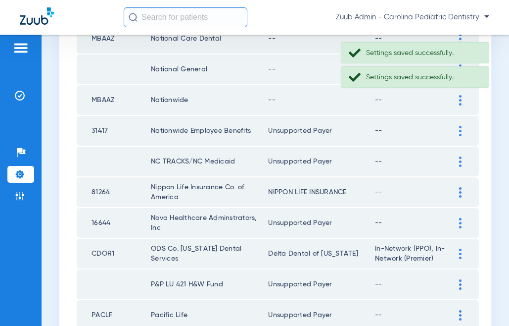
click at [459, 104] on img at bounding box center [460, 100] width 2 height 10
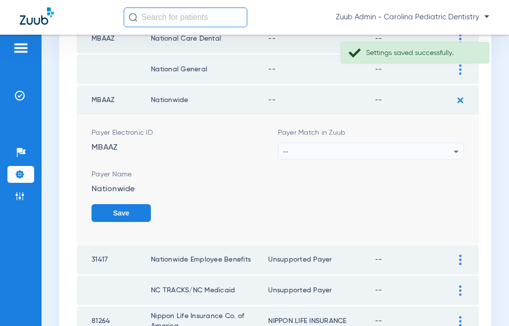
click at [398, 148] on div "--" at bounding box center [369, 151] width 171 height 17
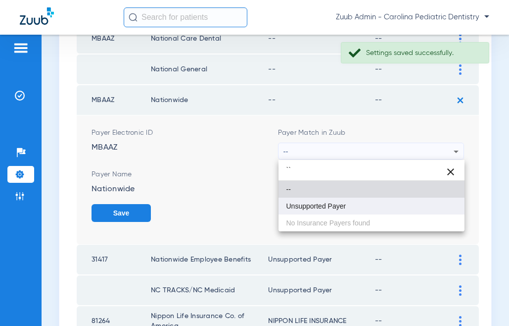
type input "``"
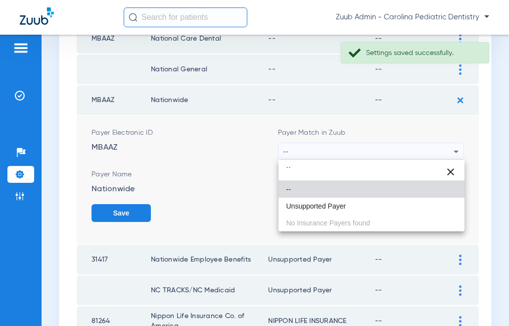
drag, startPoint x: 340, startPoint y: 199, endPoint x: 349, endPoint y: 203, distance: 9.6
click at [341, 200] on mat-option "Unsupported Payer" at bounding box center [372, 206] width 187 height 17
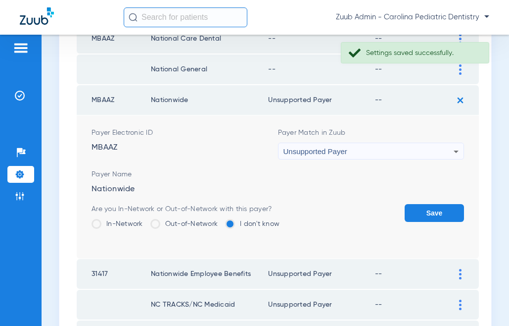
click at [422, 207] on button "Save" at bounding box center [434, 213] width 59 height 18
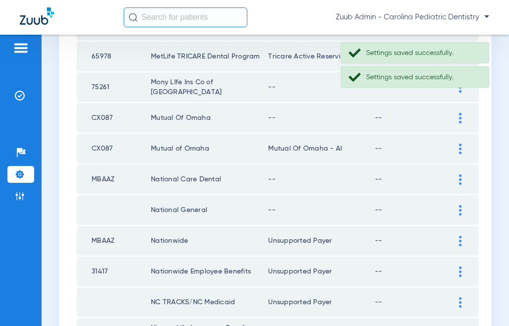
scroll to position [920, 0]
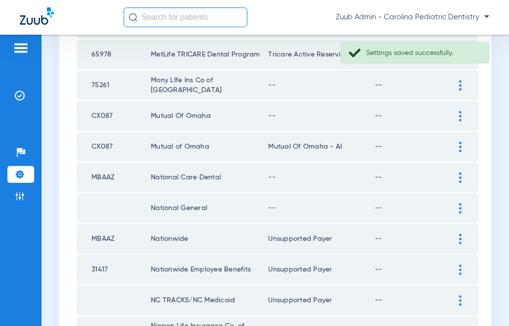
click at [457, 206] on div at bounding box center [460, 208] width 17 height 10
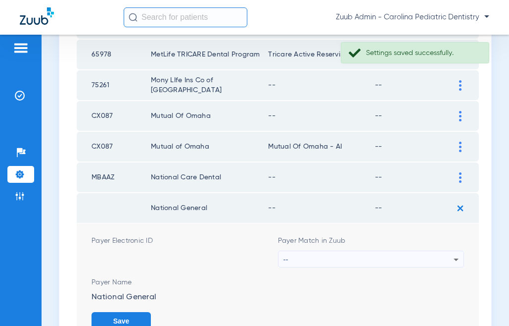
click at [429, 258] on div "--" at bounding box center [369, 259] width 171 height 17
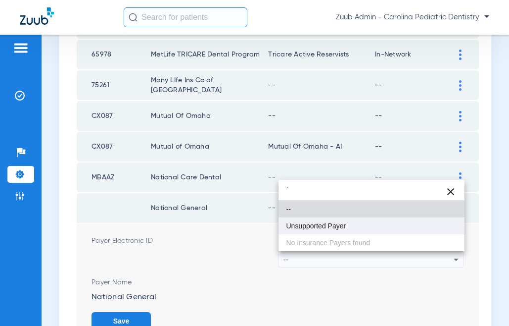
type input "`"
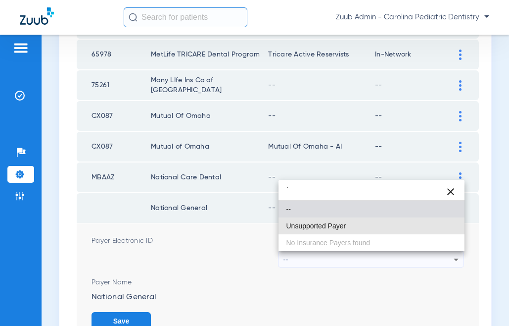
click at [355, 227] on mat-option "Unsupported Payer" at bounding box center [372, 225] width 187 height 17
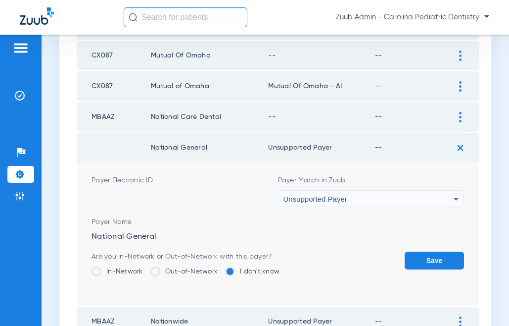
scroll to position [978, 0]
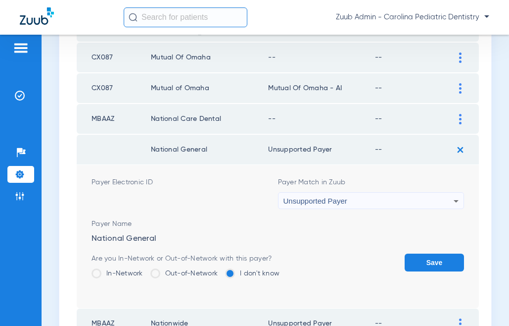
click at [420, 264] on button "Save" at bounding box center [434, 262] width 59 height 18
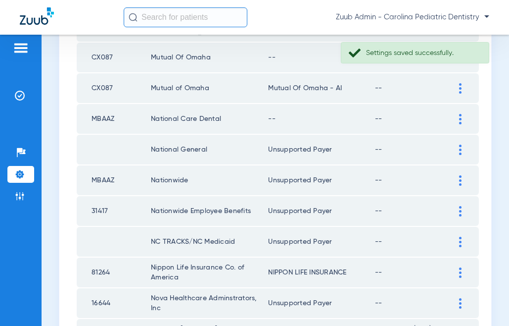
click at [460, 117] on img at bounding box center [460, 119] width 2 height 10
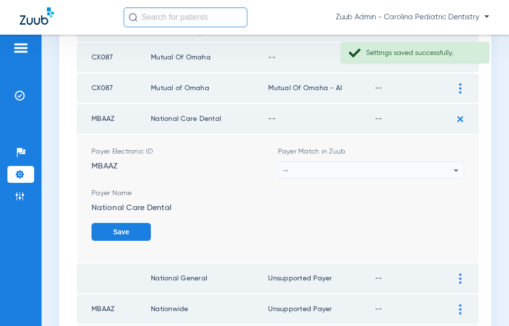
click at [430, 170] on div "--" at bounding box center [369, 170] width 171 height 17
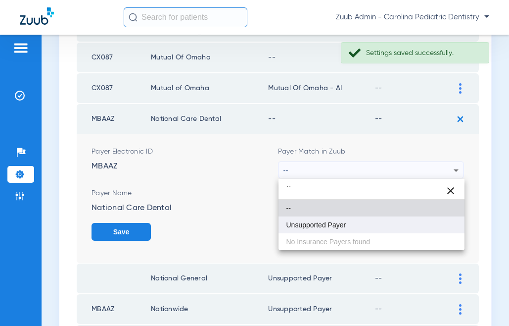
type input "``"
click at [358, 220] on mat-option "Unsupported Payer" at bounding box center [372, 224] width 187 height 17
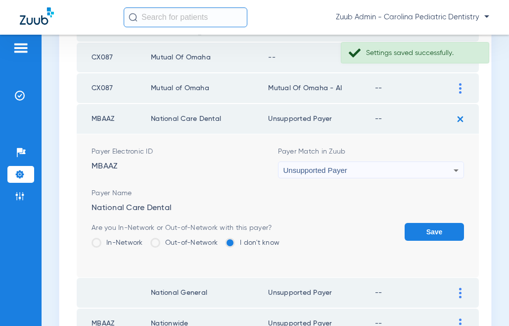
click at [426, 226] on button "Save" at bounding box center [434, 232] width 59 height 18
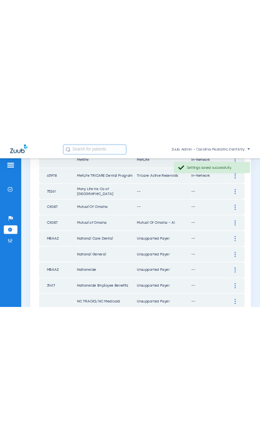
scroll to position [907, 0]
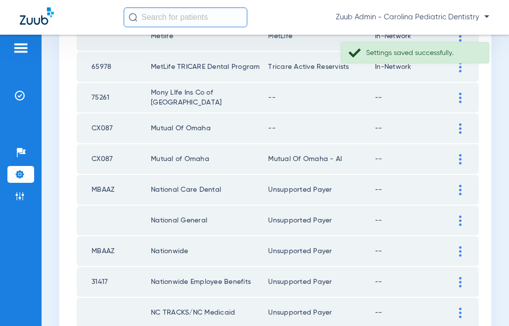
click at [457, 127] on div at bounding box center [460, 128] width 17 height 10
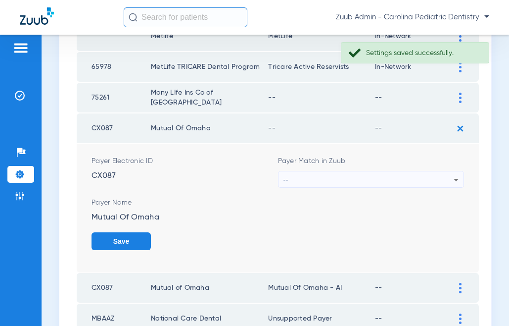
click at [422, 182] on div "--" at bounding box center [369, 179] width 171 height 17
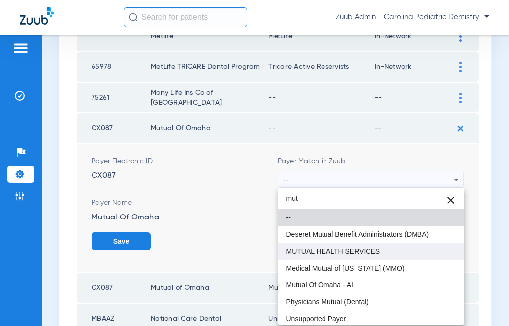
type input "mut"
